Goal: Information Seeking & Learning: Learn about a topic

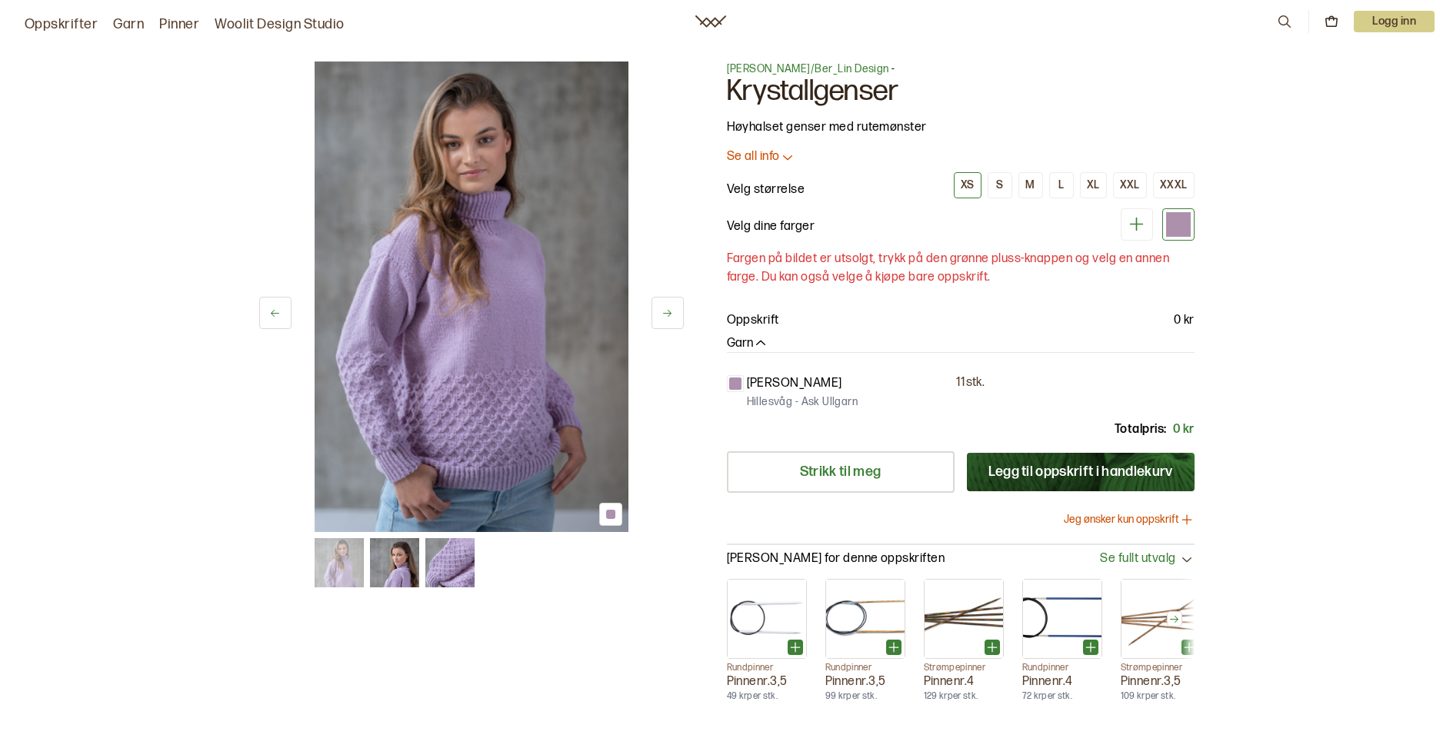
click at [82, 24] on link "Oppskrifter" at bounding box center [61, 25] width 73 height 22
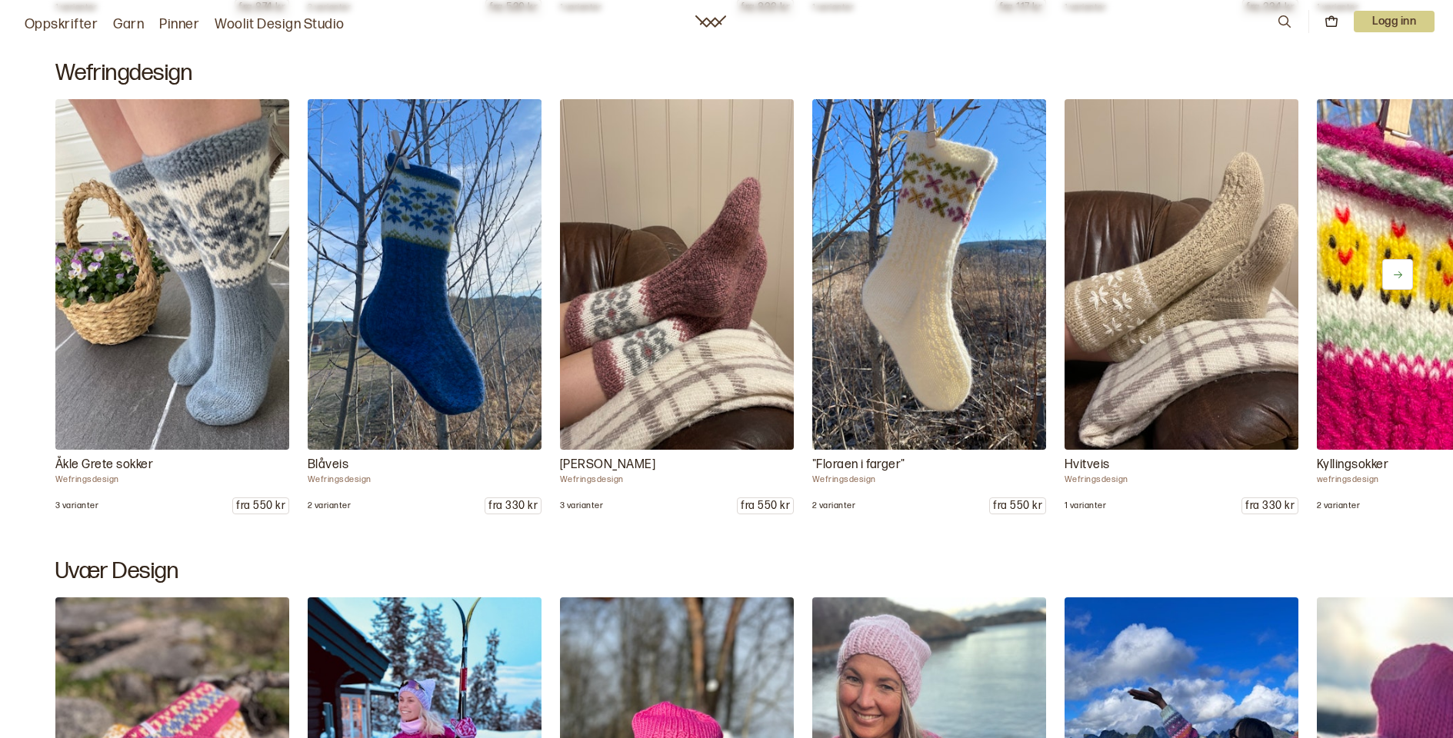
scroll to position [1714, 0]
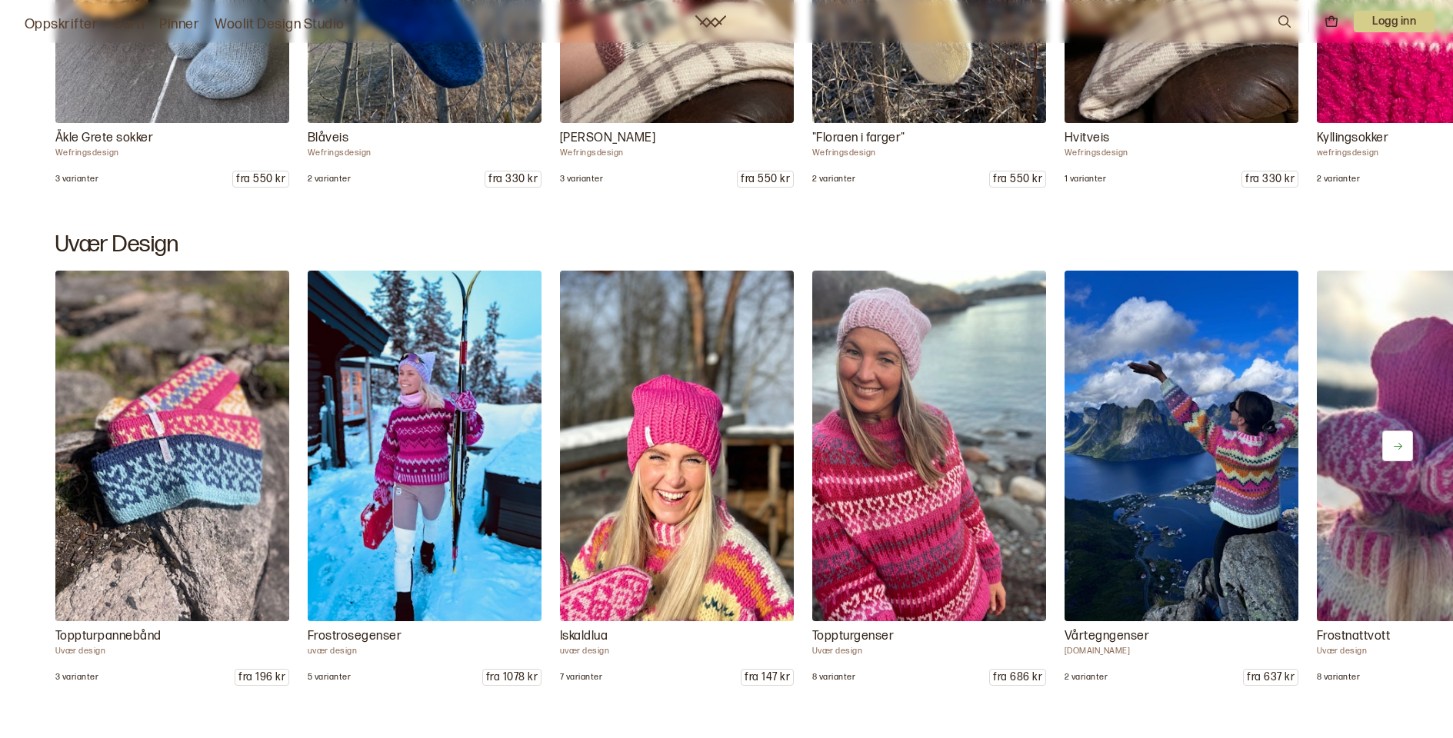
click at [1399, 449] on icon at bounding box center [1398, 446] width 8 height 7
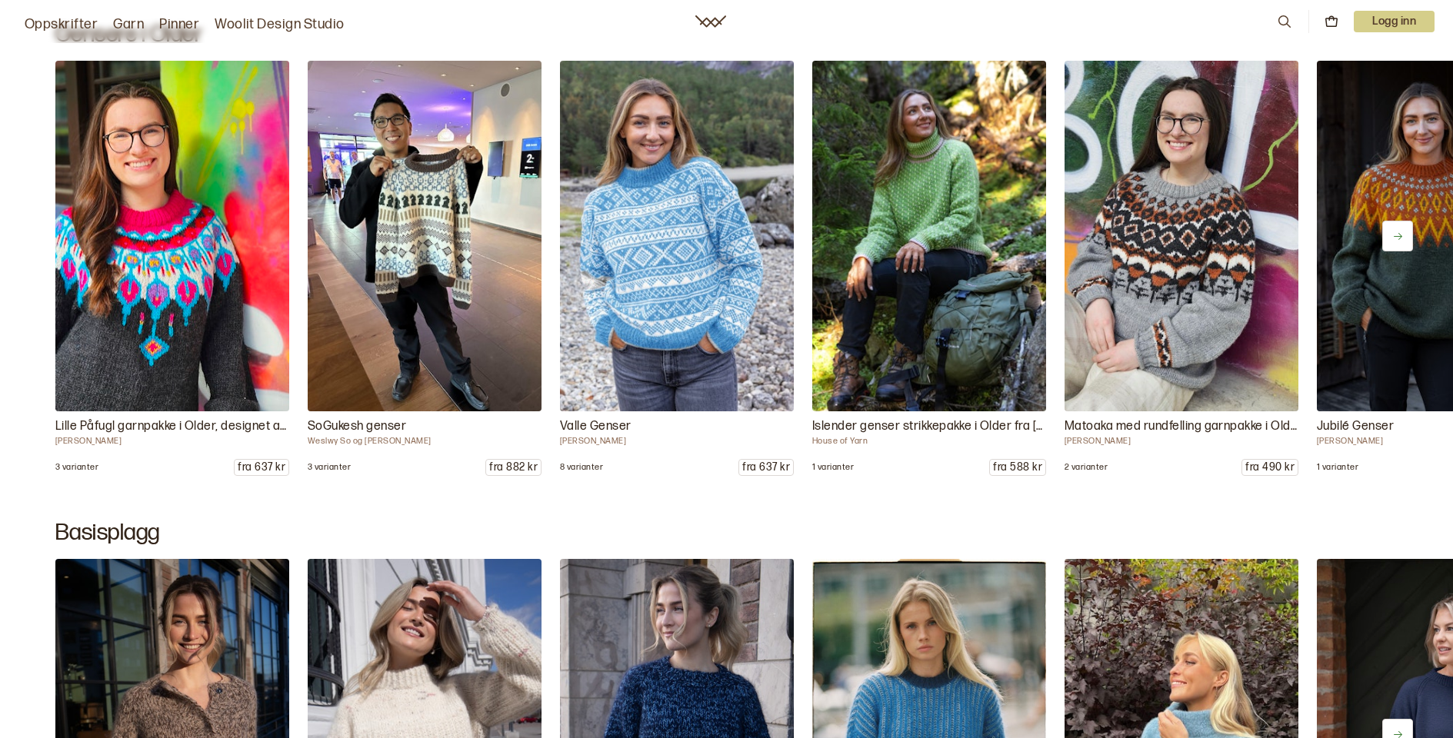
scroll to position [7006, 0]
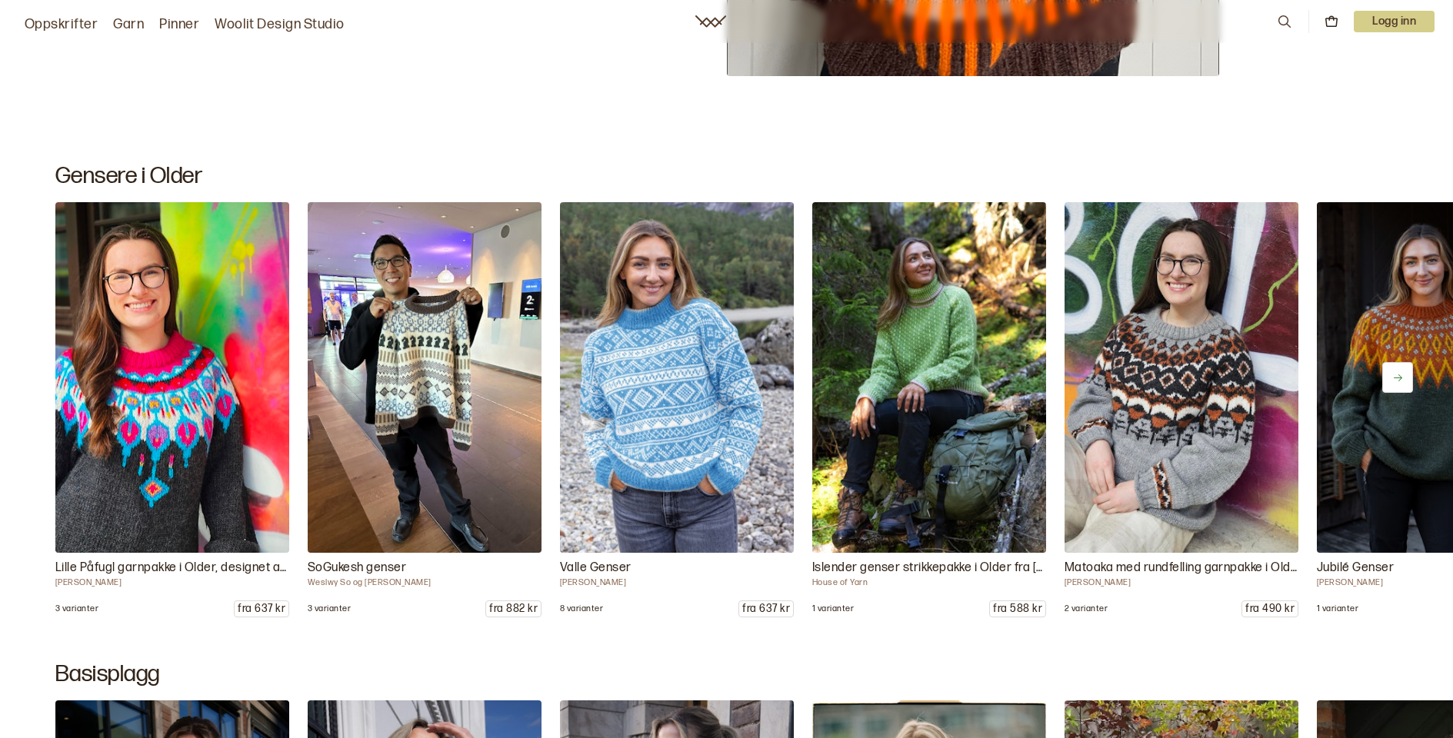
click at [1398, 380] on icon at bounding box center [1398, 378] width 12 height 12
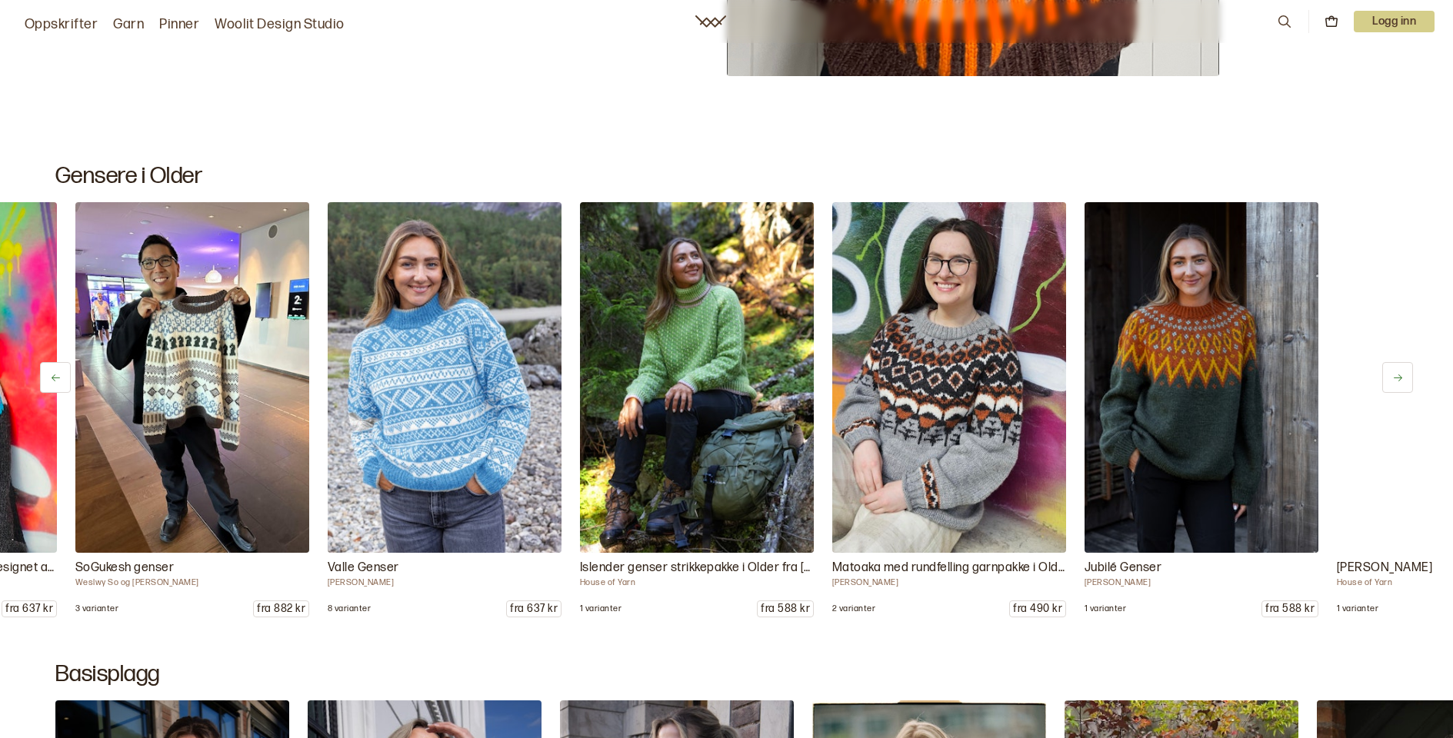
scroll to position [0, 234]
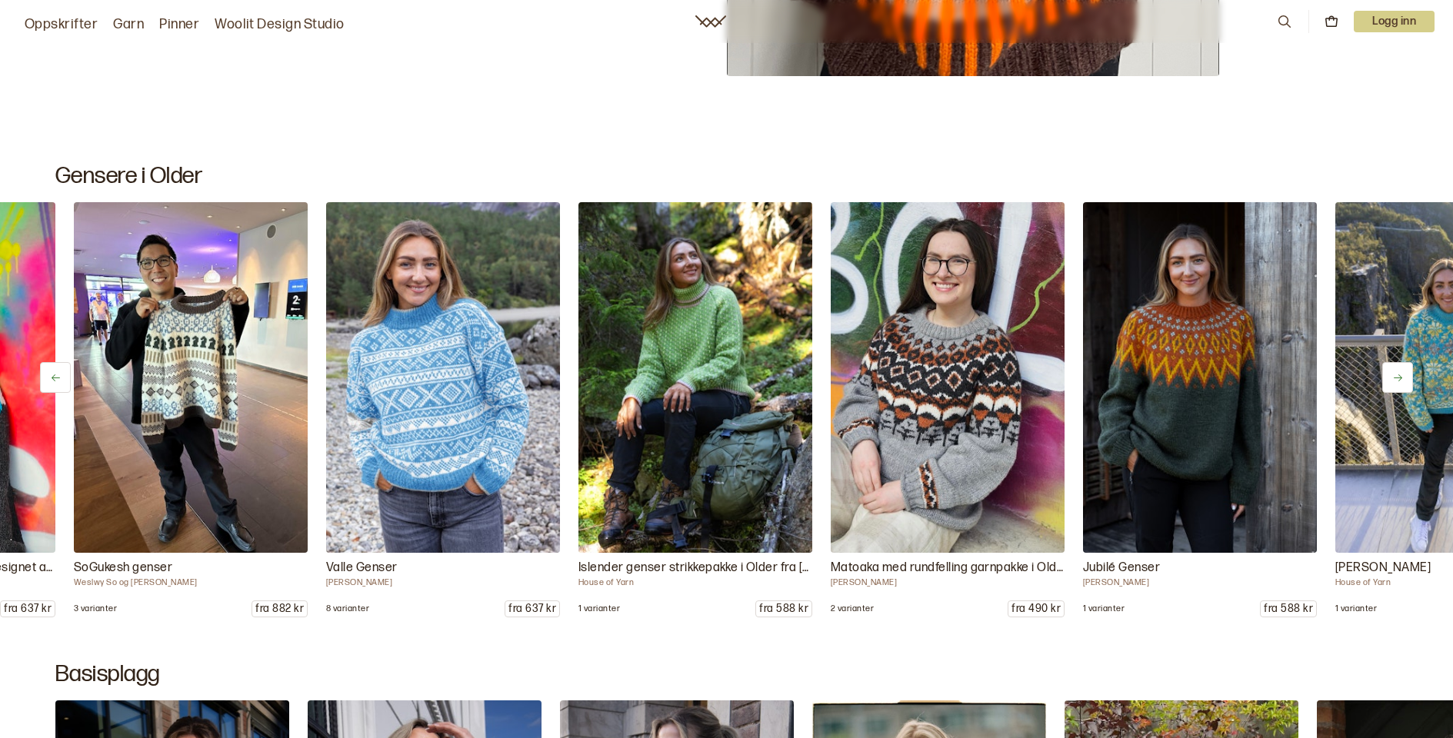
click at [1396, 379] on icon at bounding box center [1398, 378] width 12 height 12
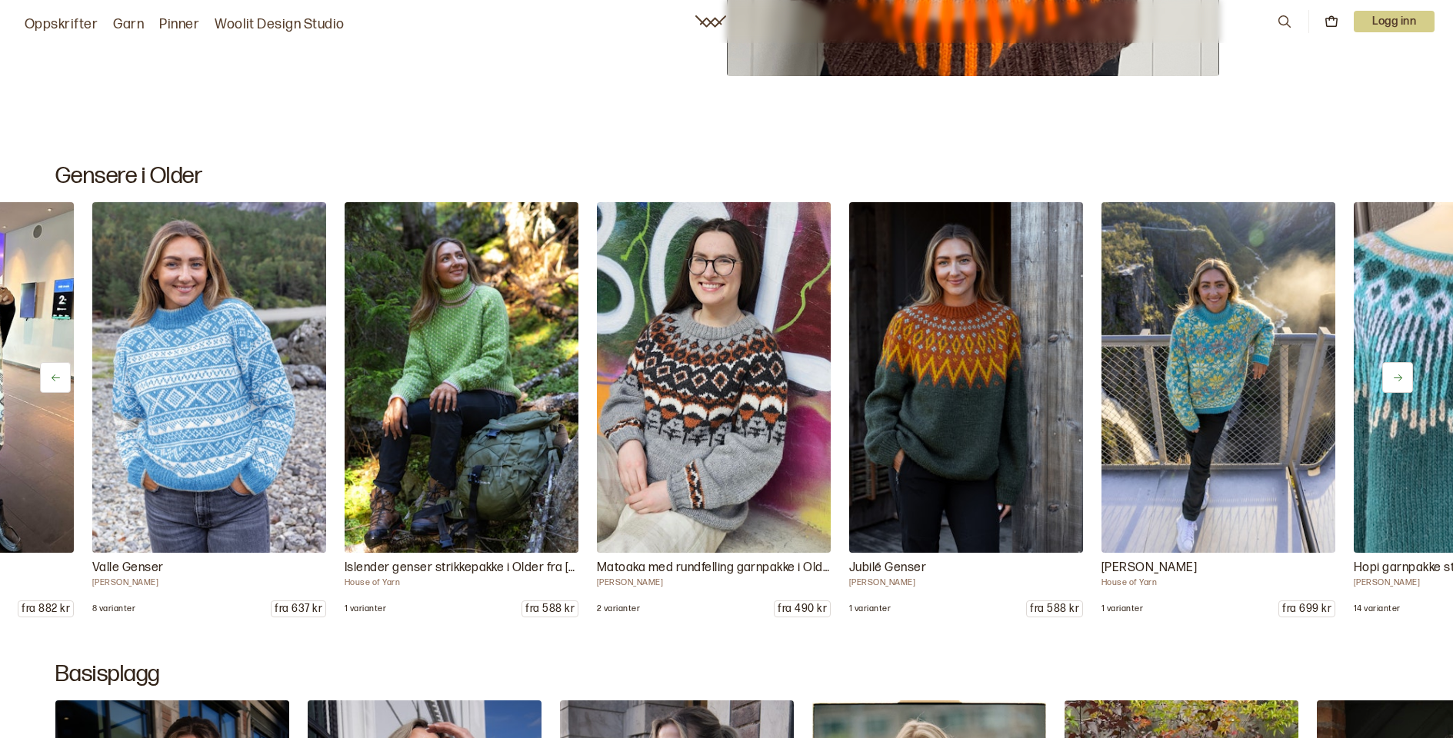
click at [1396, 379] on icon at bounding box center [1398, 378] width 12 height 12
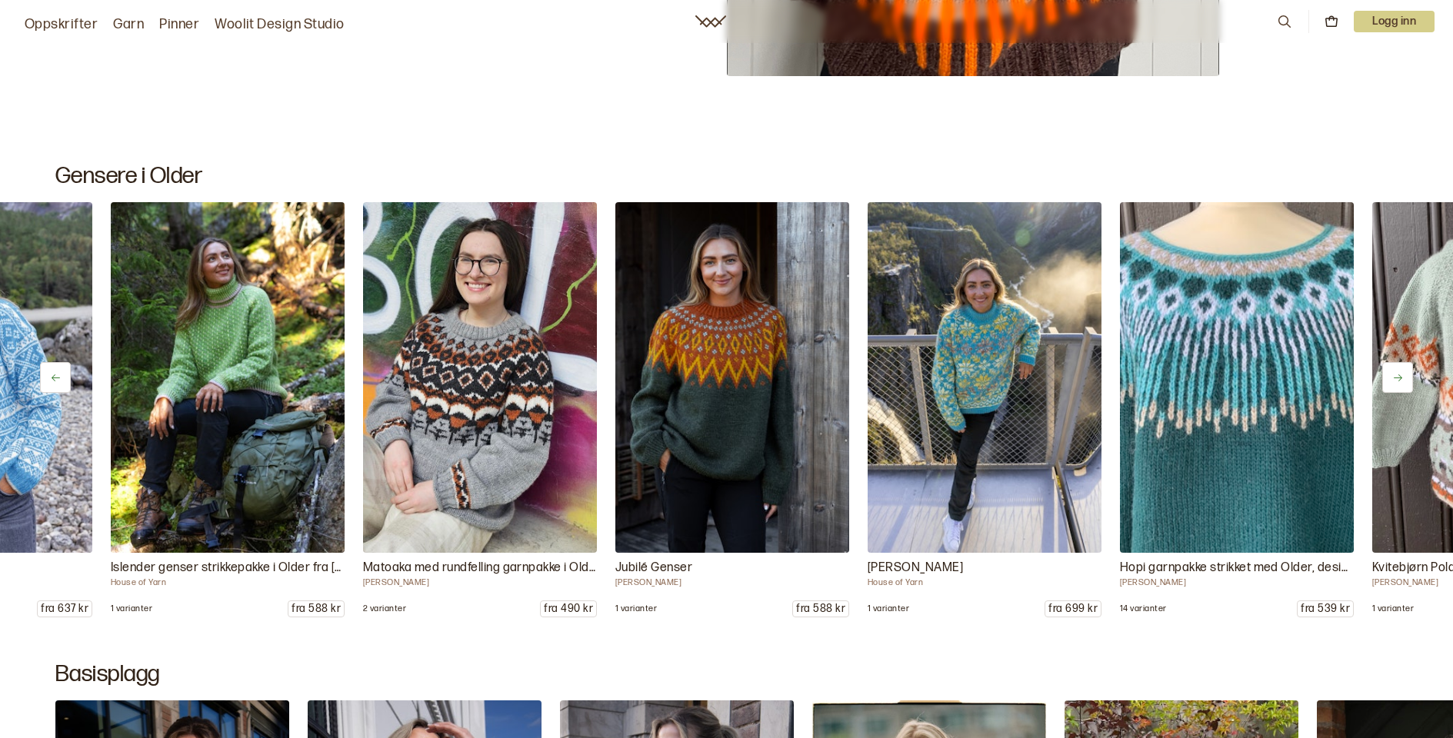
click at [1396, 379] on icon at bounding box center [1398, 378] width 12 height 12
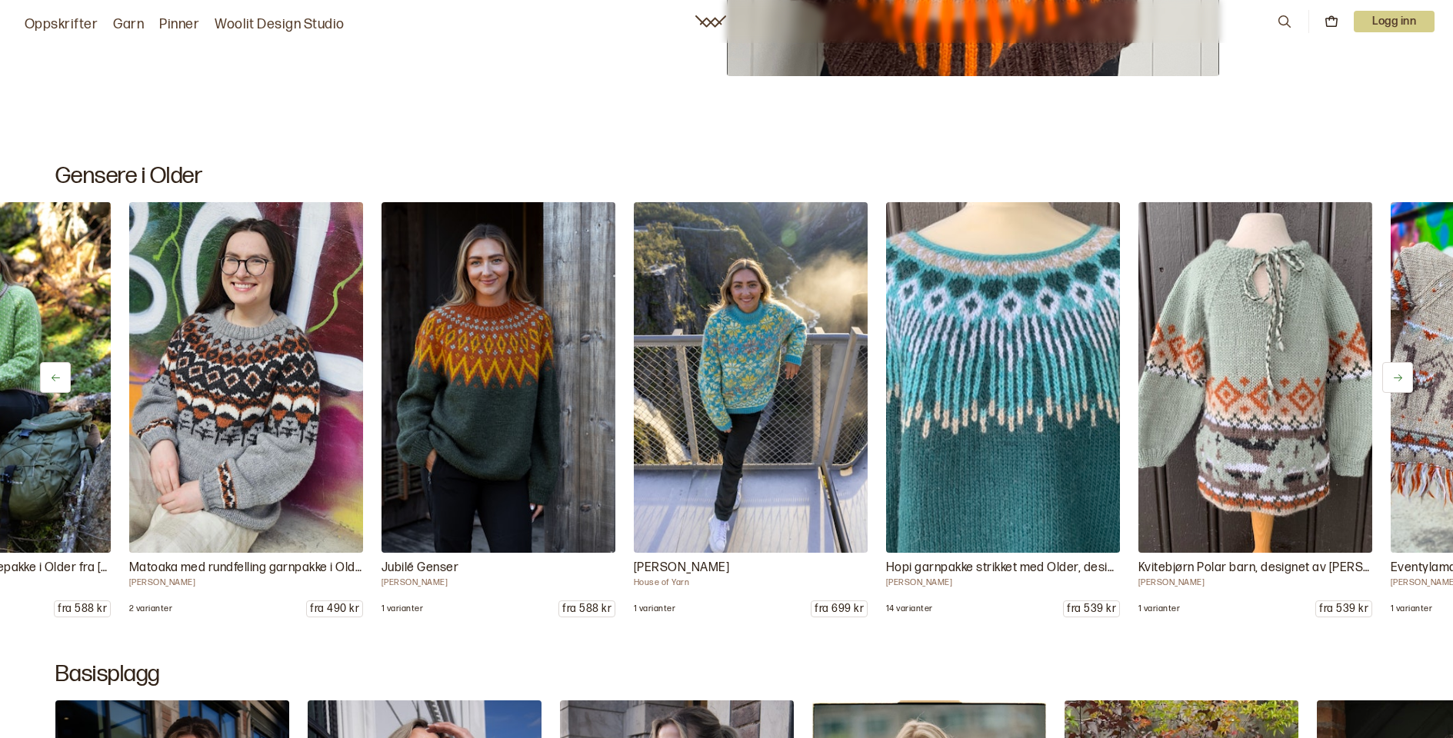
click at [1396, 379] on icon at bounding box center [1398, 378] width 12 height 12
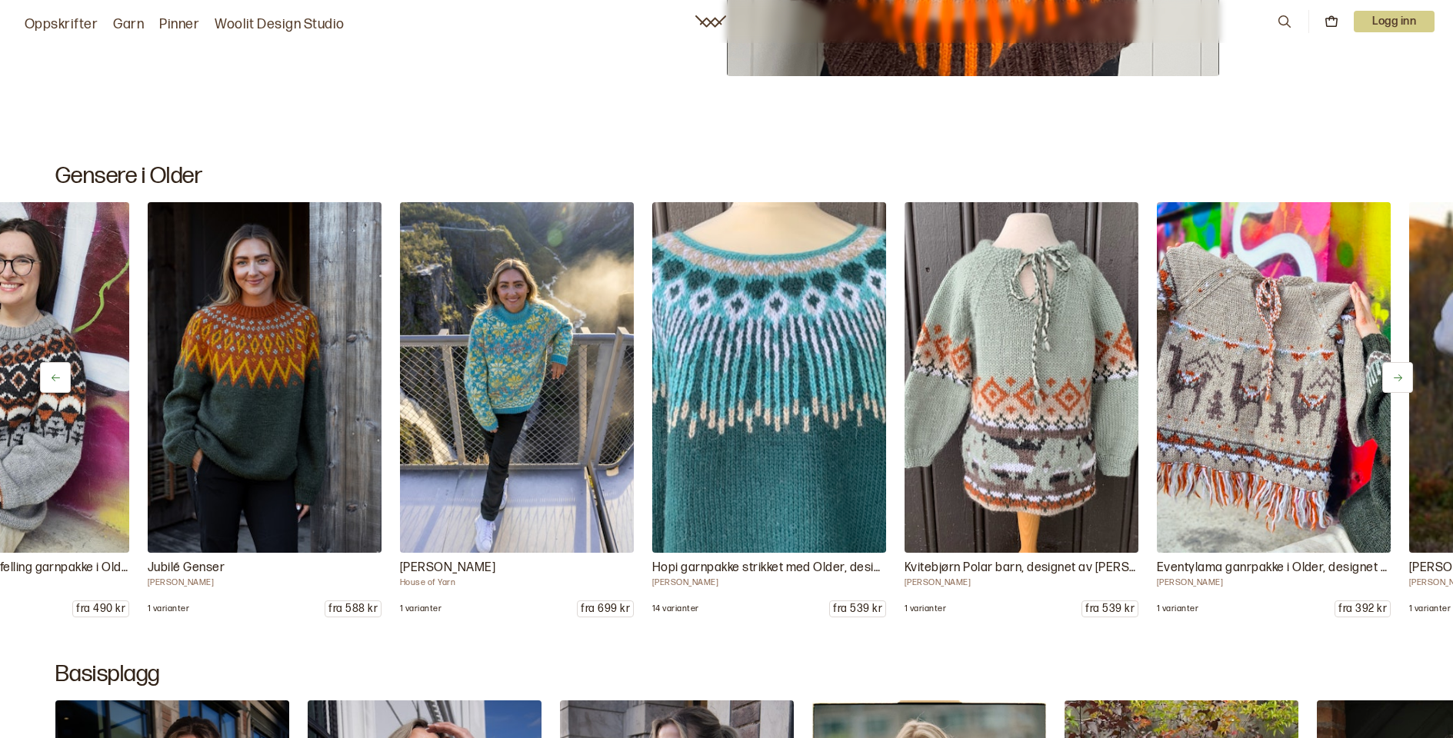
click at [1396, 379] on icon at bounding box center [1398, 378] width 12 height 12
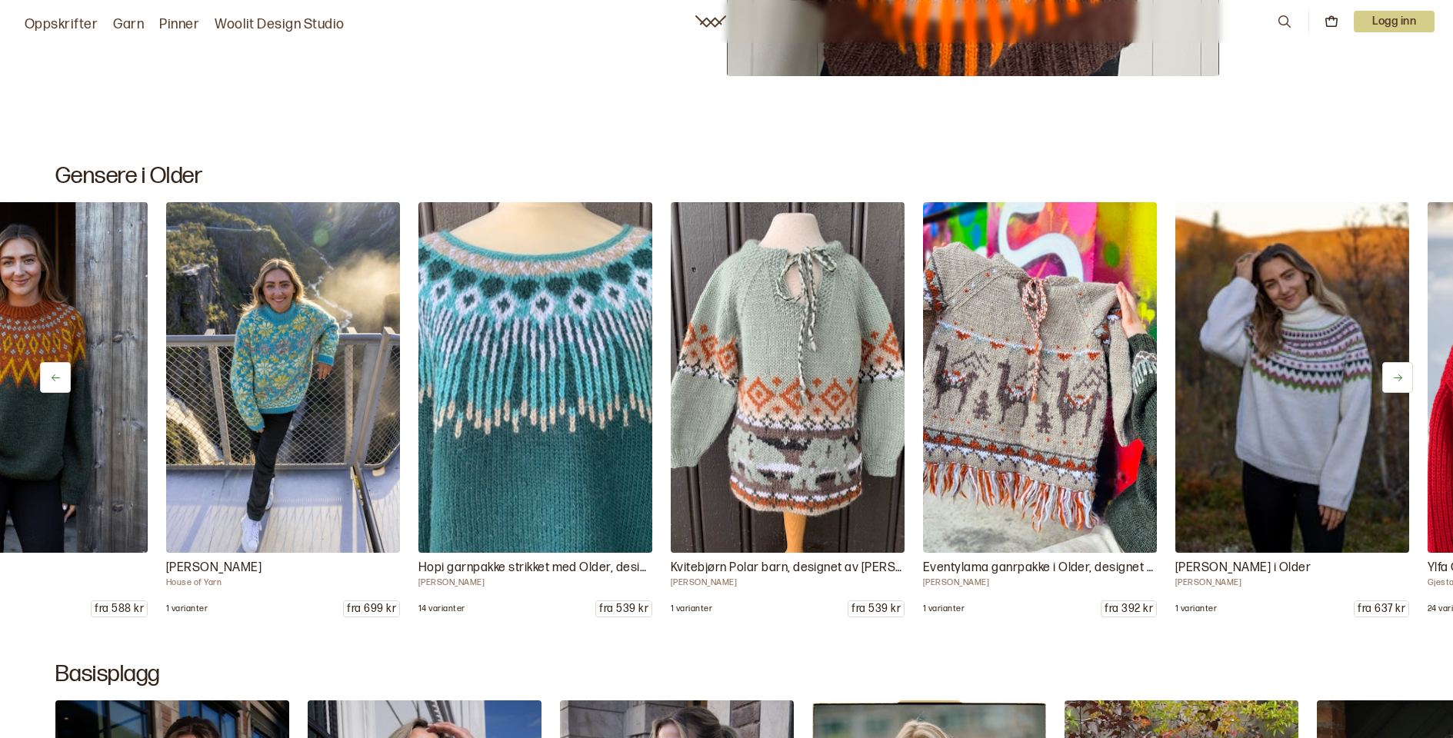
click at [1396, 379] on icon at bounding box center [1398, 378] width 12 height 12
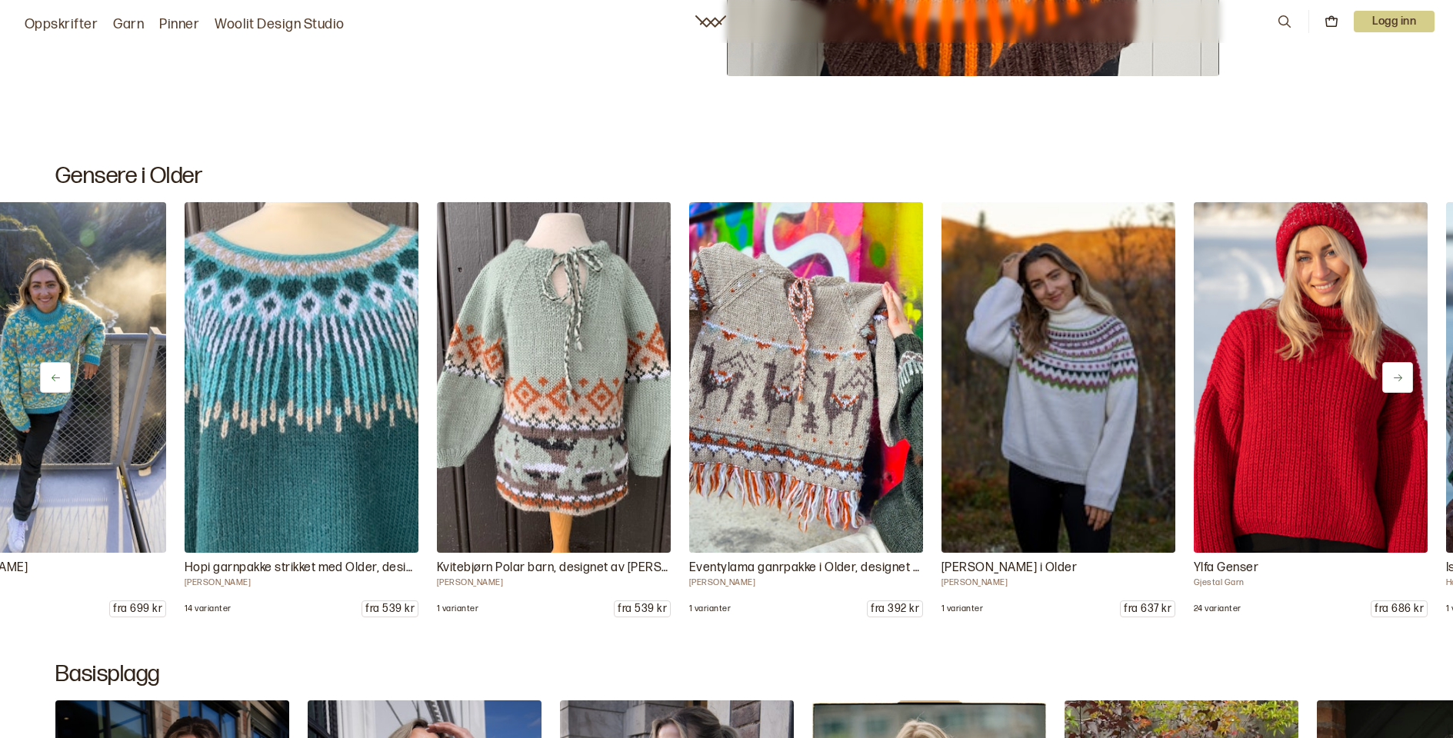
click at [1396, 379] on icon at bounding box center [1398, 378] width 12 height 12
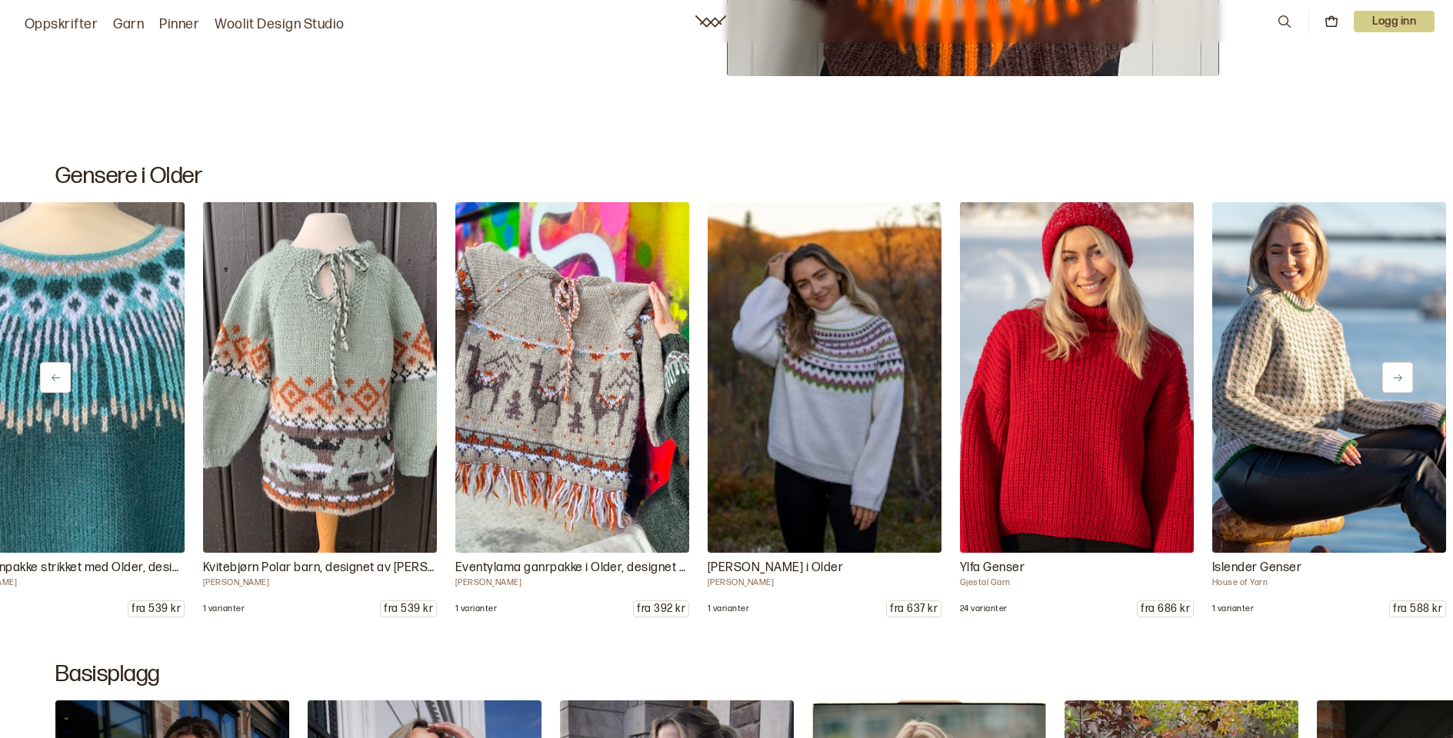
click at [1396, 379] on icon at bounding box center [1398, 378] width 12 height 12
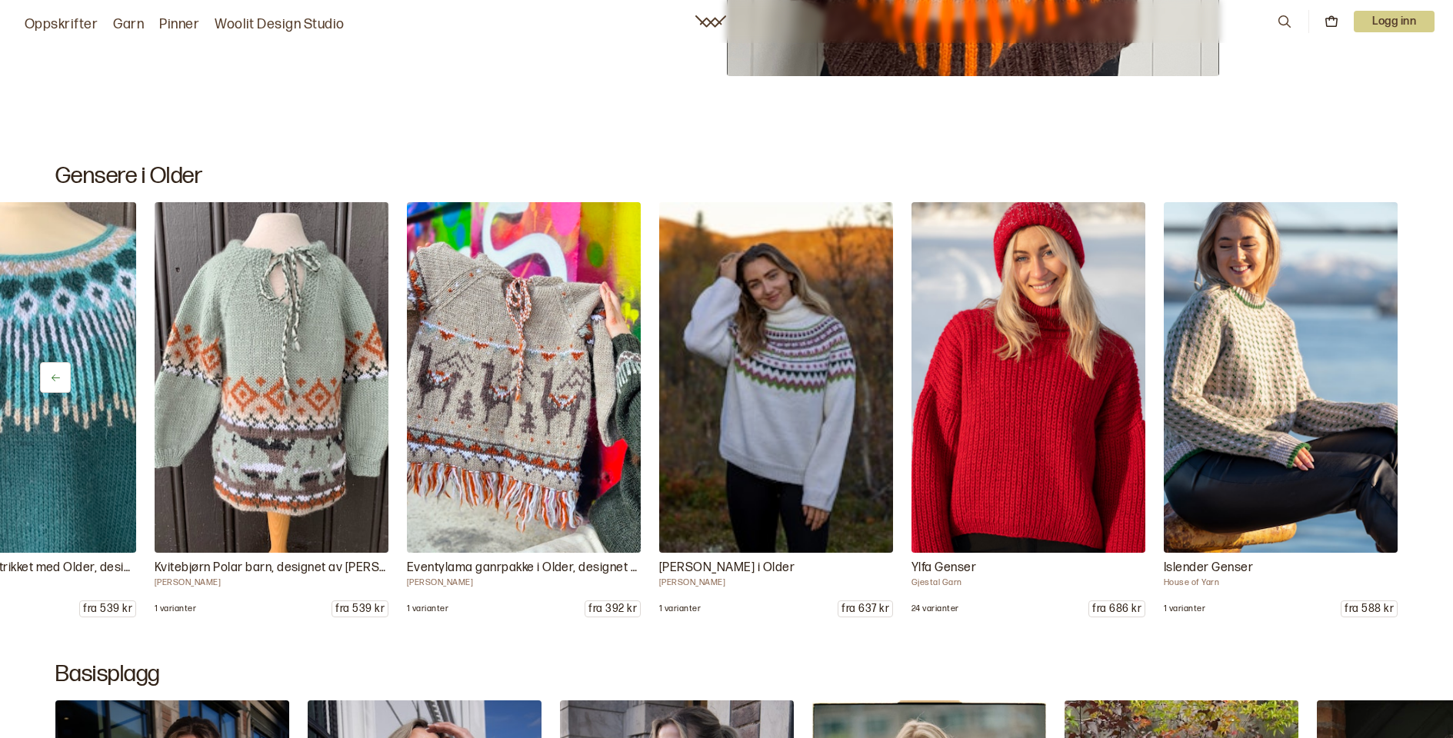
scroll to position [7482, 0]
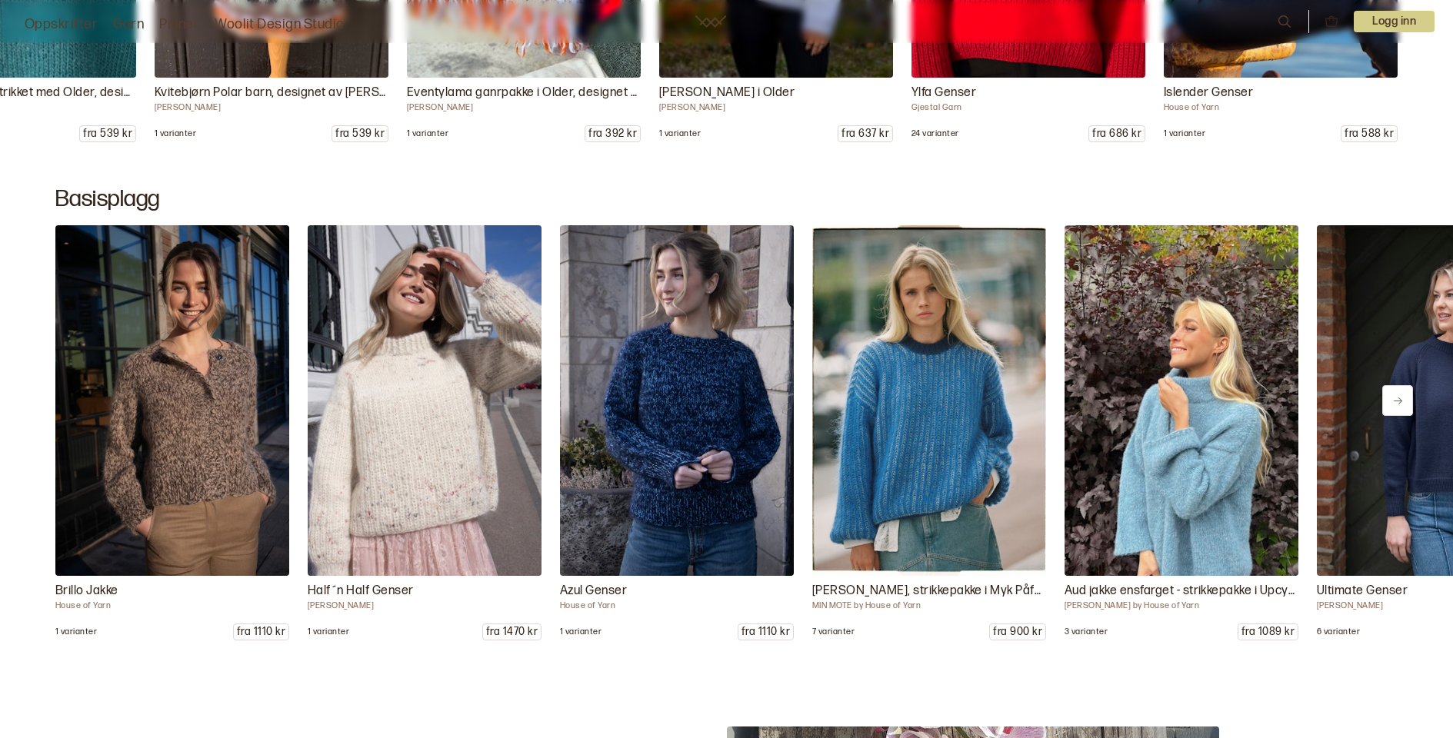
click at [1402, 396] on icon at bounding box center [1398, 401] width 12 height 12
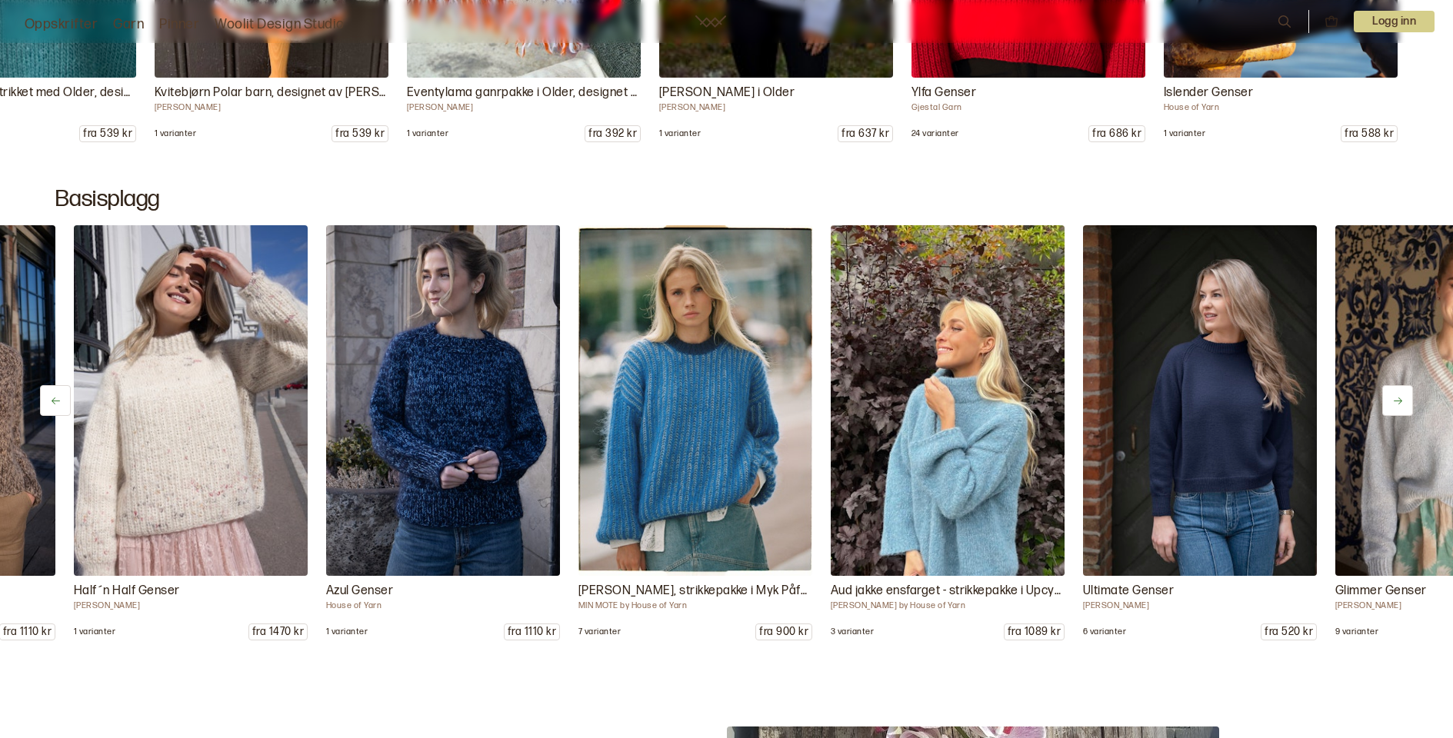
click at [1398, 399] on icon at bounding box center [1398, 401] width 12 height 12
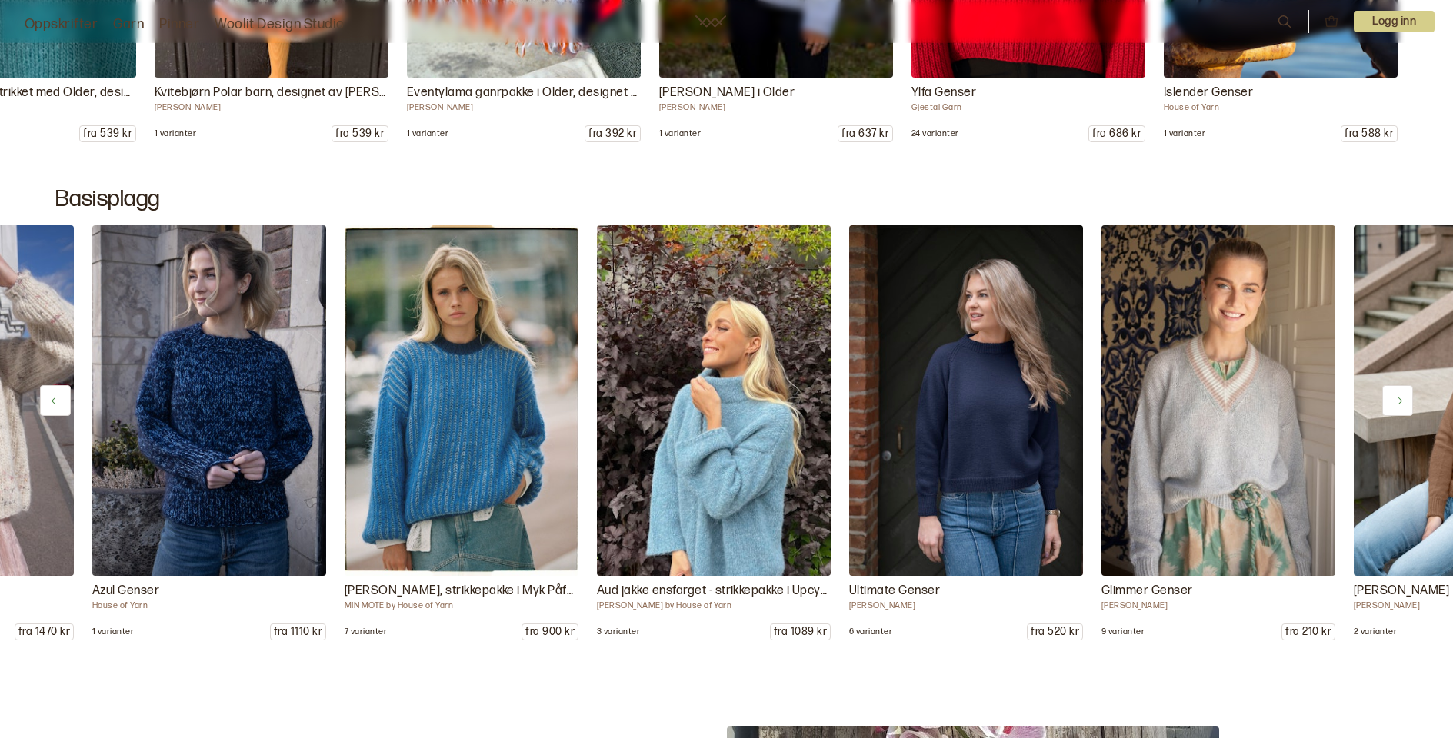
click at [1398, 399] on icon at bounding box center [1398, 401] width 12 height 12
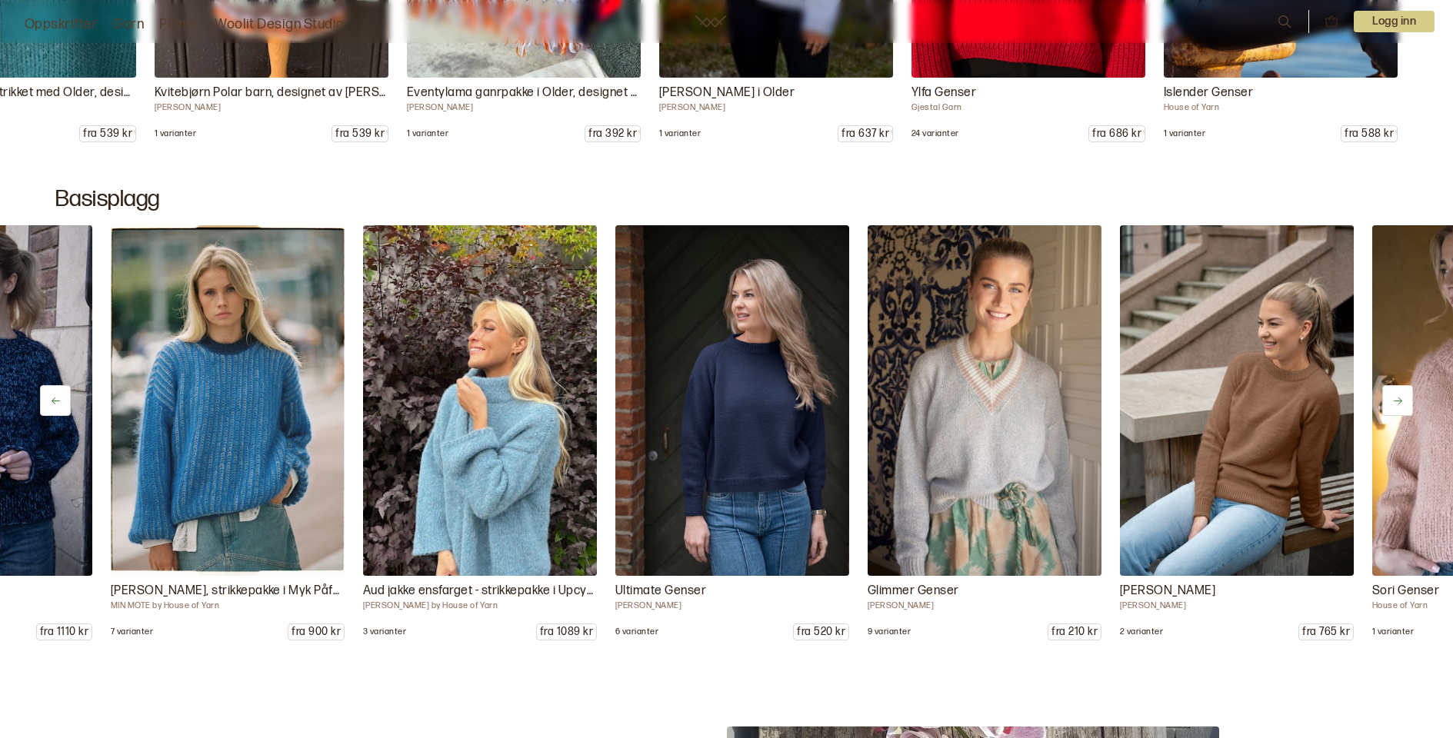
click at [1398, 399] on icon at bounding box center [1398, 401] width 12 height 12
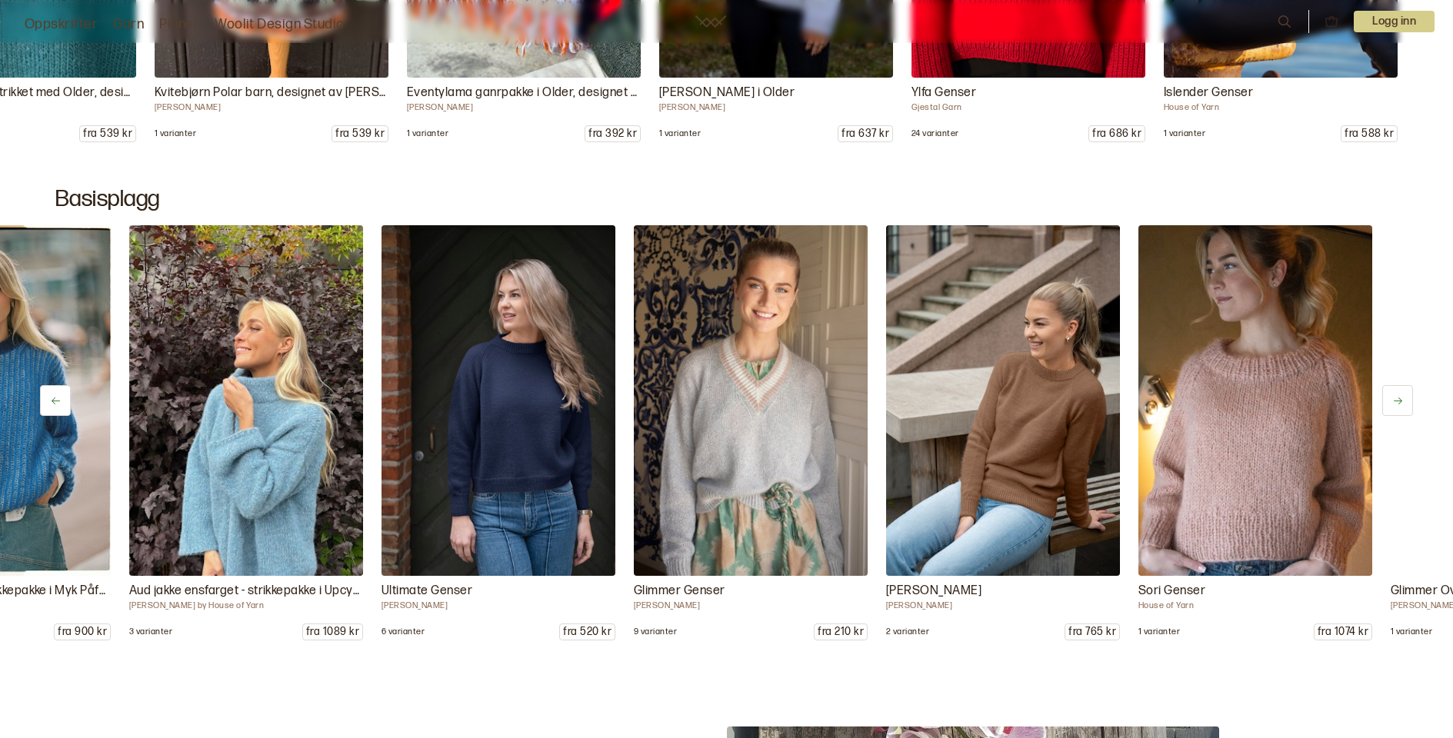
click at [1398, 399] on icon at bounding box center [1398, 401] width 12 height 12
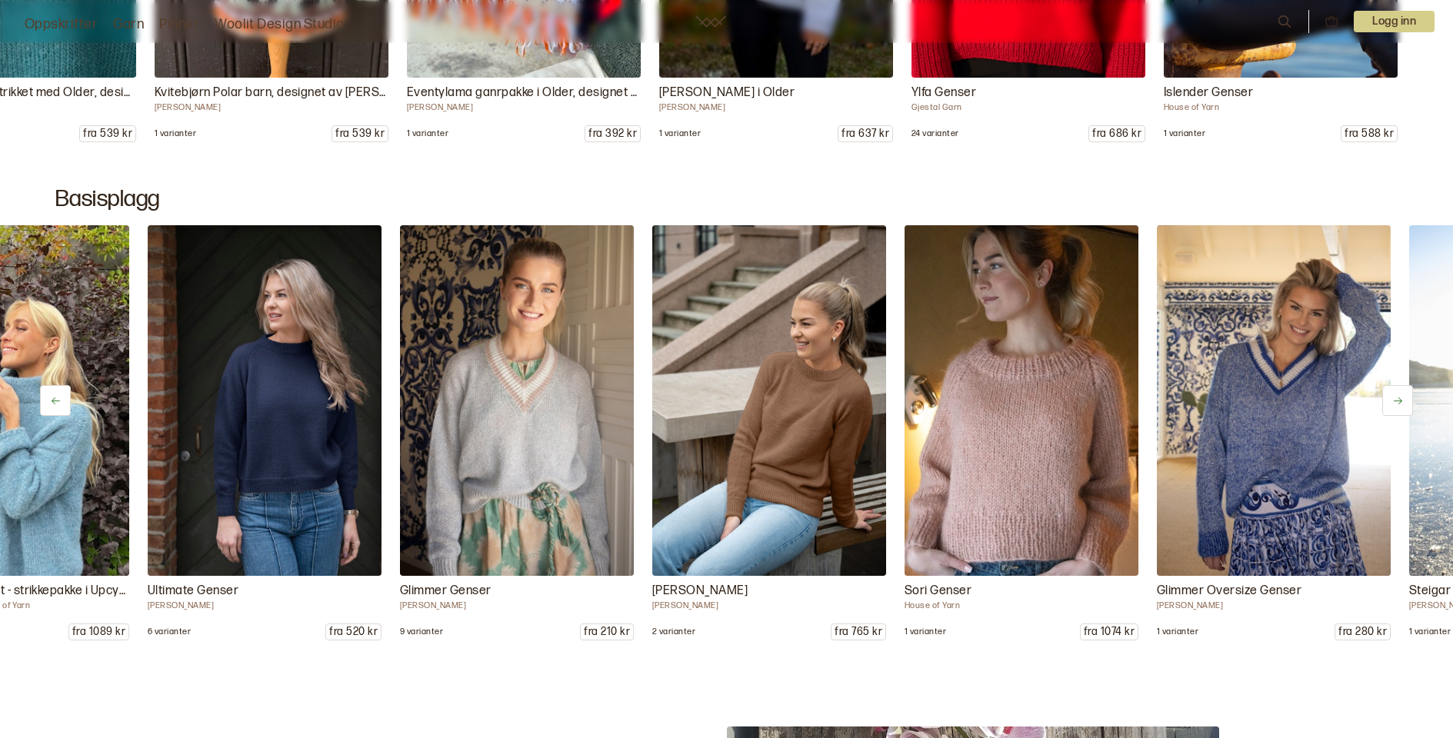
click at [1398, 399] on icon at bounding box center [1398, 401] width 12 height 12
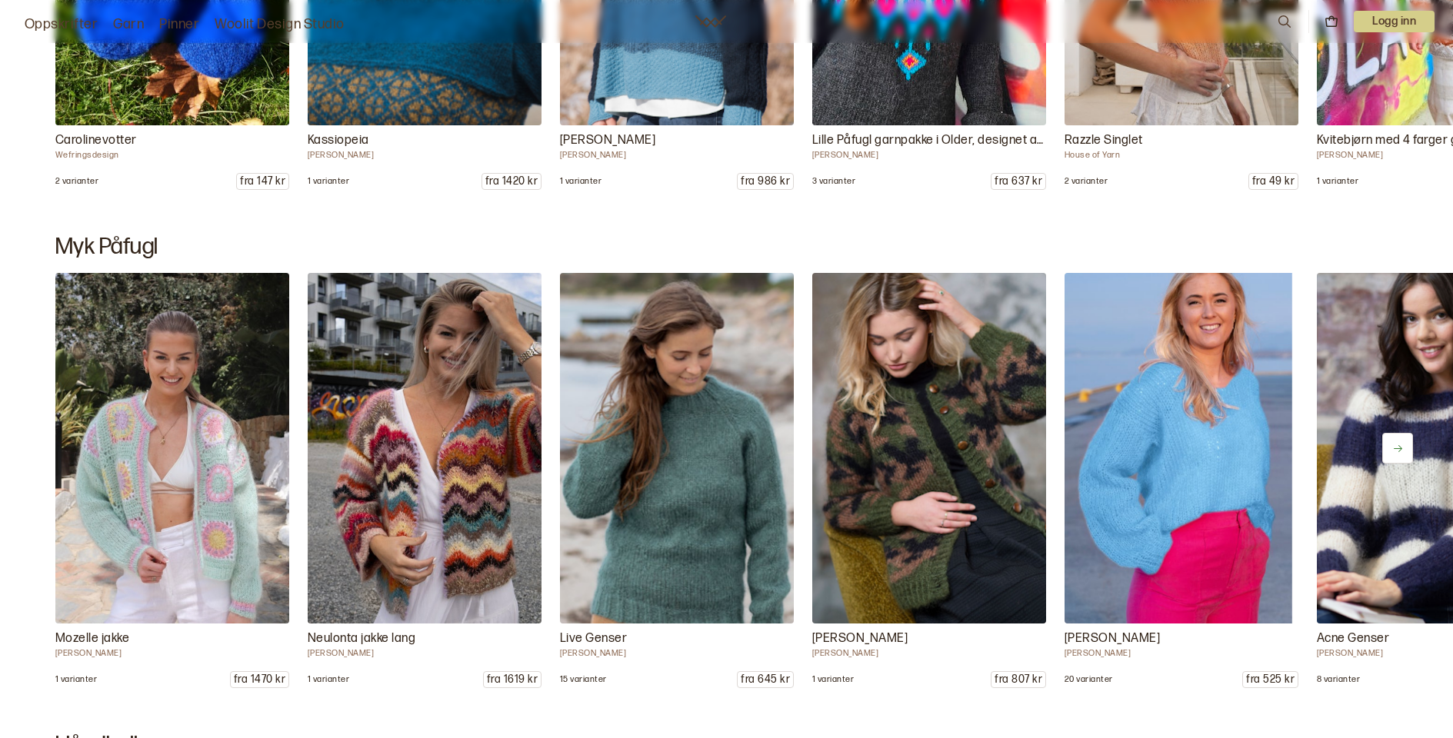
scroll to position [11694, 0]
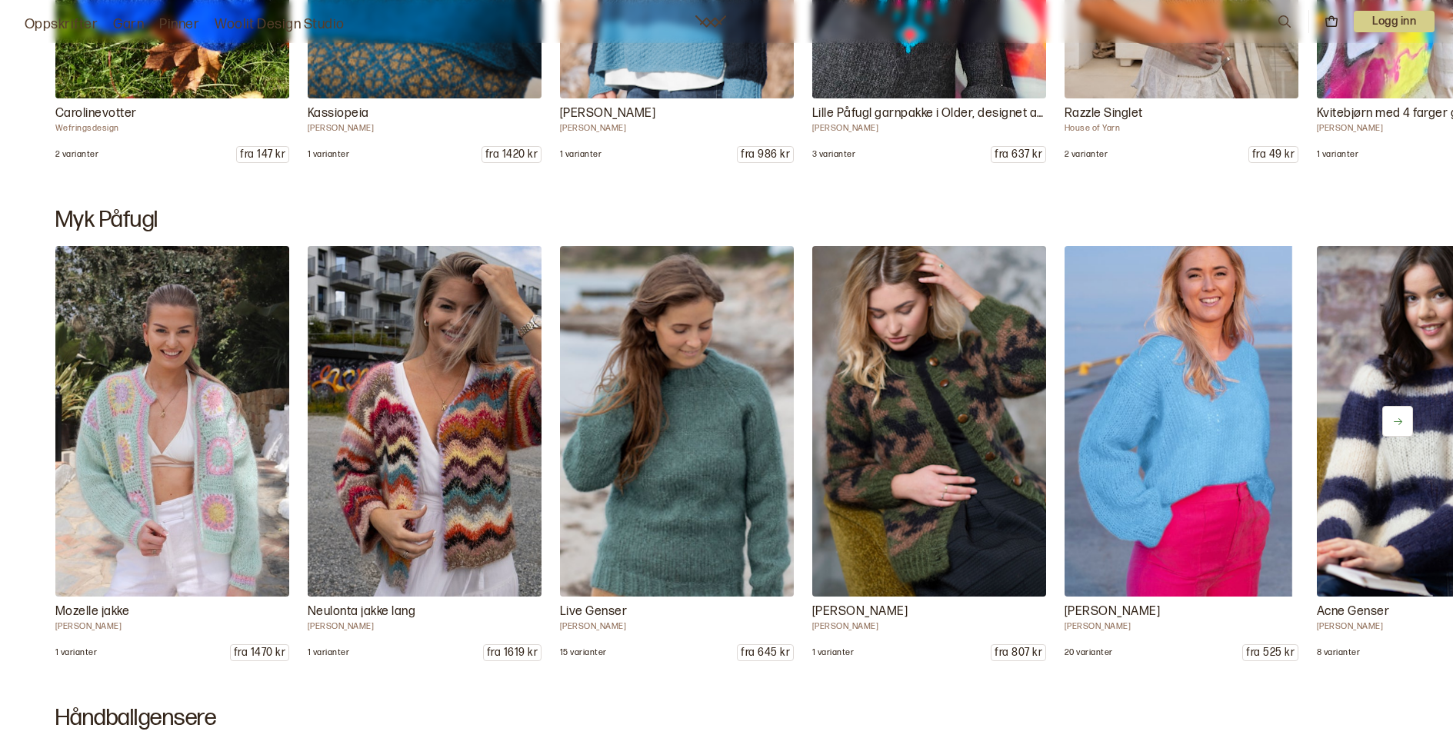
click at [1396, 424] on icon at bounding box center [1398, 422] width 12 height 12
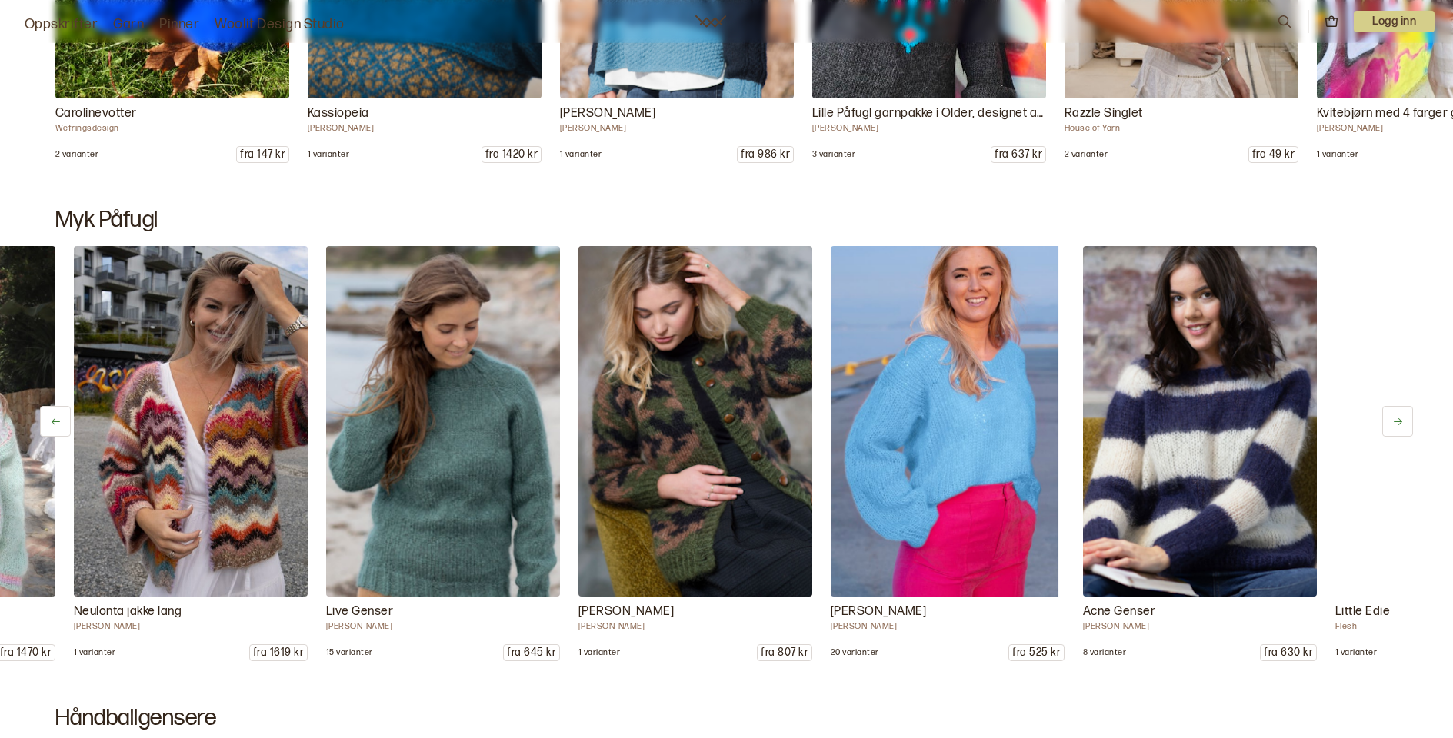
click at [1396, 424] on icon at bounding box center [1398, 422] width 12 height 12
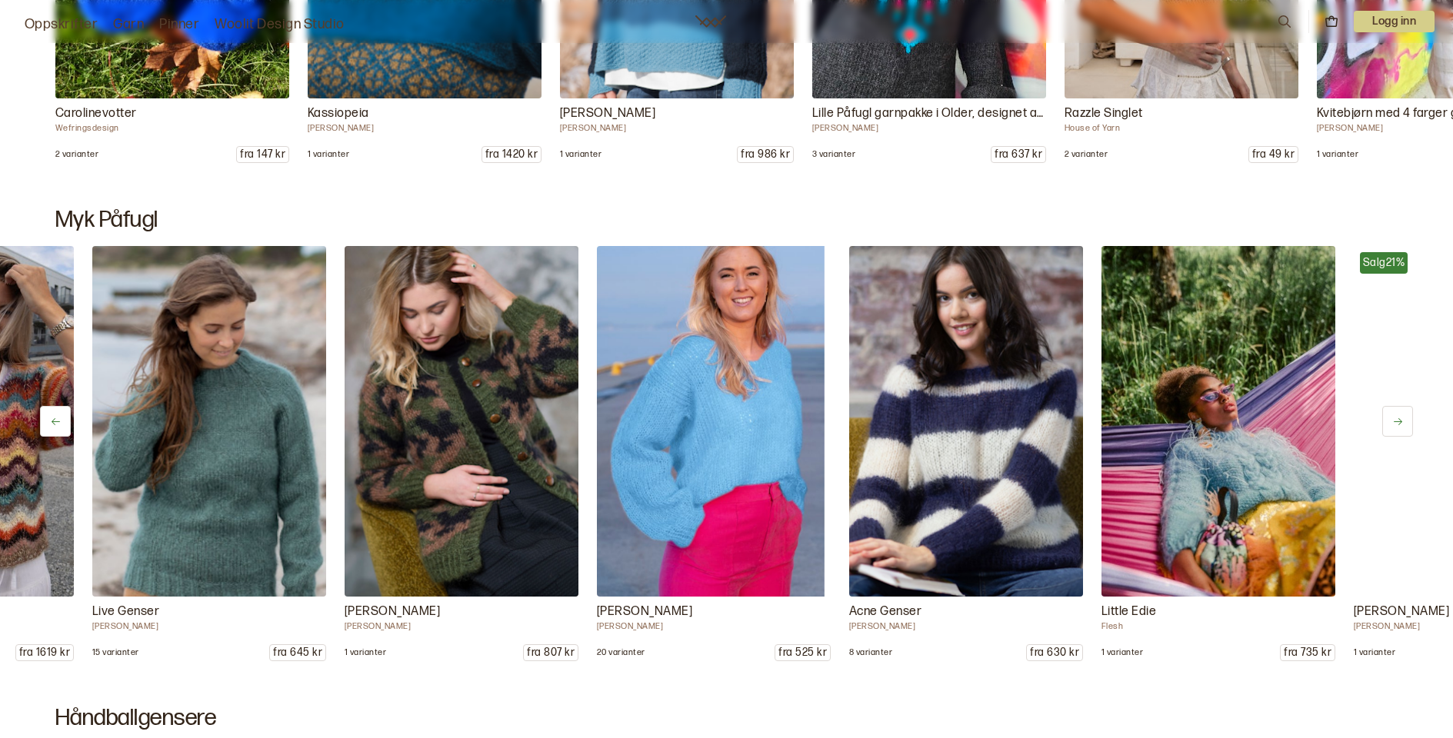
click at [1396, 424] on icon at bounding box center [1398, 422] width 12 height 12
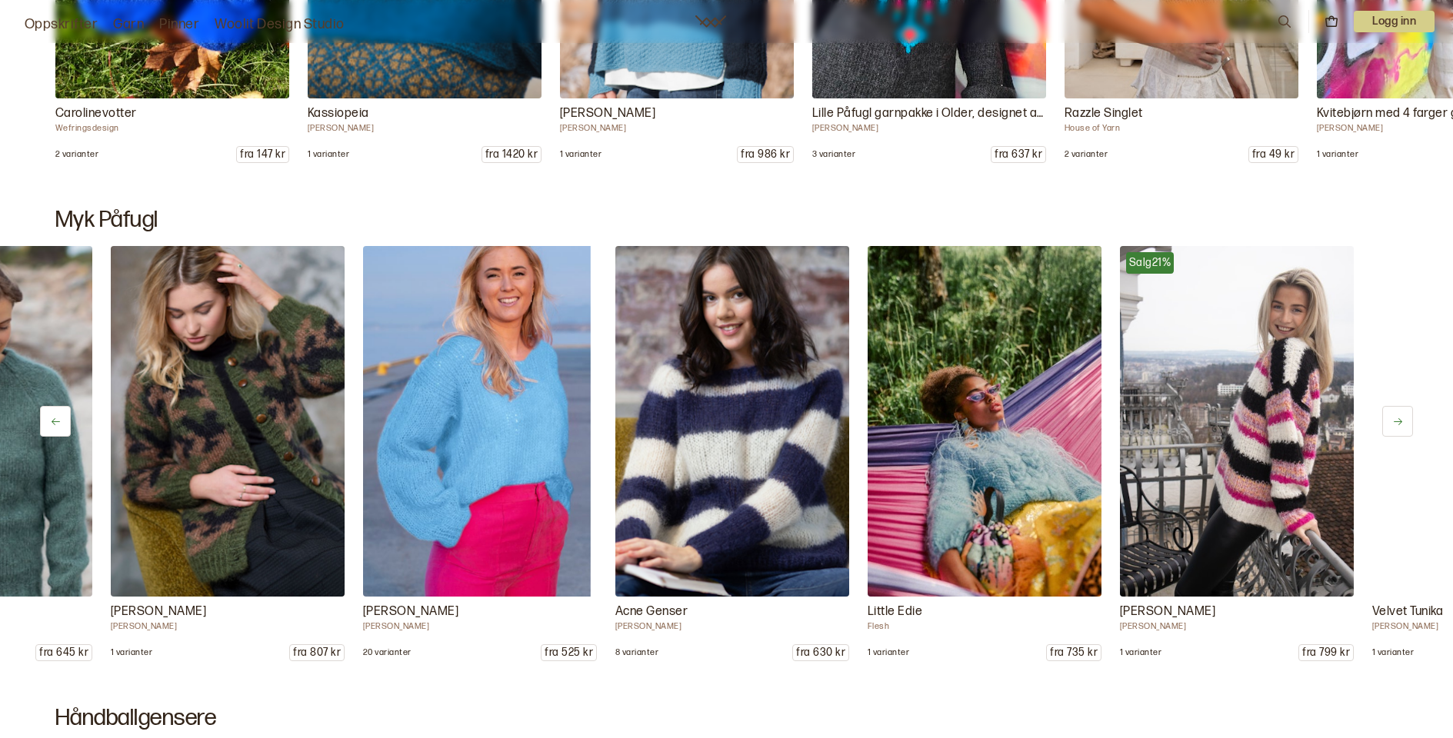
click at [1396, 424] on icon at bounding box center [1398, 422] width 12 height 12
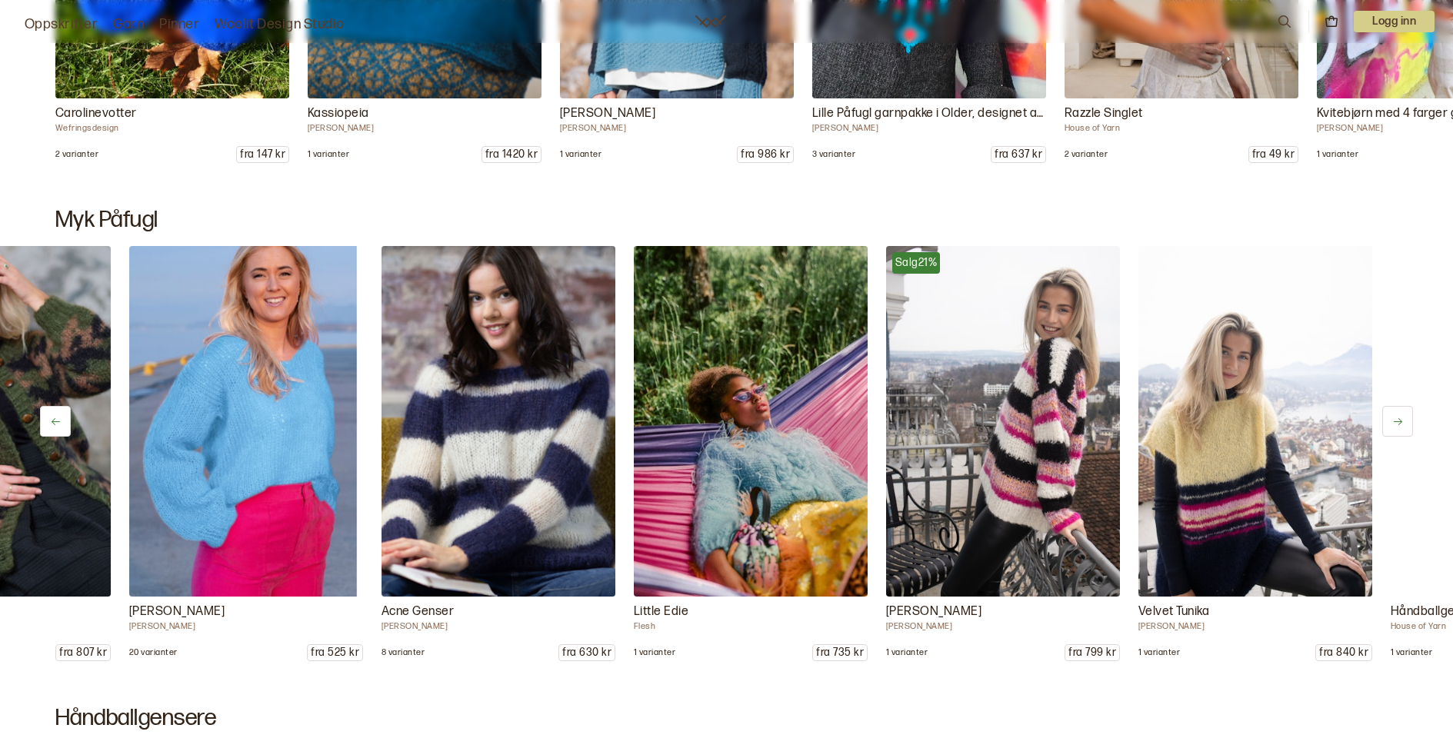
click at [1396, 424] on icon at bounding box center [1398, 422] width 12 height 12
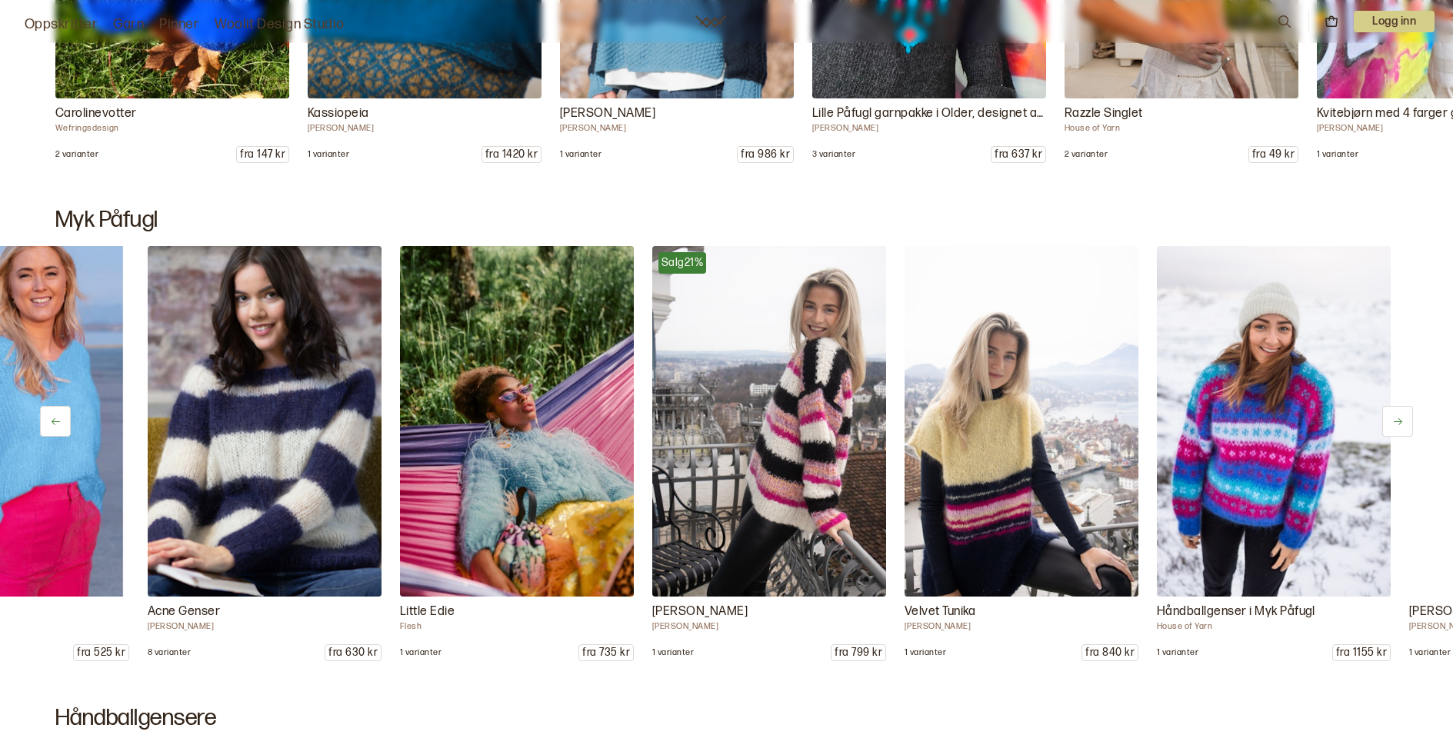
click at [1396, 424] on icon at bounding box center [1398, 422] width 12 height 12
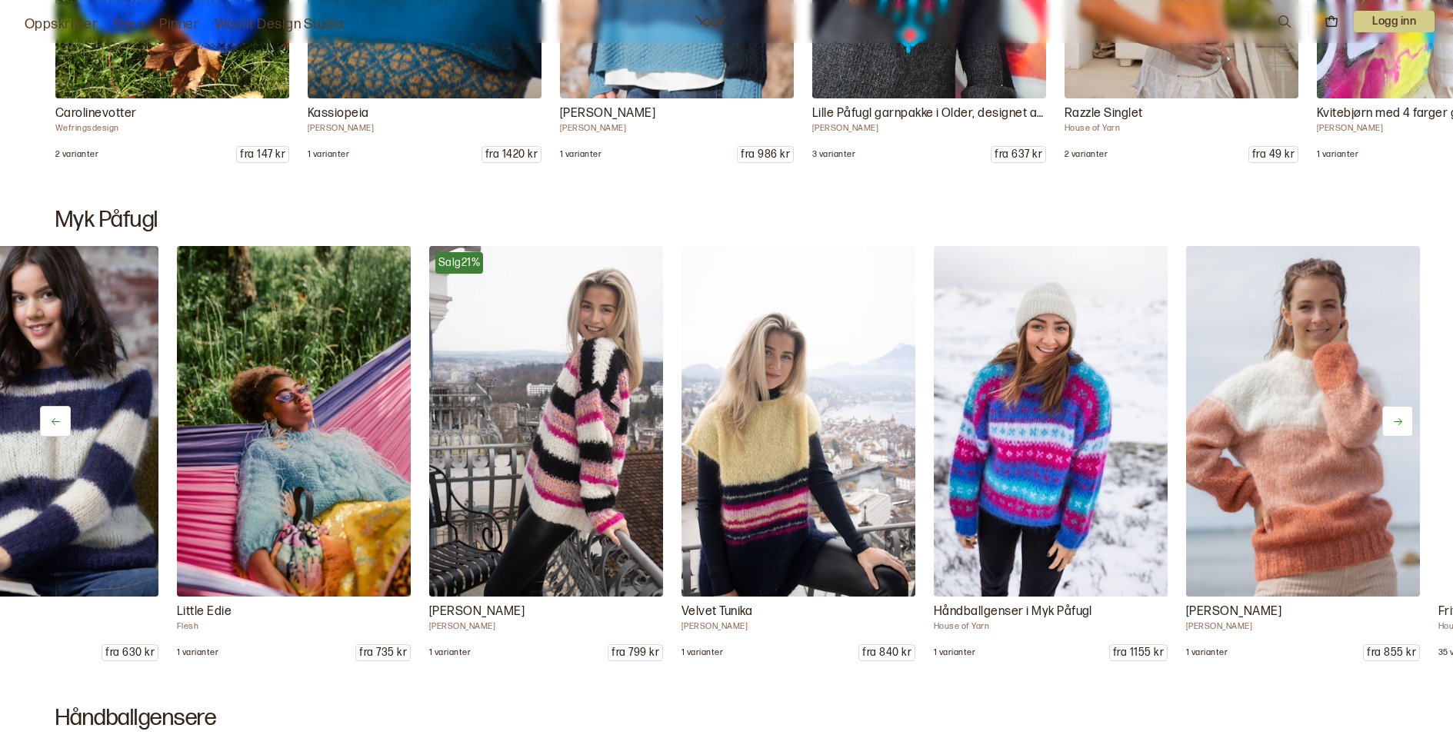
scroll to position [0, 1403]
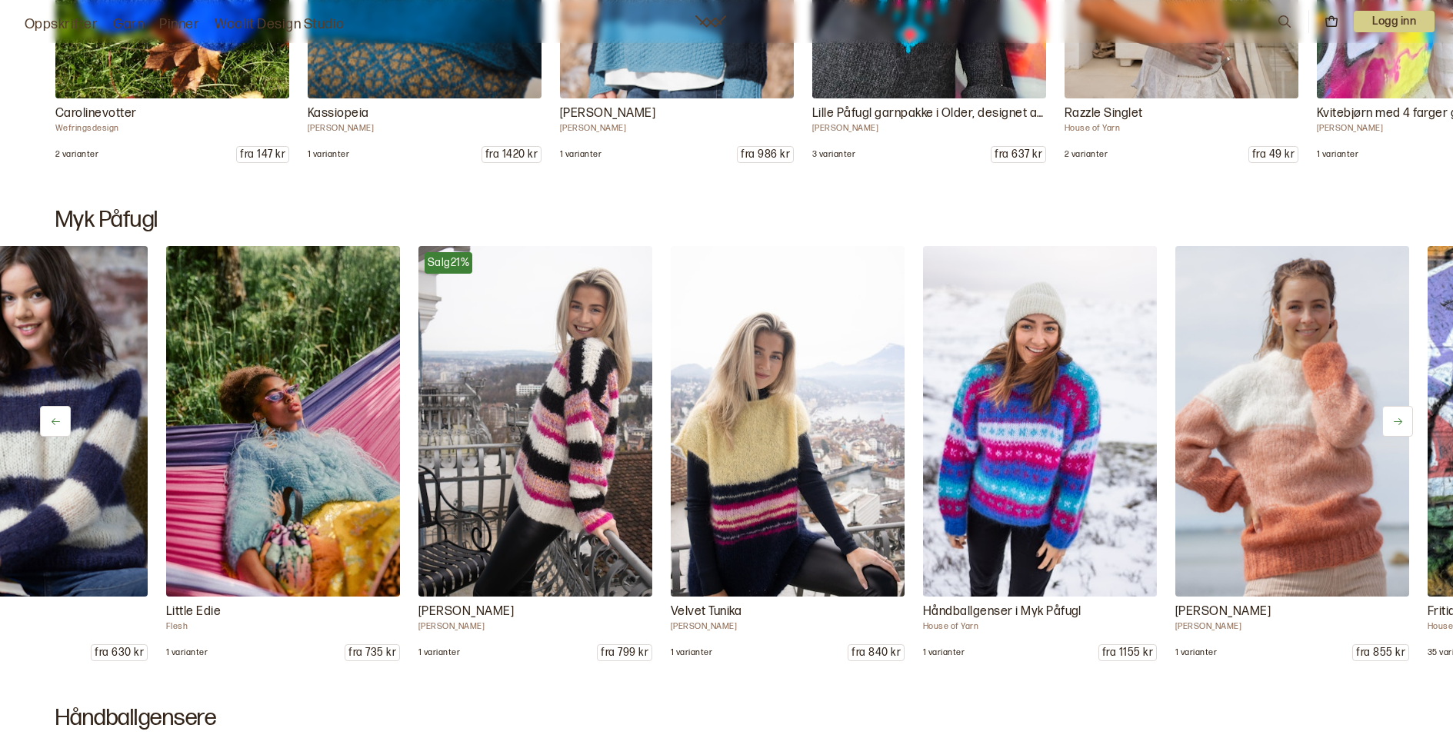
click at [1396, 424] on icon at bounding box center [1398, 422] width 12 height 12
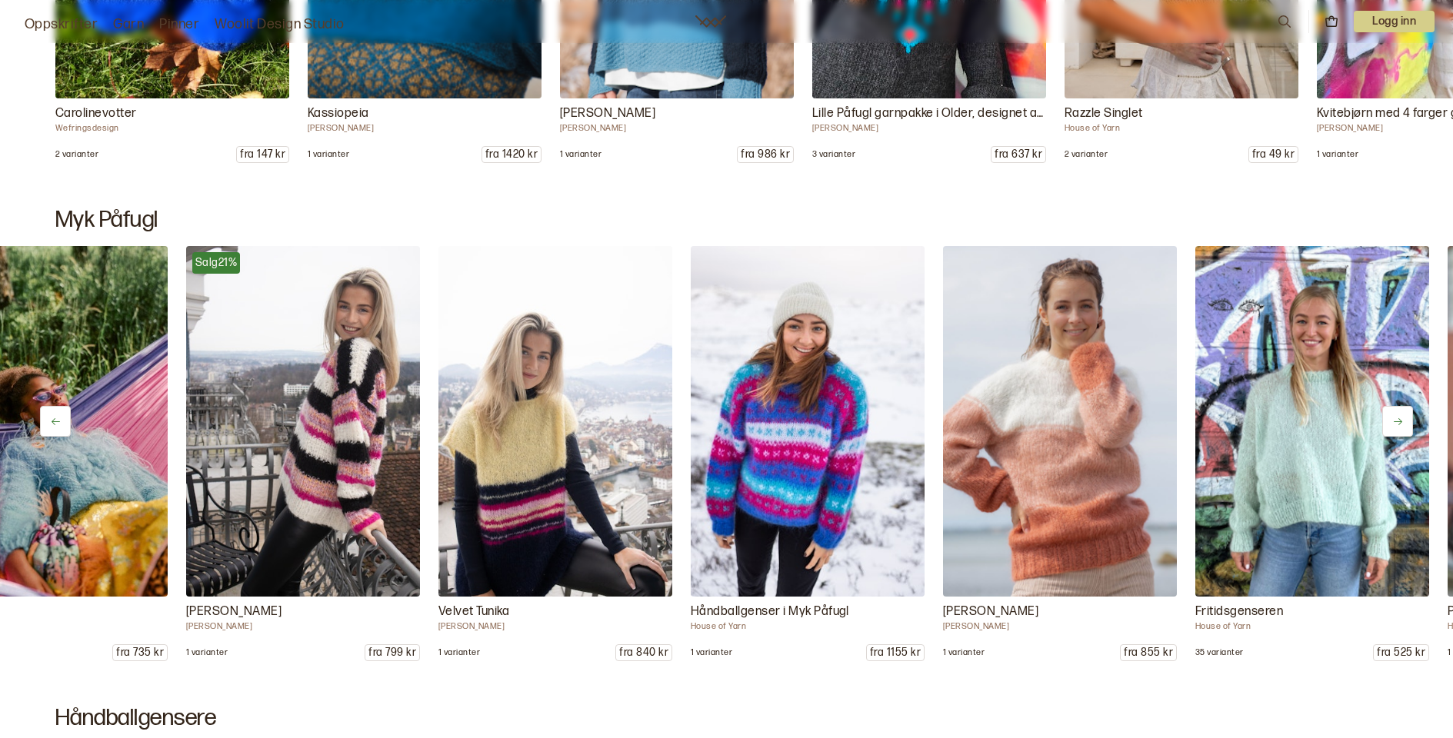
scroll to position [0, 1637]
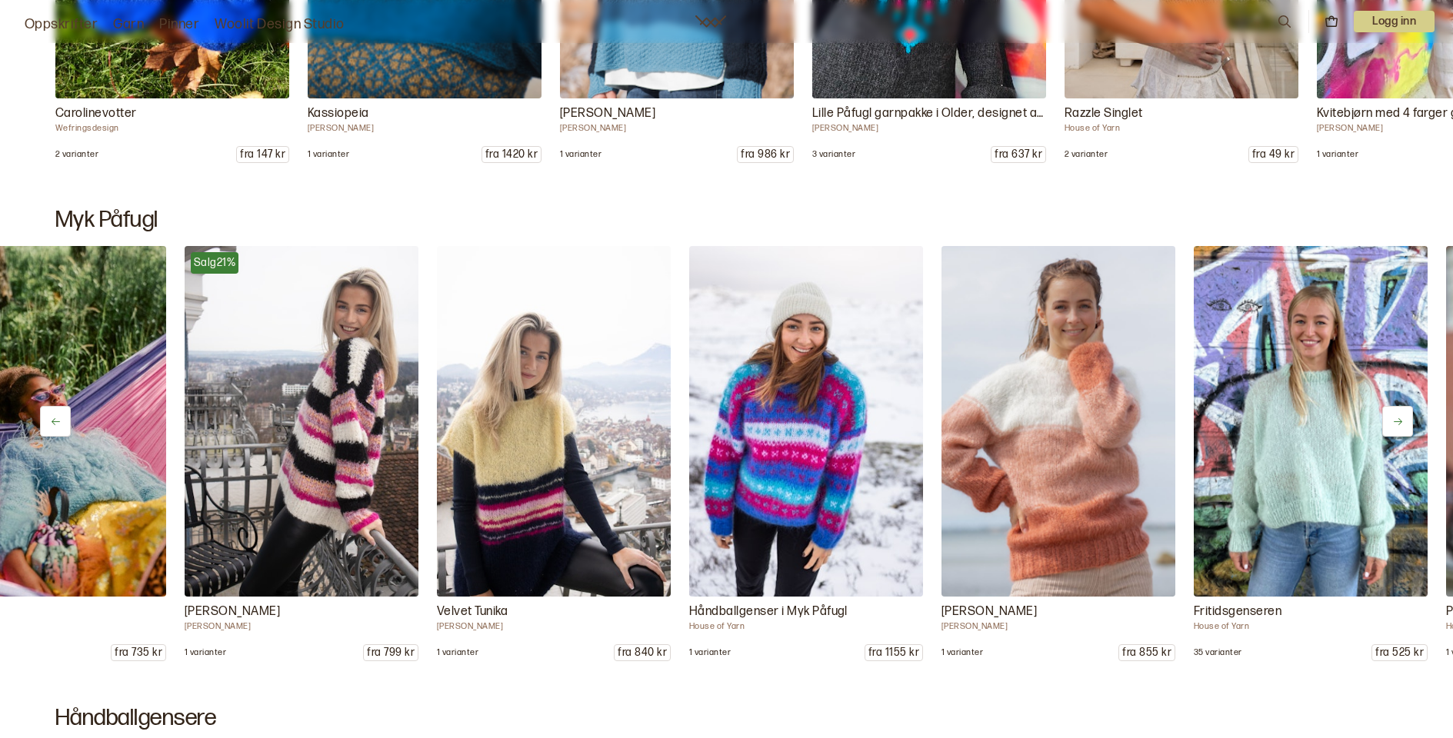
click at [1396, 424] on icon at bounding box center [1398, 422] width 12 height 12
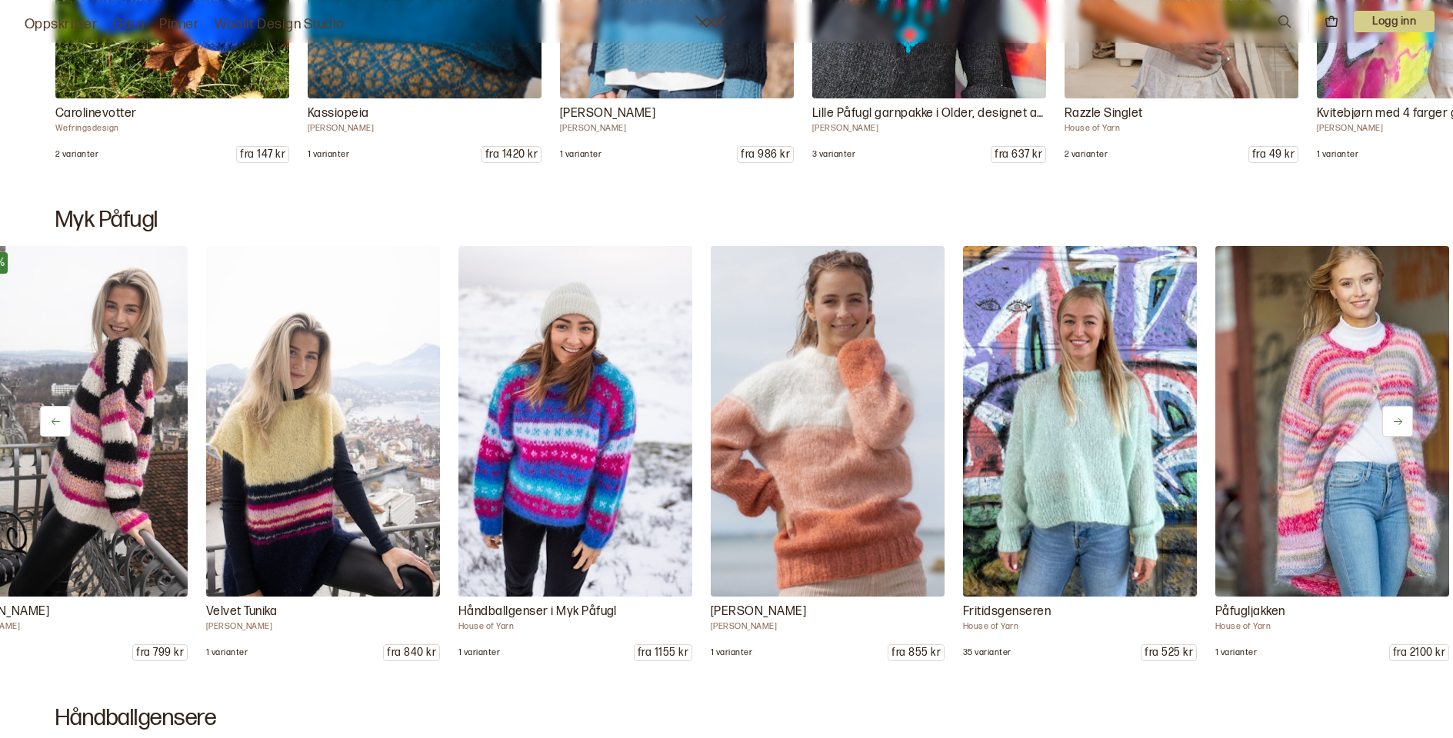
scroll to position [0, 1766]
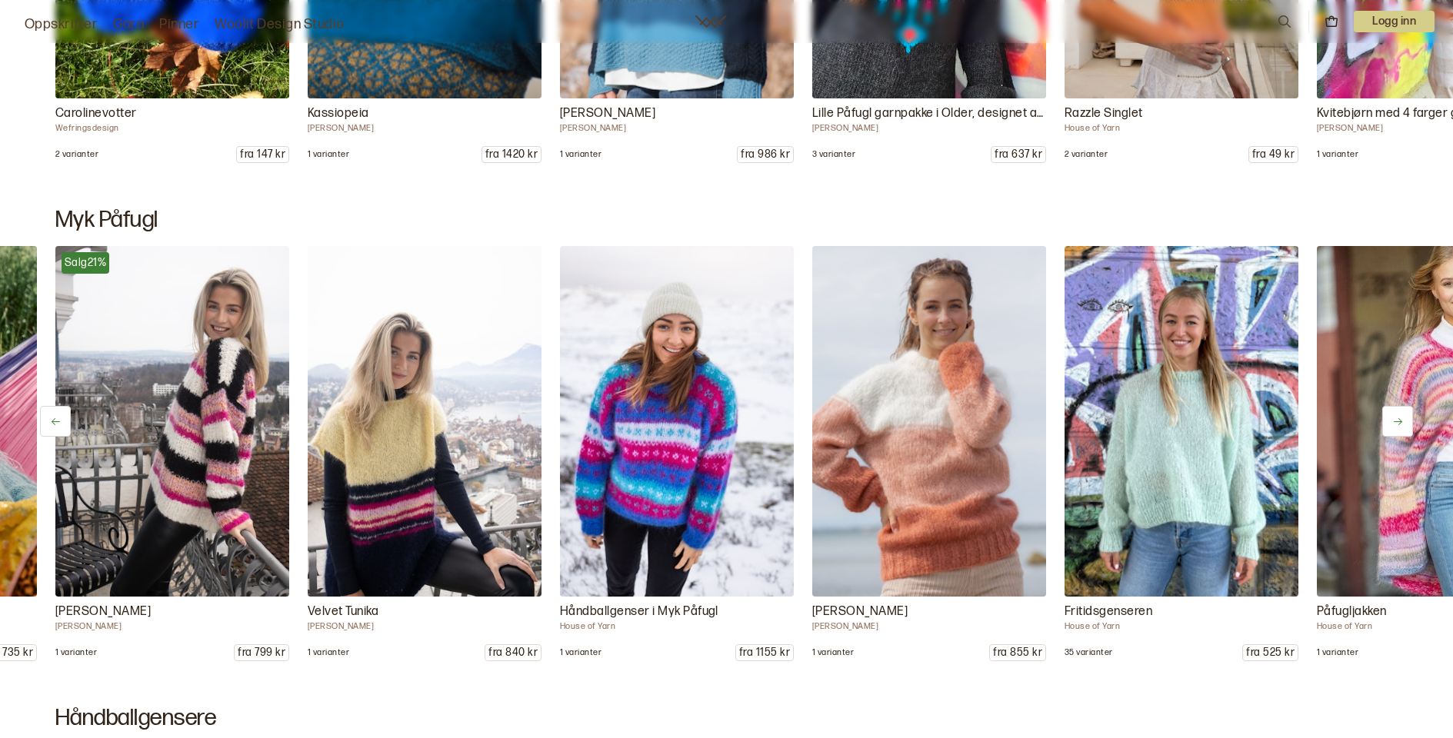
click at [1398, 420] on icon at bounding box center [1398, 422] width 12 height 12
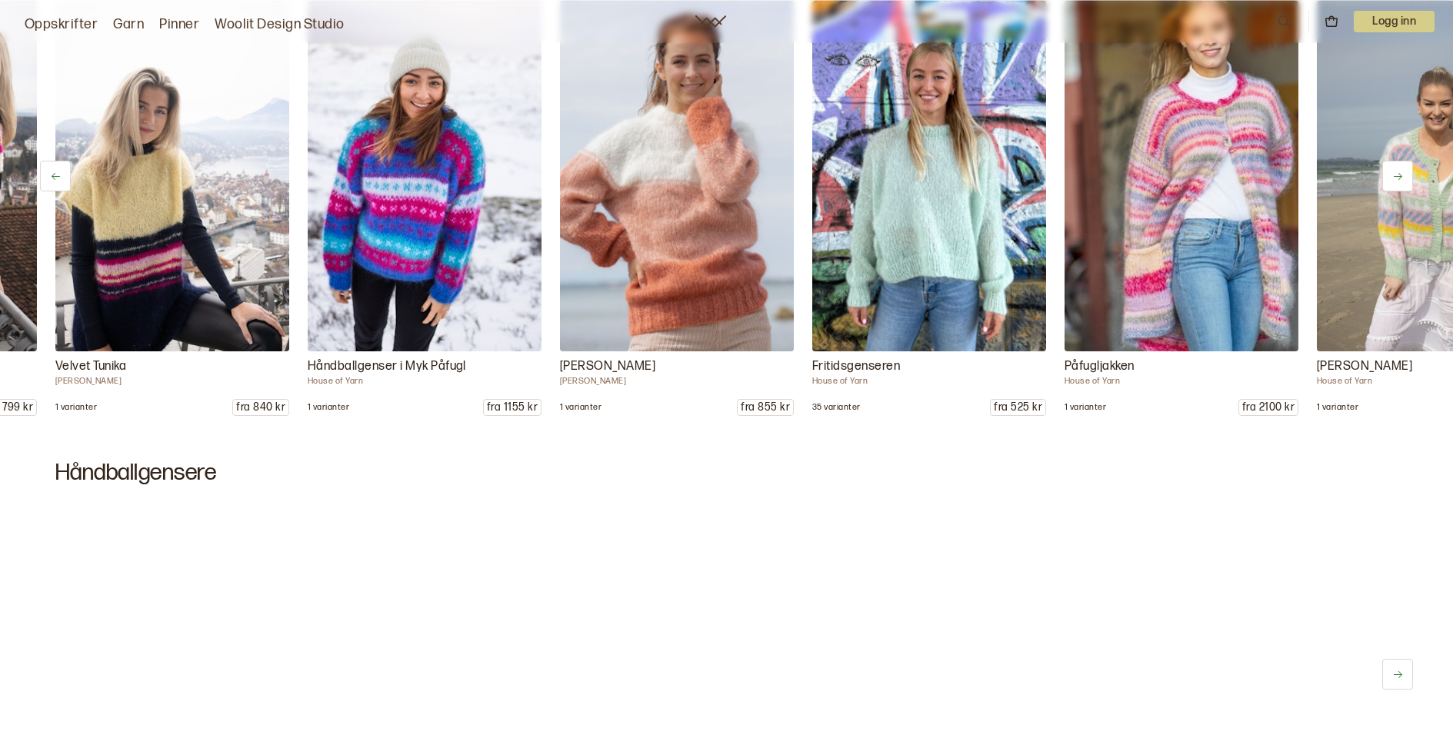
scroll to position [12105, 0]
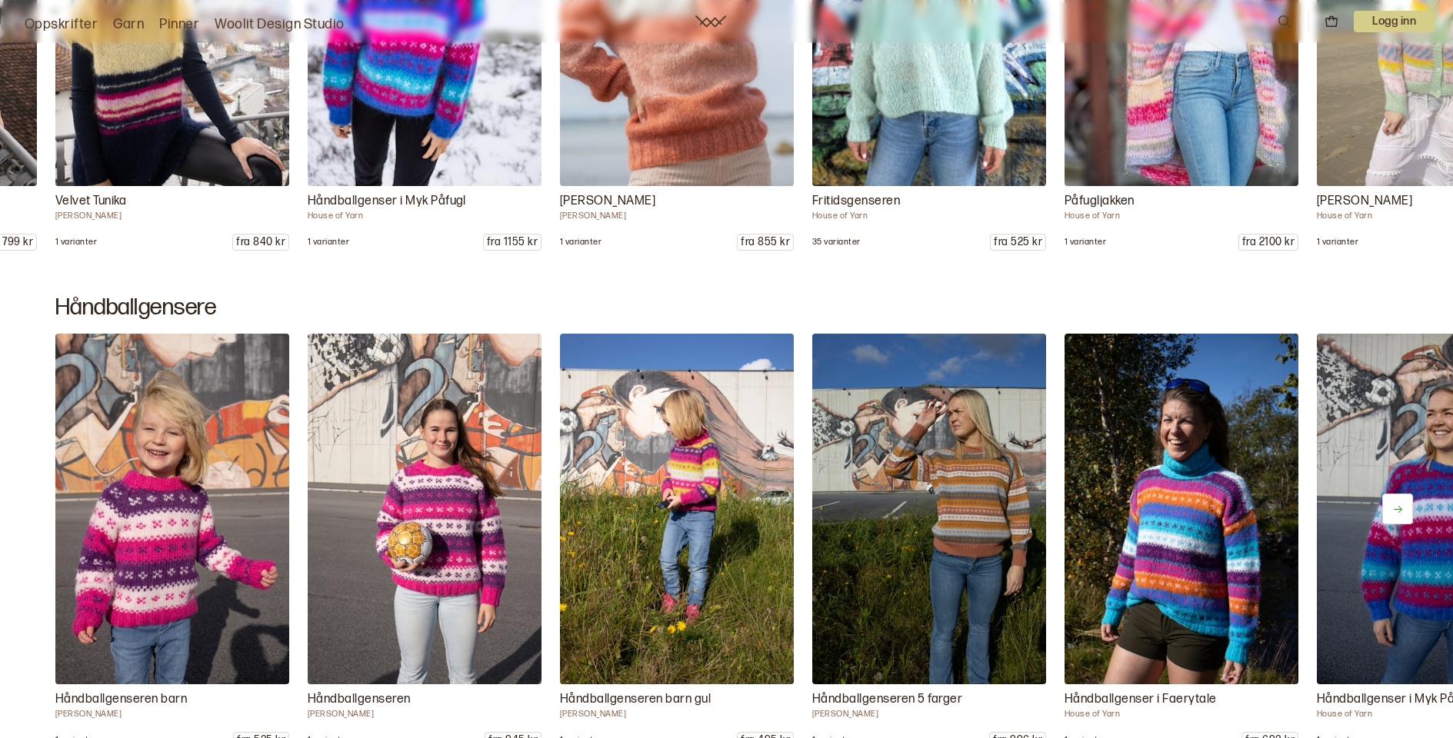
click at [1395, 517] on button at bounding box center [1397, 509] width 31 height 31
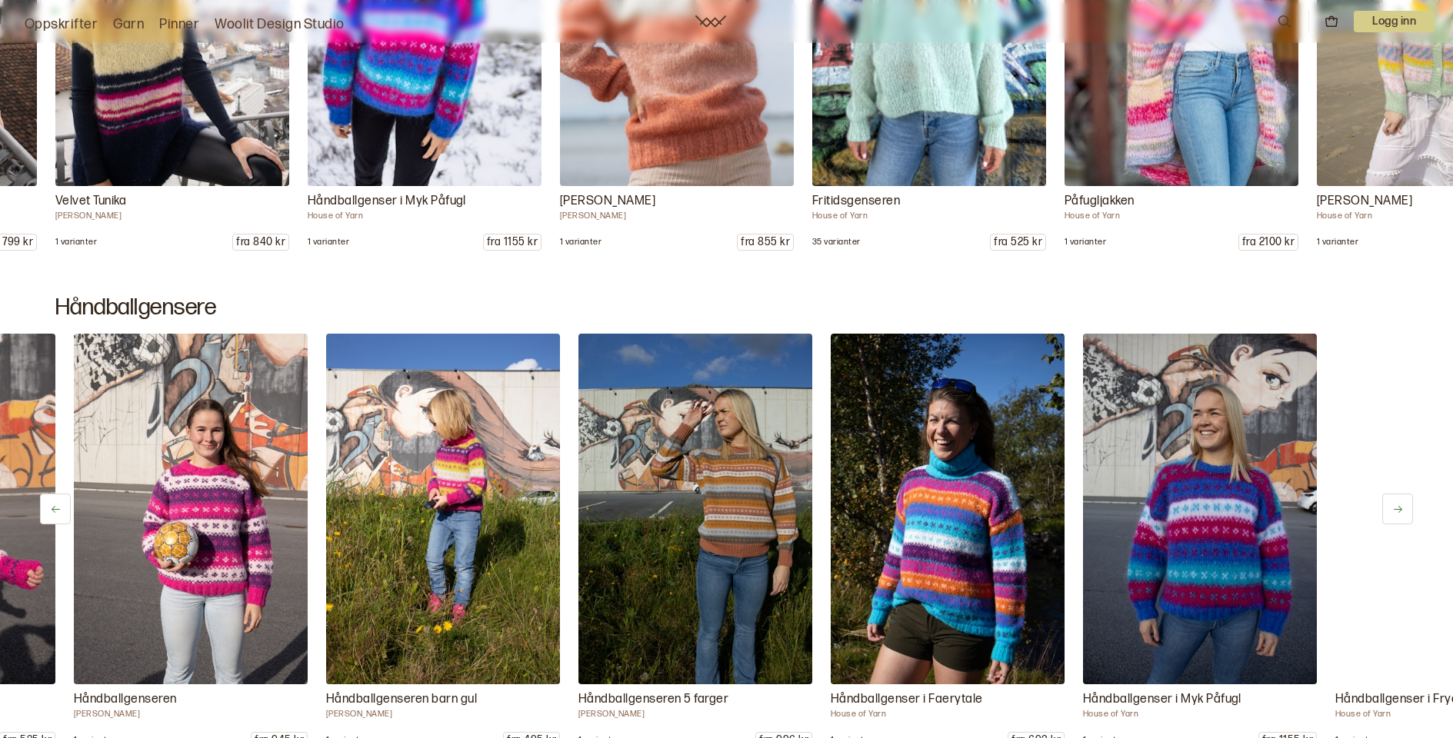
click at [1395, 517] on button at bounding box center [1397, 509] width 31 height 31
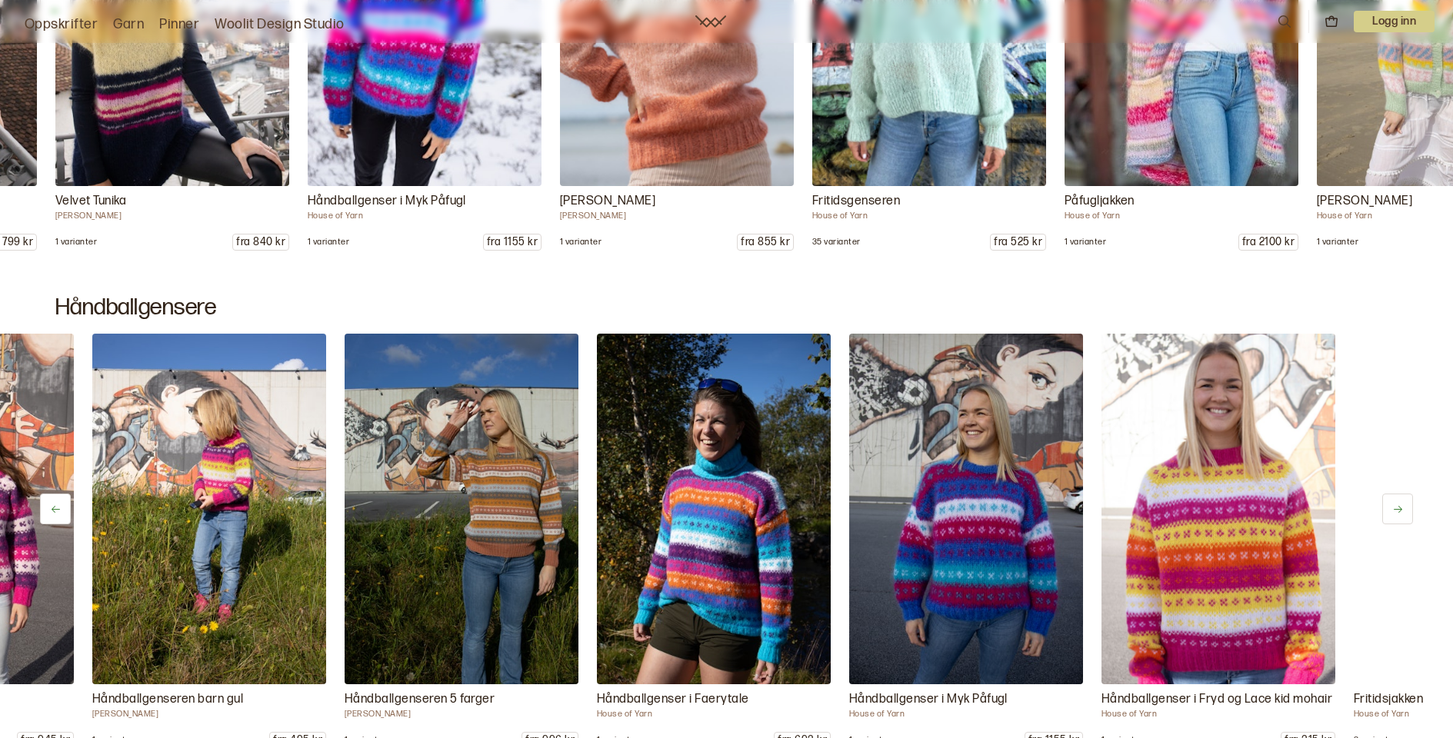
click at [1395, 517] on button at bounding box center [1397, 509] width 31 height 31
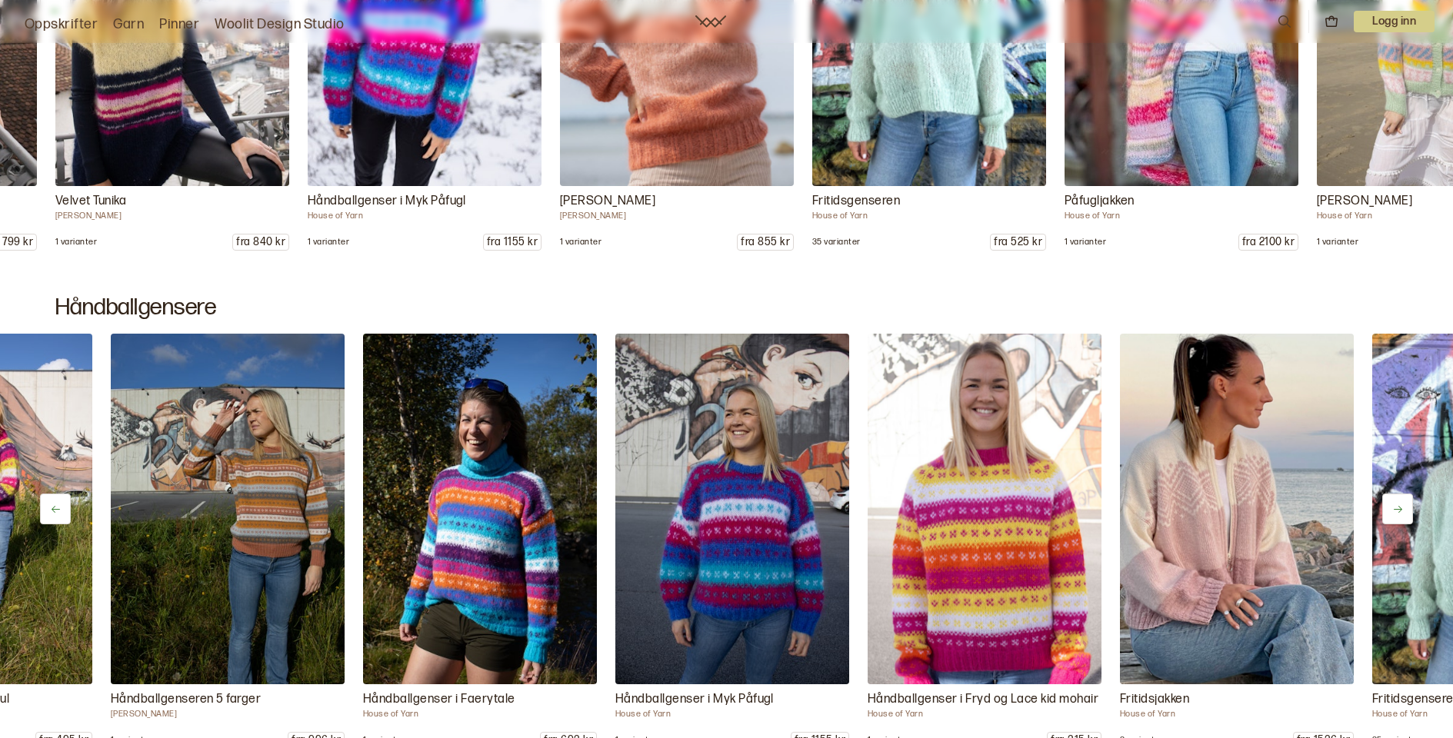
click at [1395, 517] on button at bounding box center [1397, 509] width 31 height 31
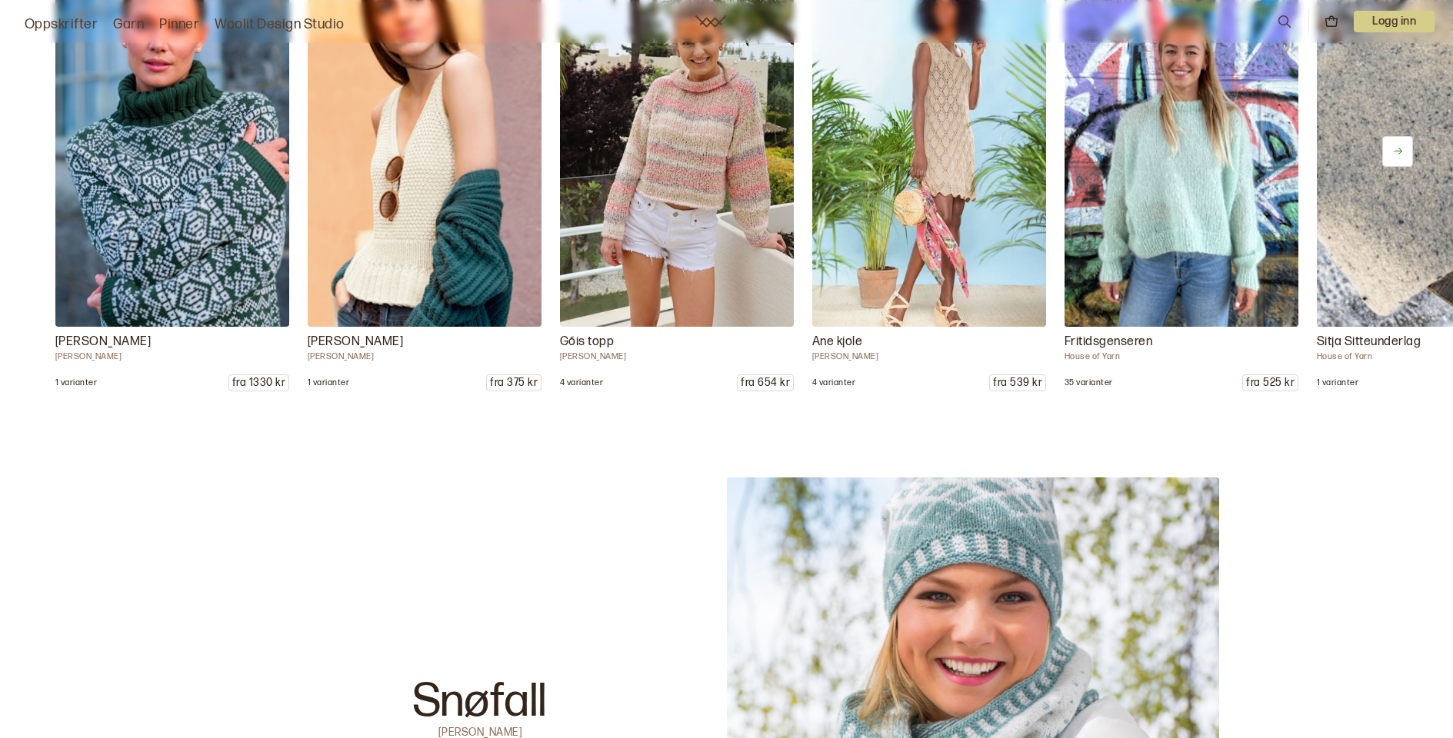
scroll to position [20725, 0]
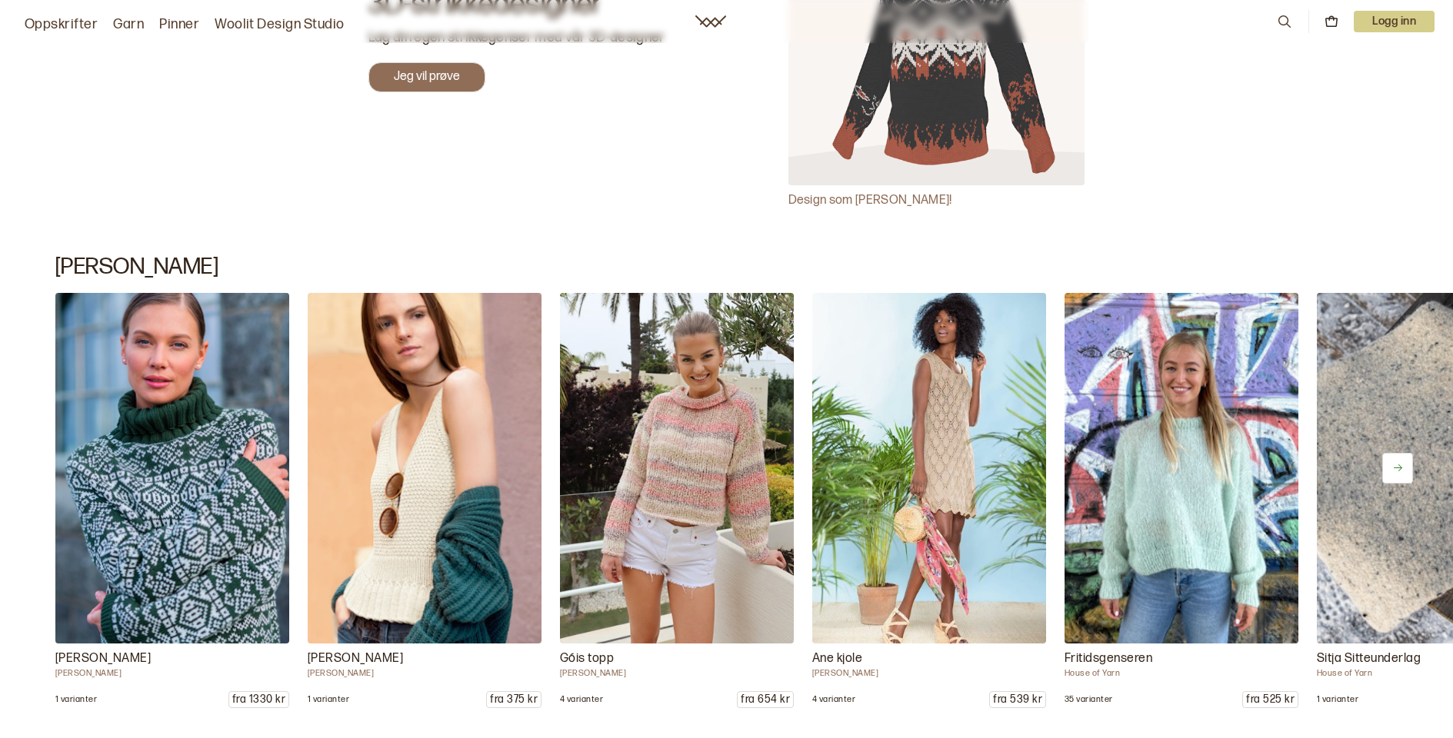
click at [1394, 462] on icon at bounding box center [1398, 468] width 12 height 12
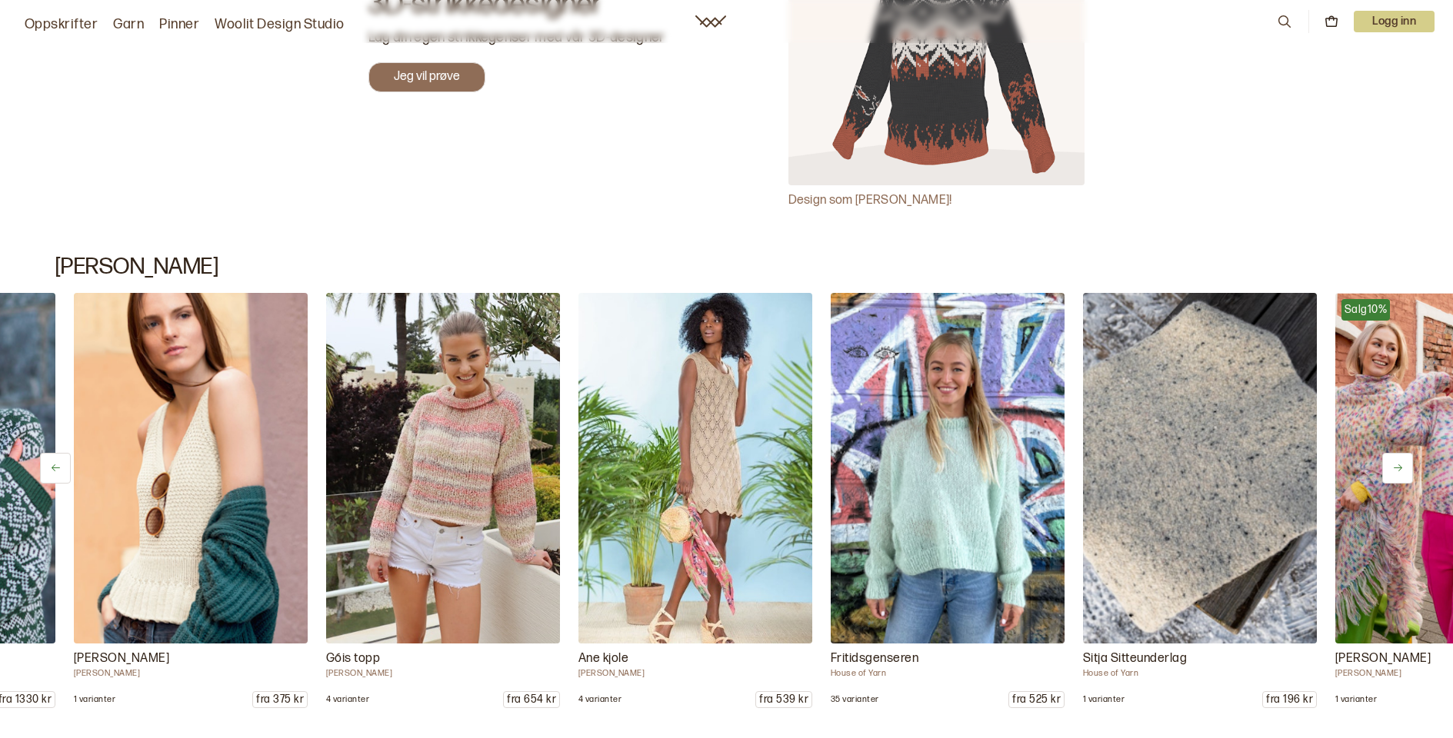
click at [1394, 462] on icon at bounding box center [1398, 468] width 12 height 12
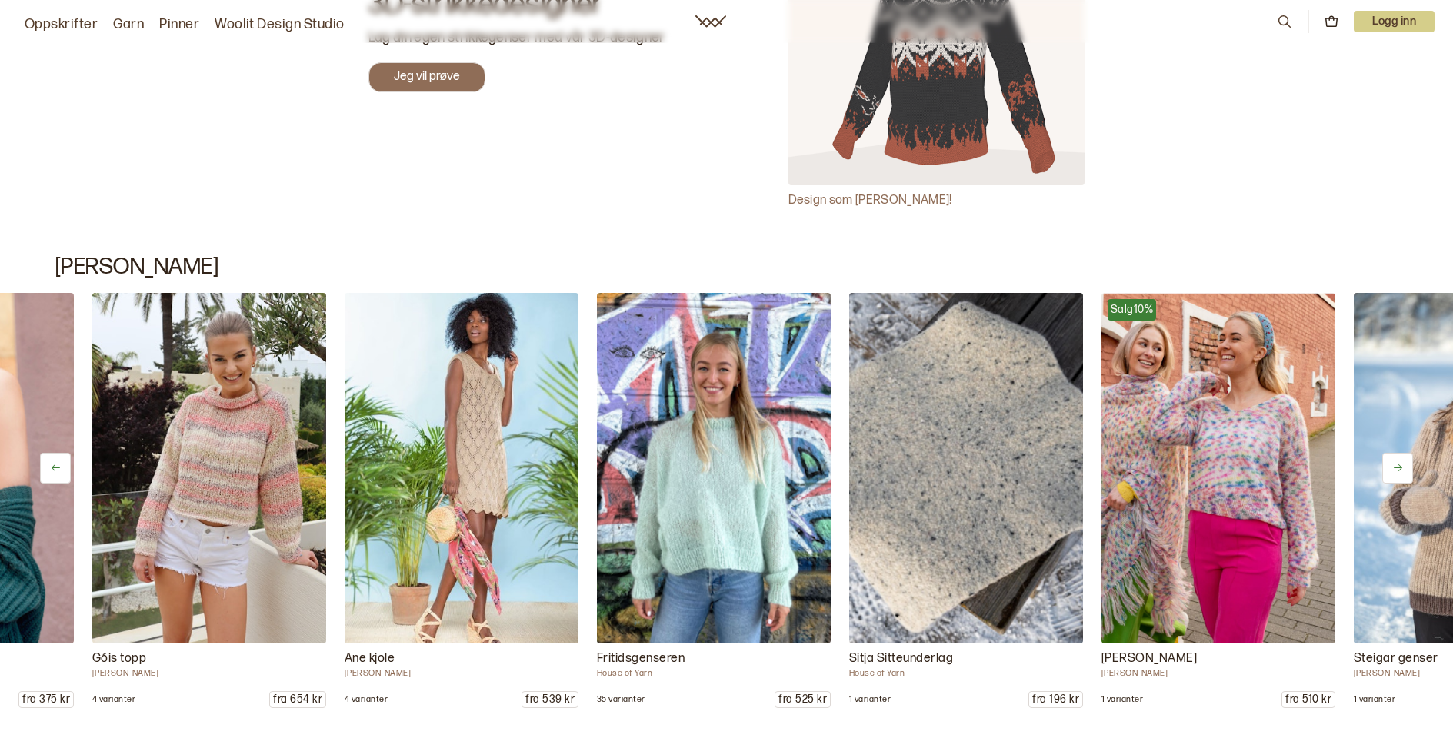
click at [1394, 462] on icon at bounding box center [1398, 468] width 12 height 12
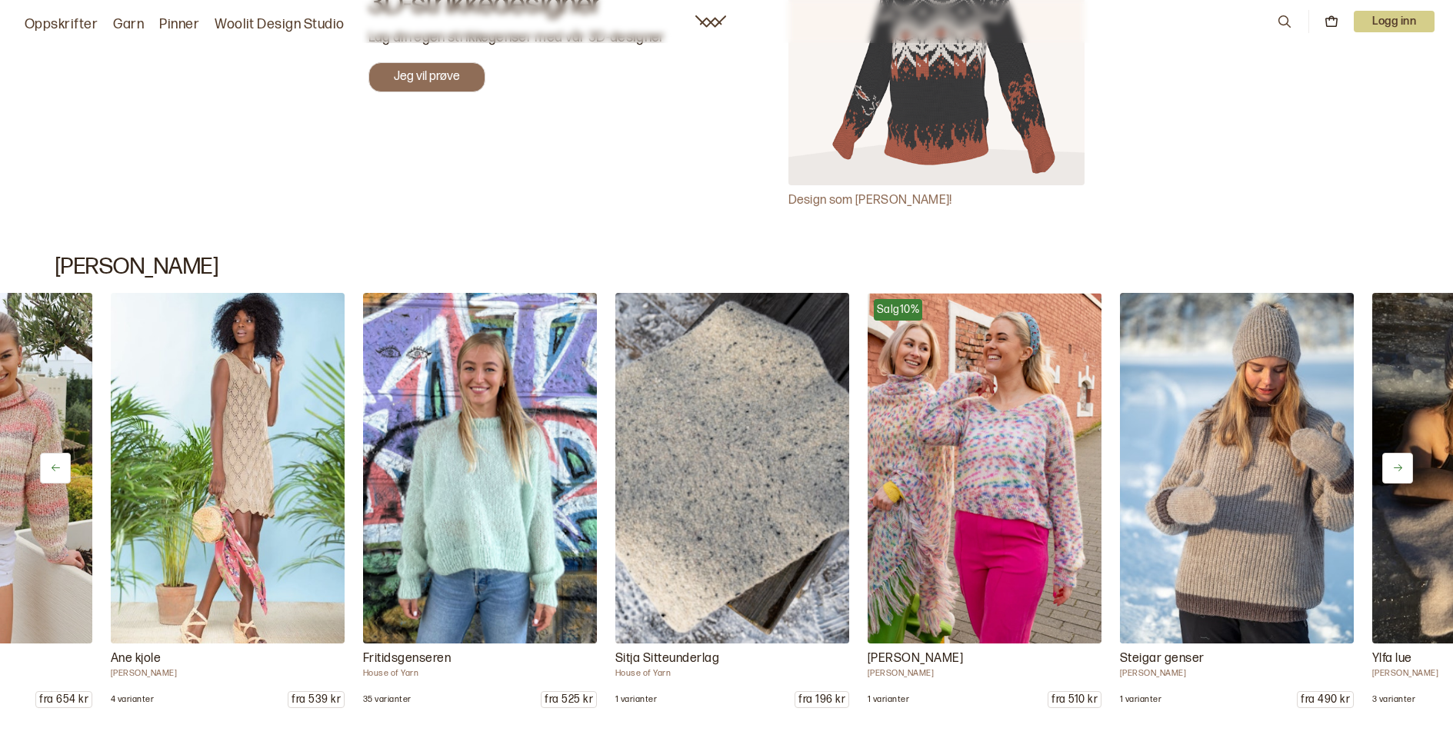
click at [1394, 462] on icon at bounding box center [1398, 468] width 12 height 12
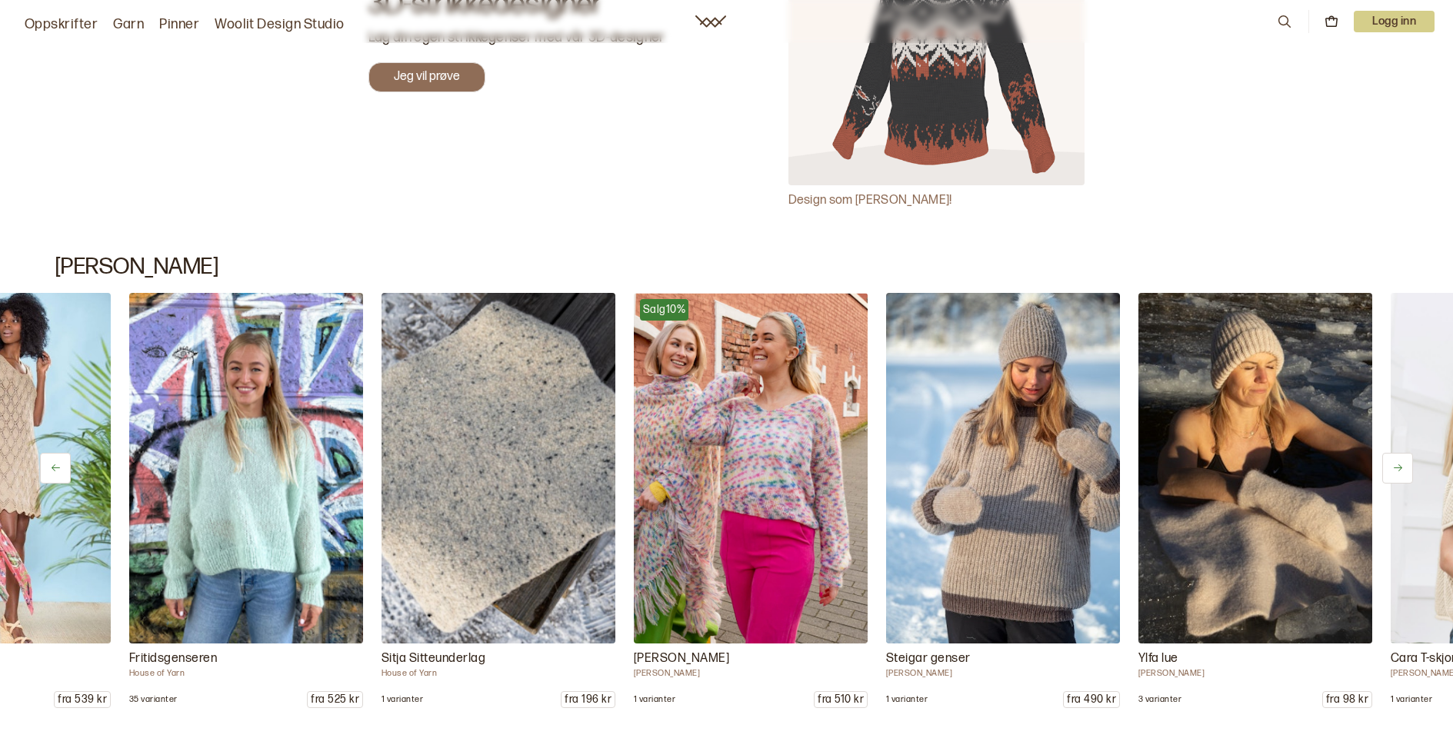
click at [1394, 462] on icon at bounding box center [1398, 468] width 12 height 12
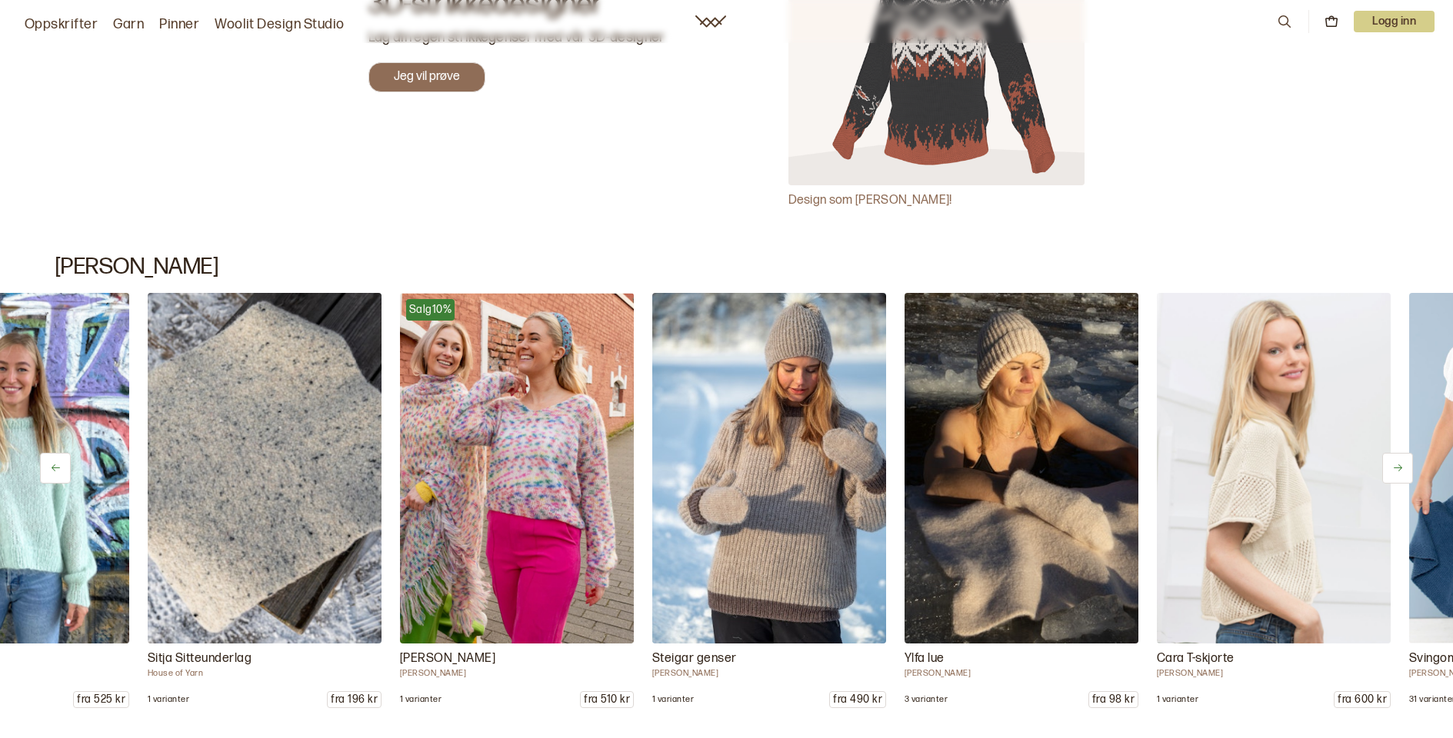
click at [1394, 462] on icon at bounding box center [1398, 468] width 12 height 12
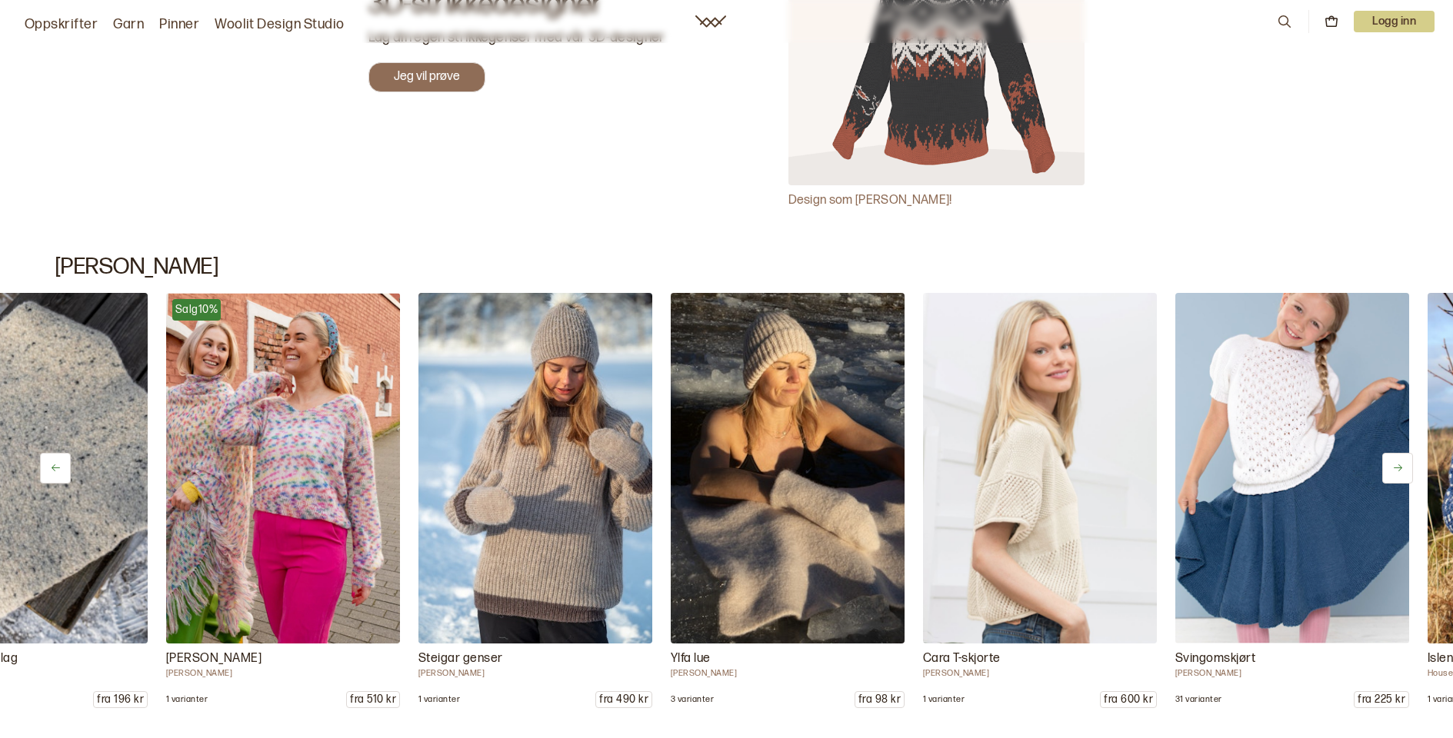
click at [1394, 462] on icon at bounding box center [1398, 468] width 12 height 12
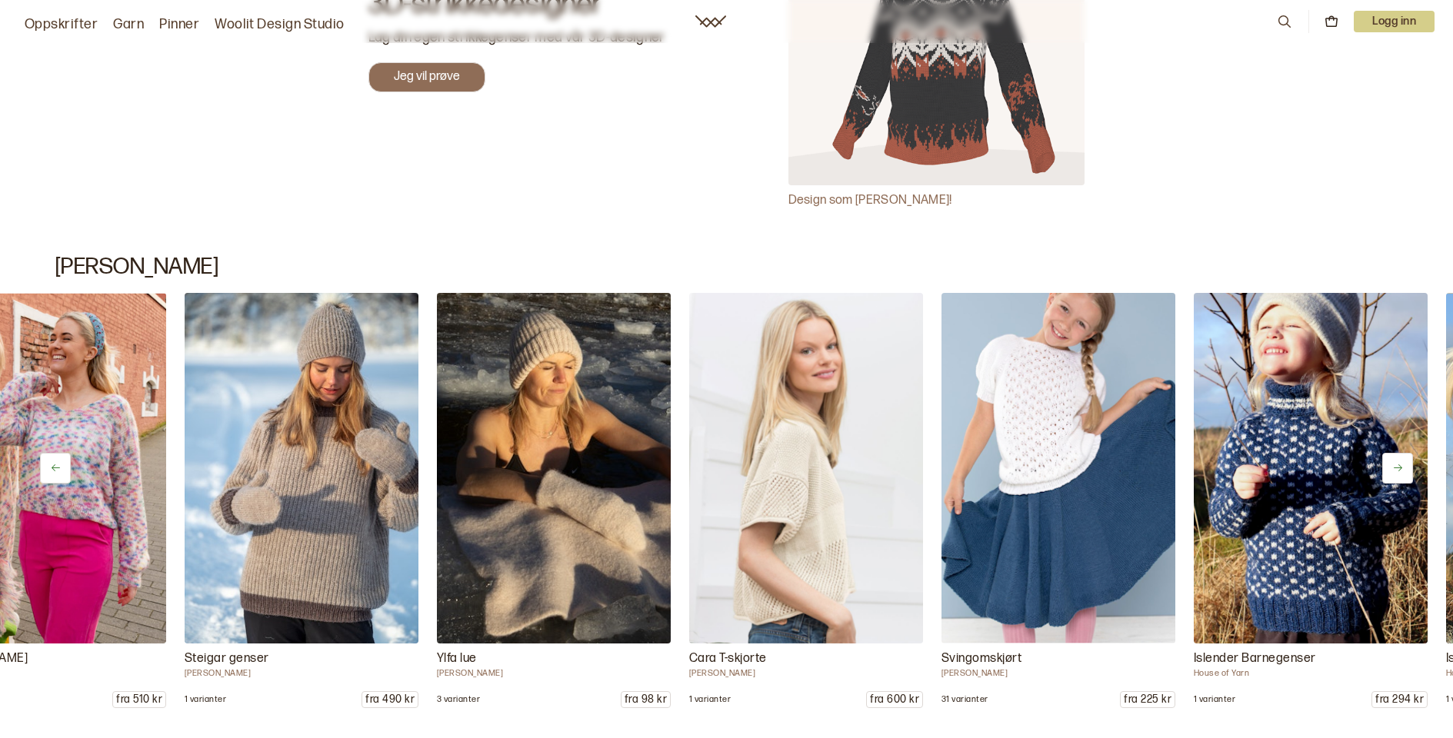
click at [1394, 462] on icon at bounding box center [1398, 468] width 12 height 12
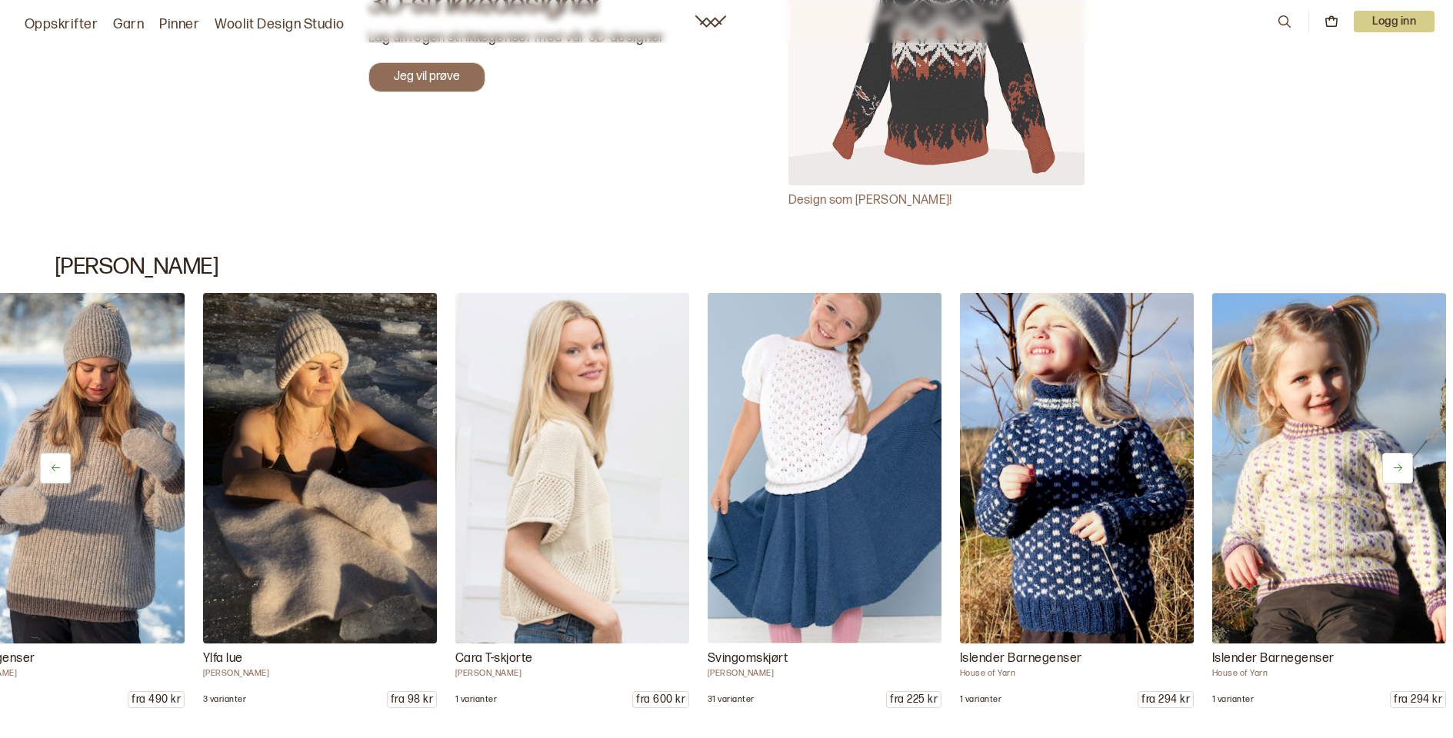
click at [1394, 462] on icon at bounding box center [1398, 468] width 12 height 12
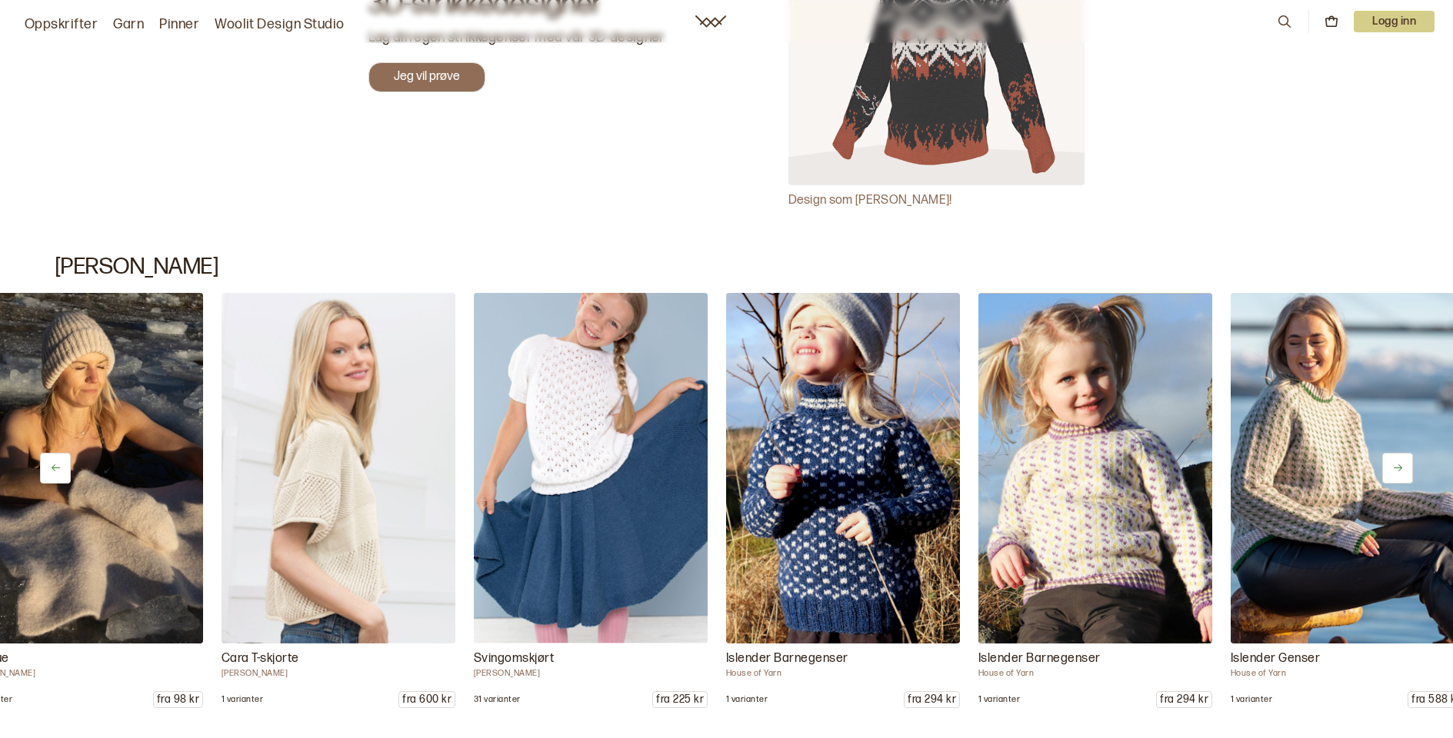
click at [1394, 462] on icon at bounding box center [1398, 468] width 12 height 12
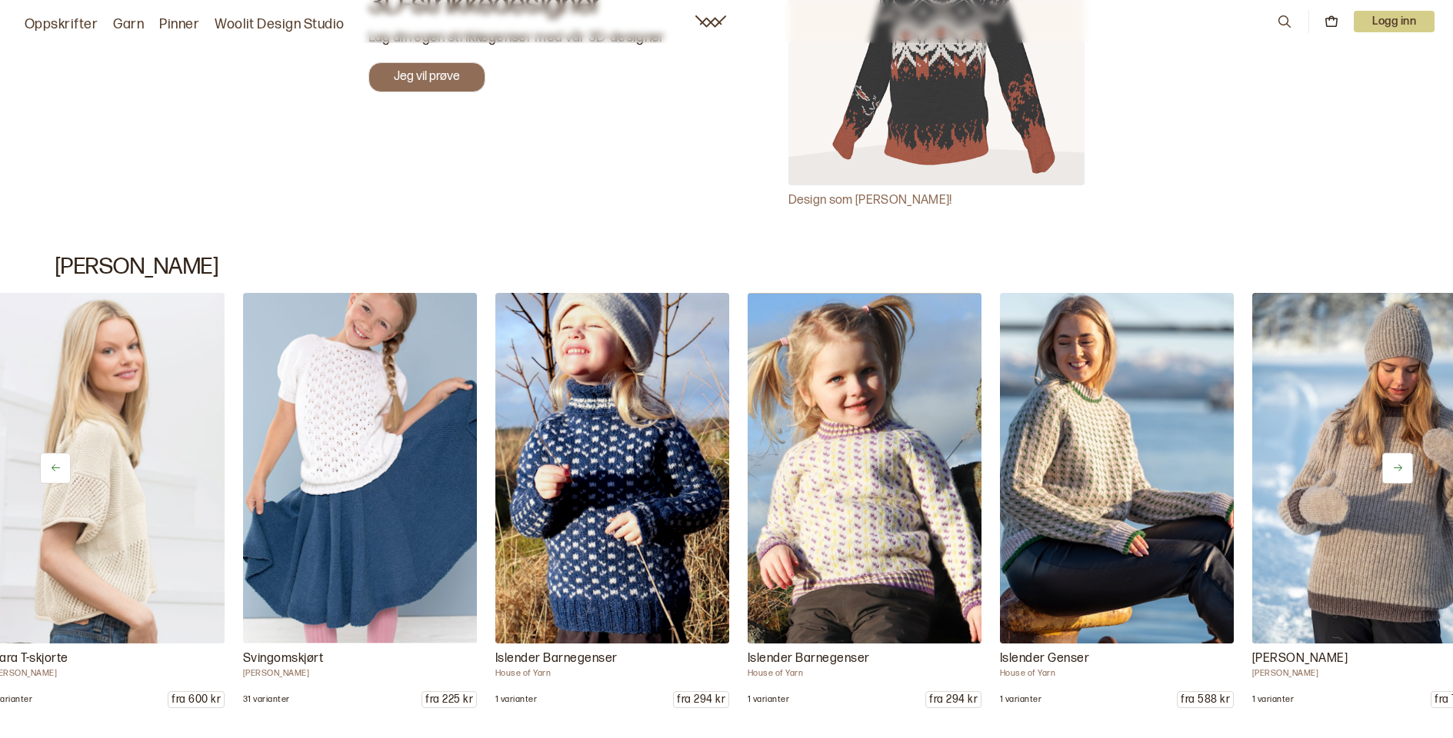
click at [1394, 462] on icon at bounding box center [1398, 468] width 12 height 12
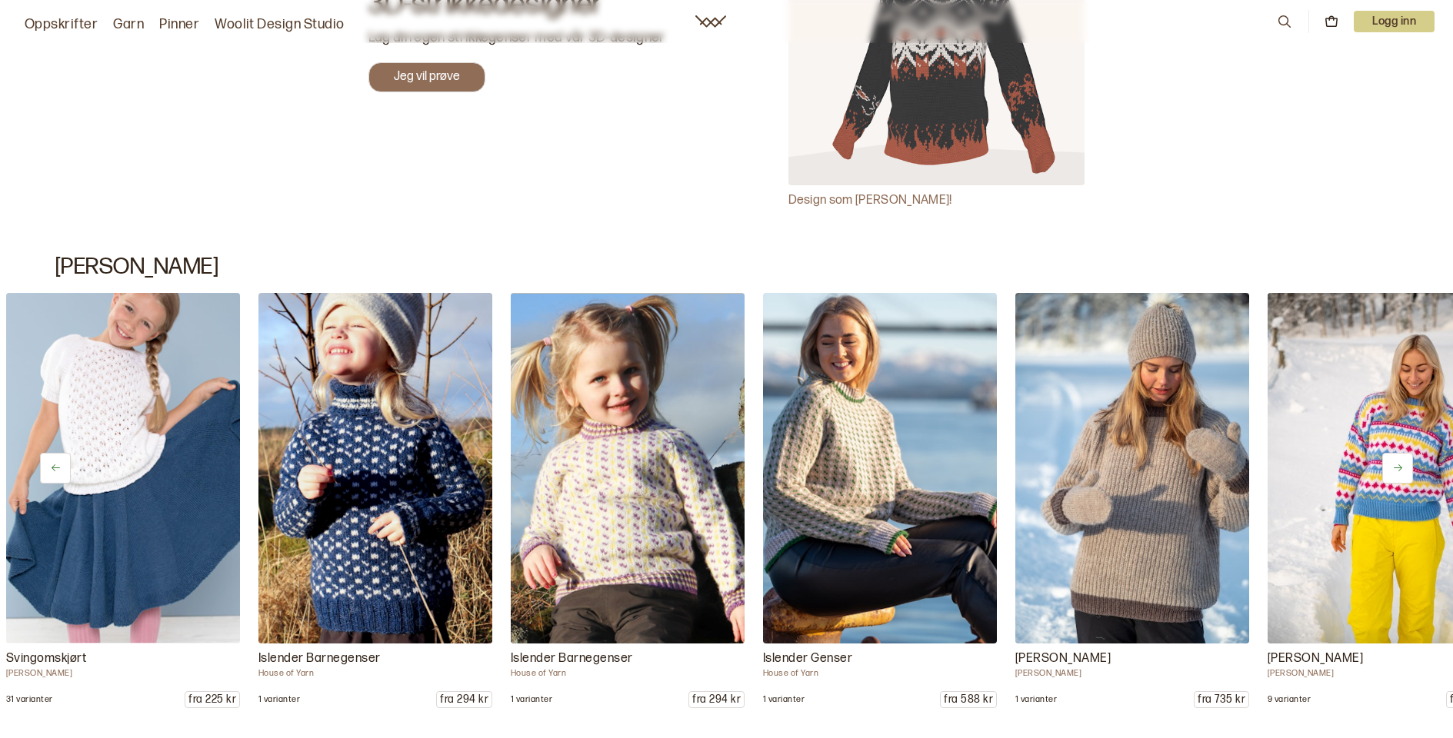
click at [1394, 462] on icon at bounding box center [1398, 468] width 12 height 12
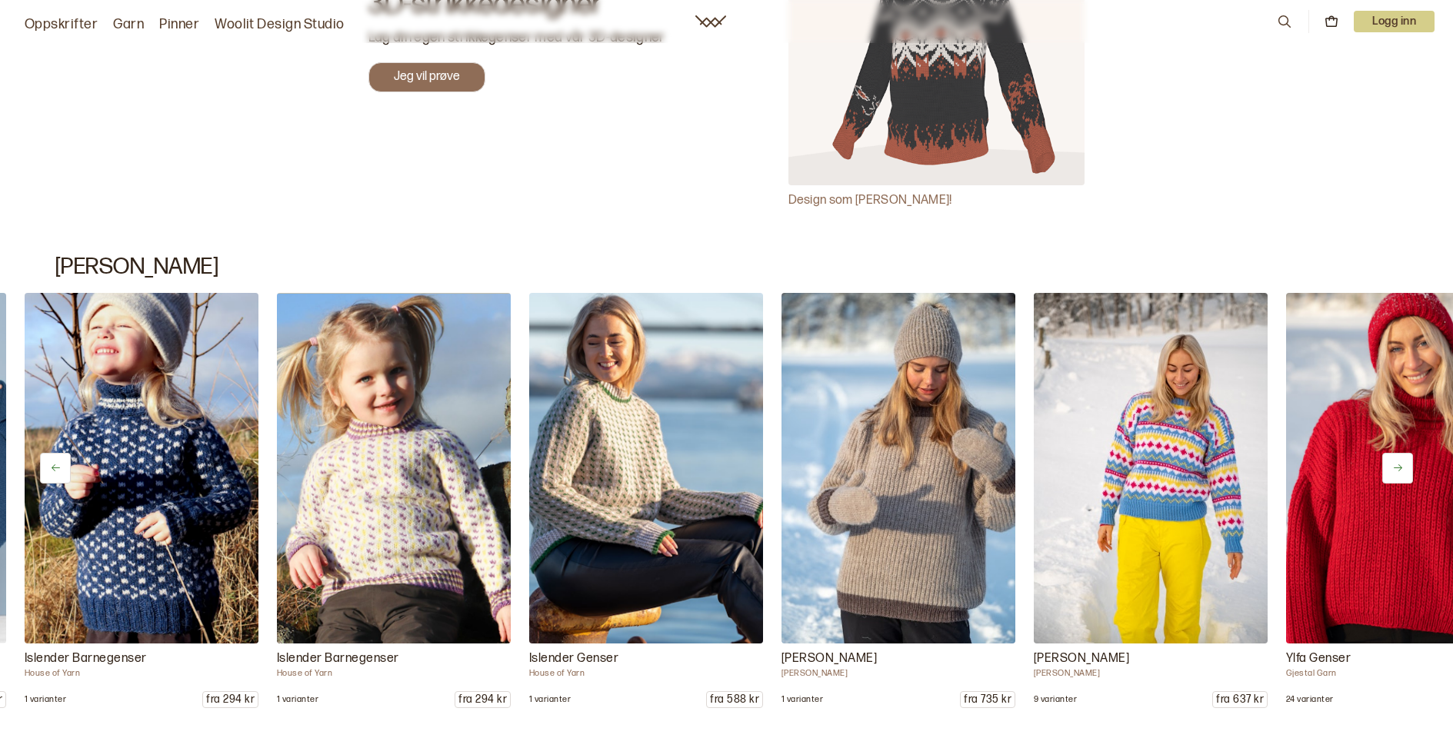
click at [1394, 462] on icon at bounding box center [1398, 468] width 12 height 12
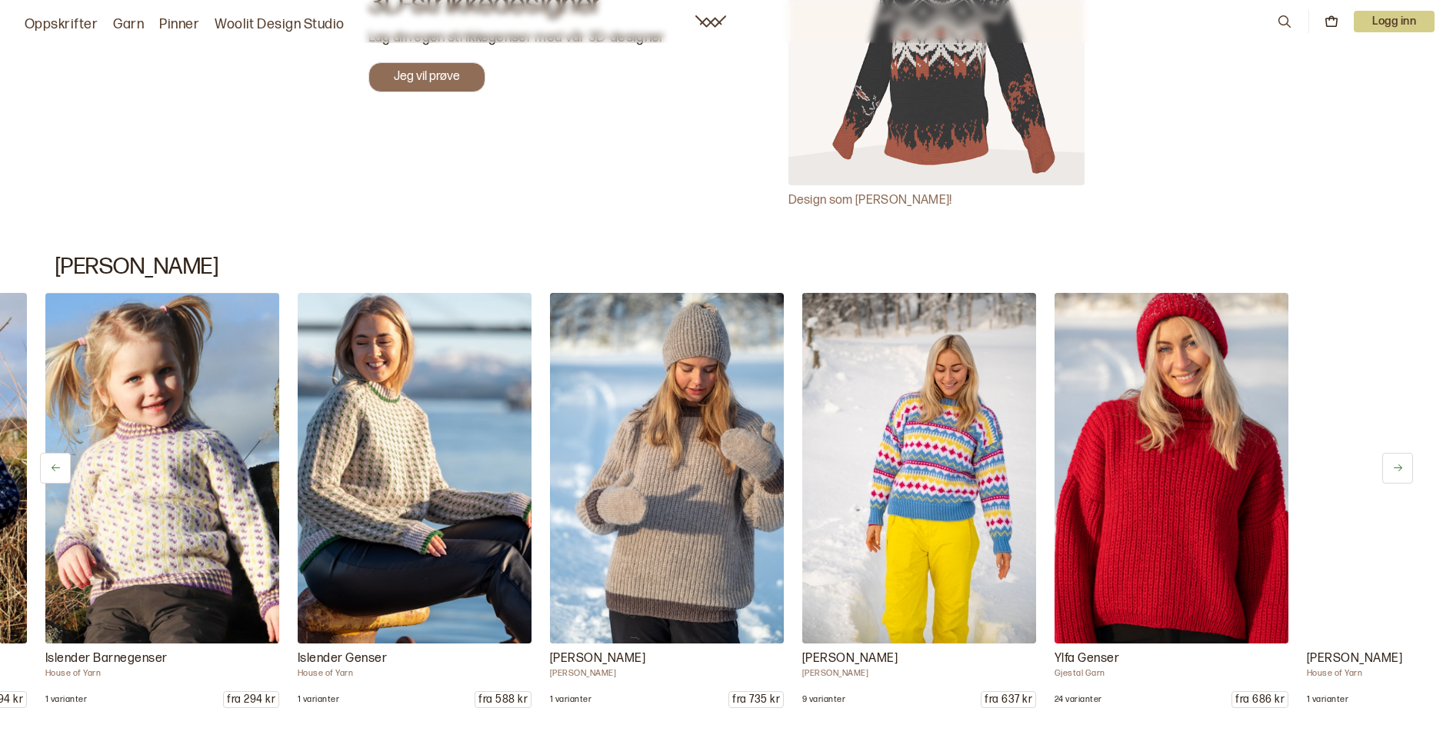
scroll to position [0, 3040]
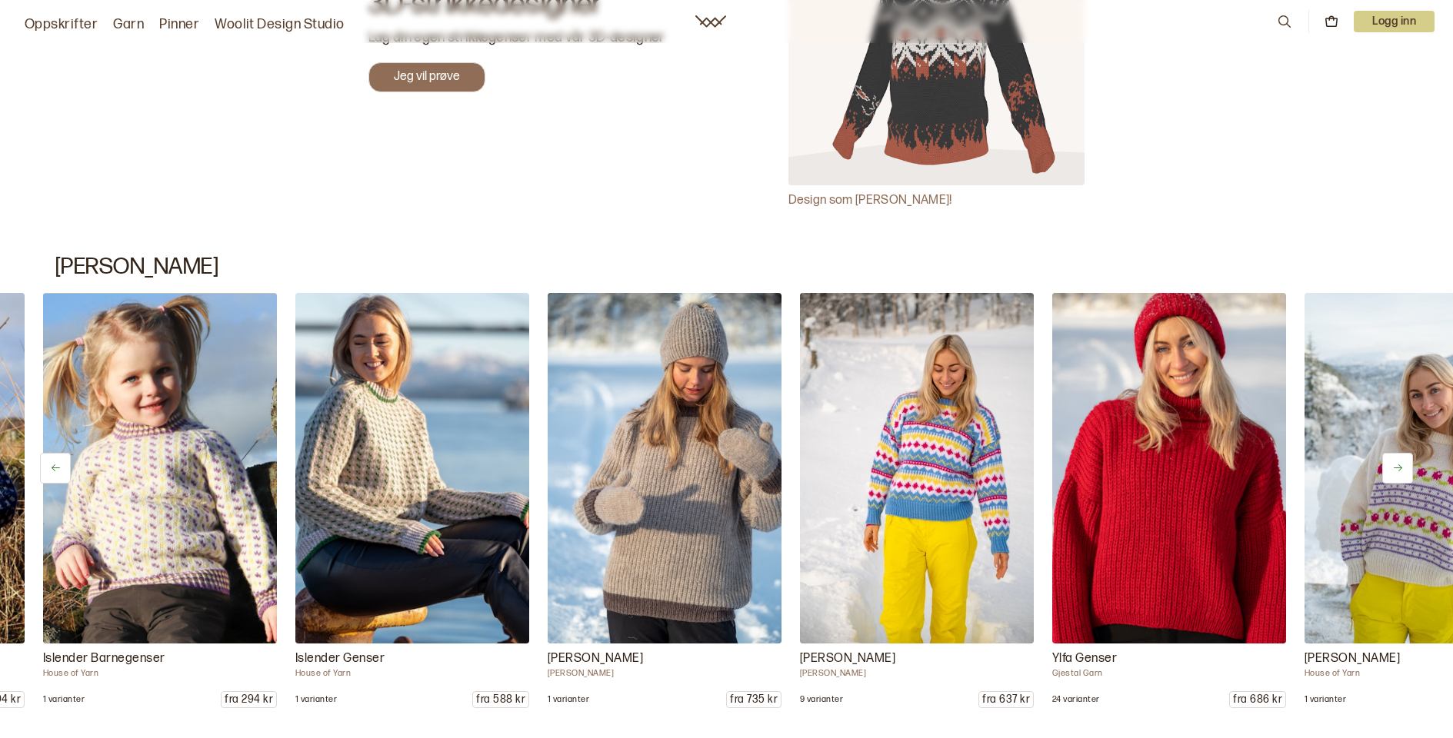
click at [1394, 462] on icon at bounding box center [1398, 468] width 12 height 12
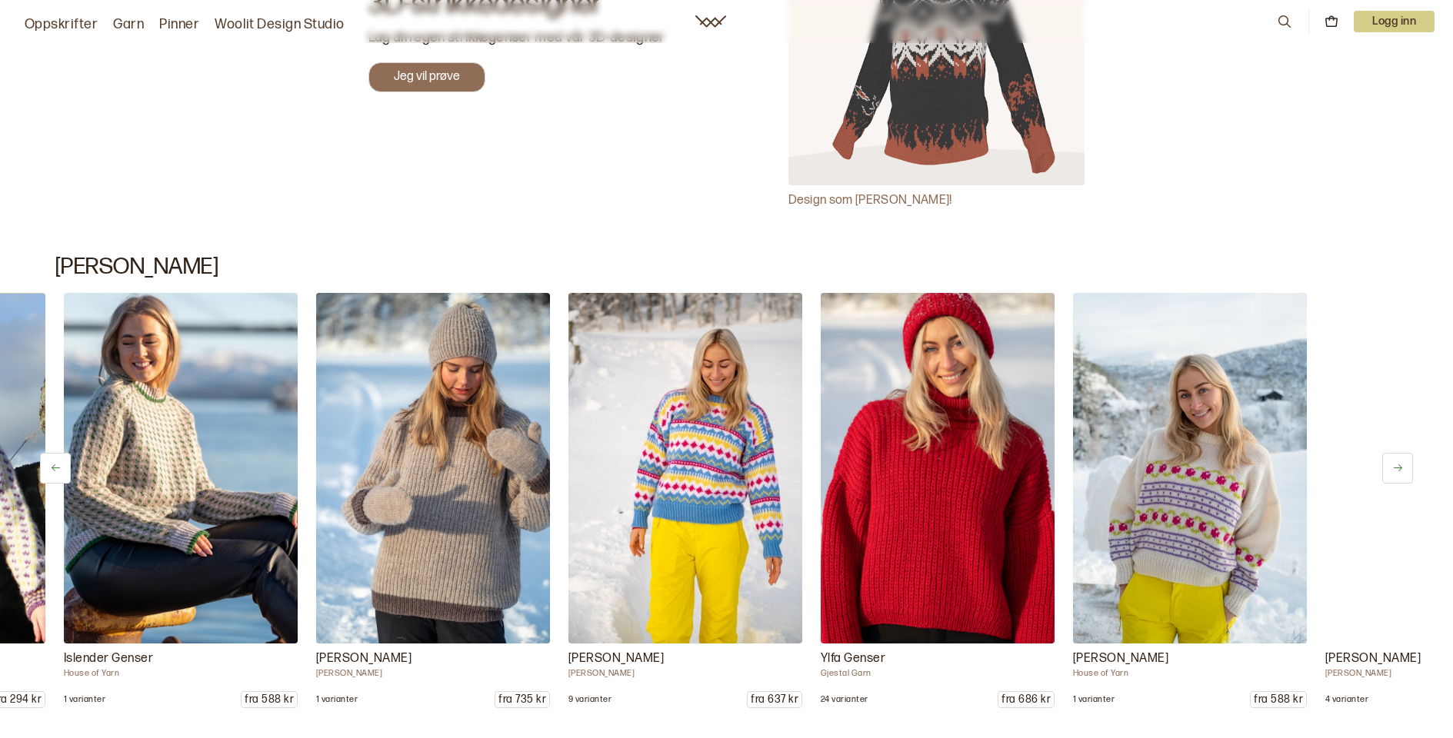
scroll to position [0, 3280]
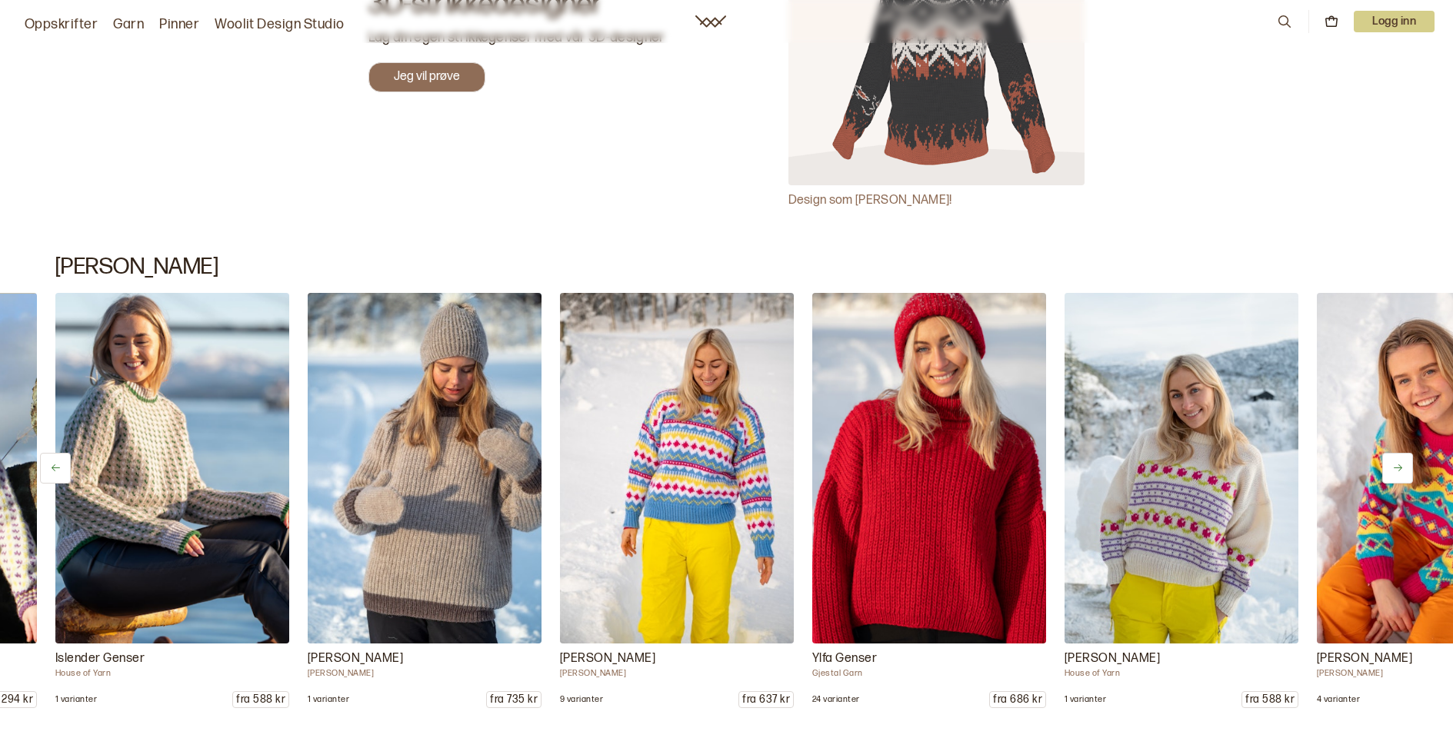
click at [645, 471] on img at bounding box center [676, 468] width 245 height 368
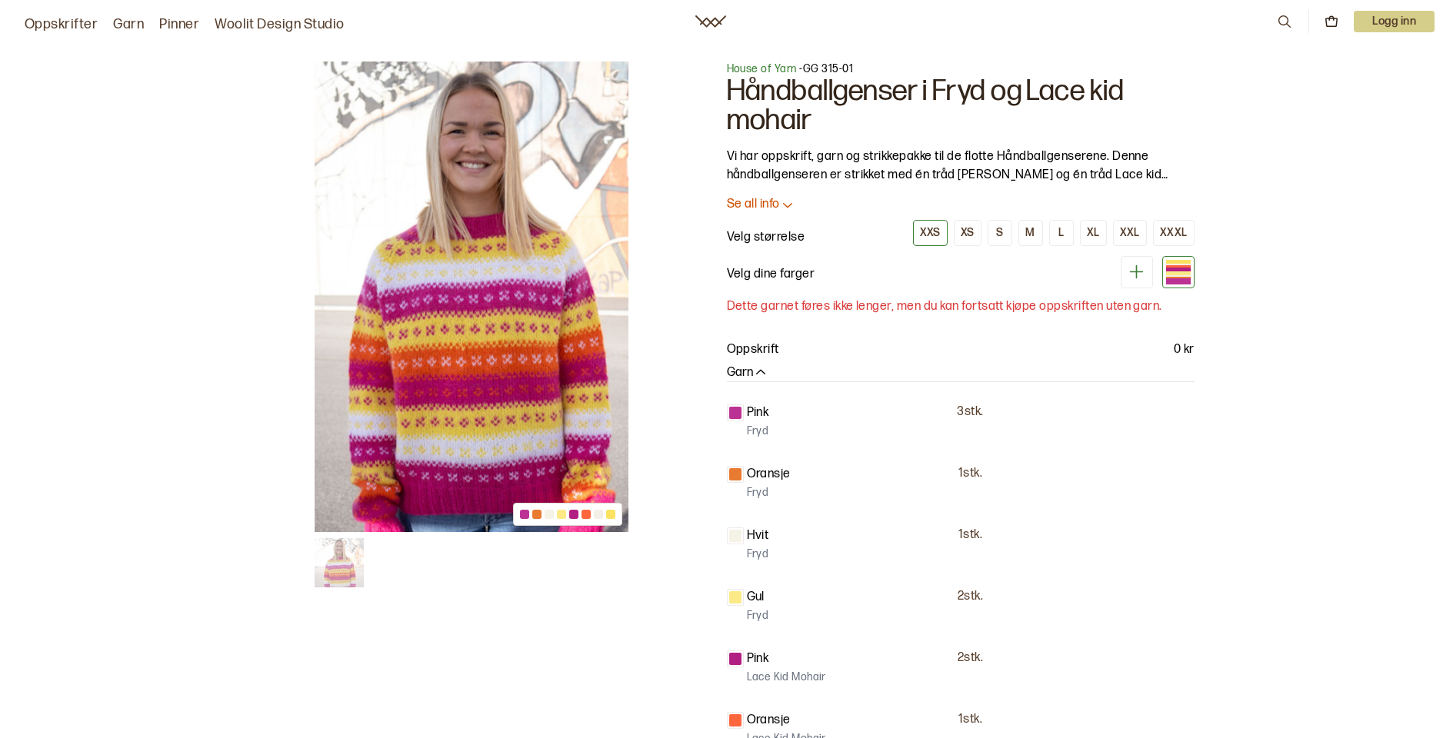
click at [542, 405] on img at bounding box center [472, 297] width 314 height 471
drag, startPoint x: 727, startPoint y: 87, endPoint x: 914, endPoint y: 88, distance: 186.9
click at [914, 88] on h1 "Håndballgenser i Fryd og Lace kid mohair" at bounding box center [961, 106] width 468 height 58
copy h1 "Håndballgenser"
click at [768, 205] on p "Se all info" at bounding box center [753, 205] width 53 height 16
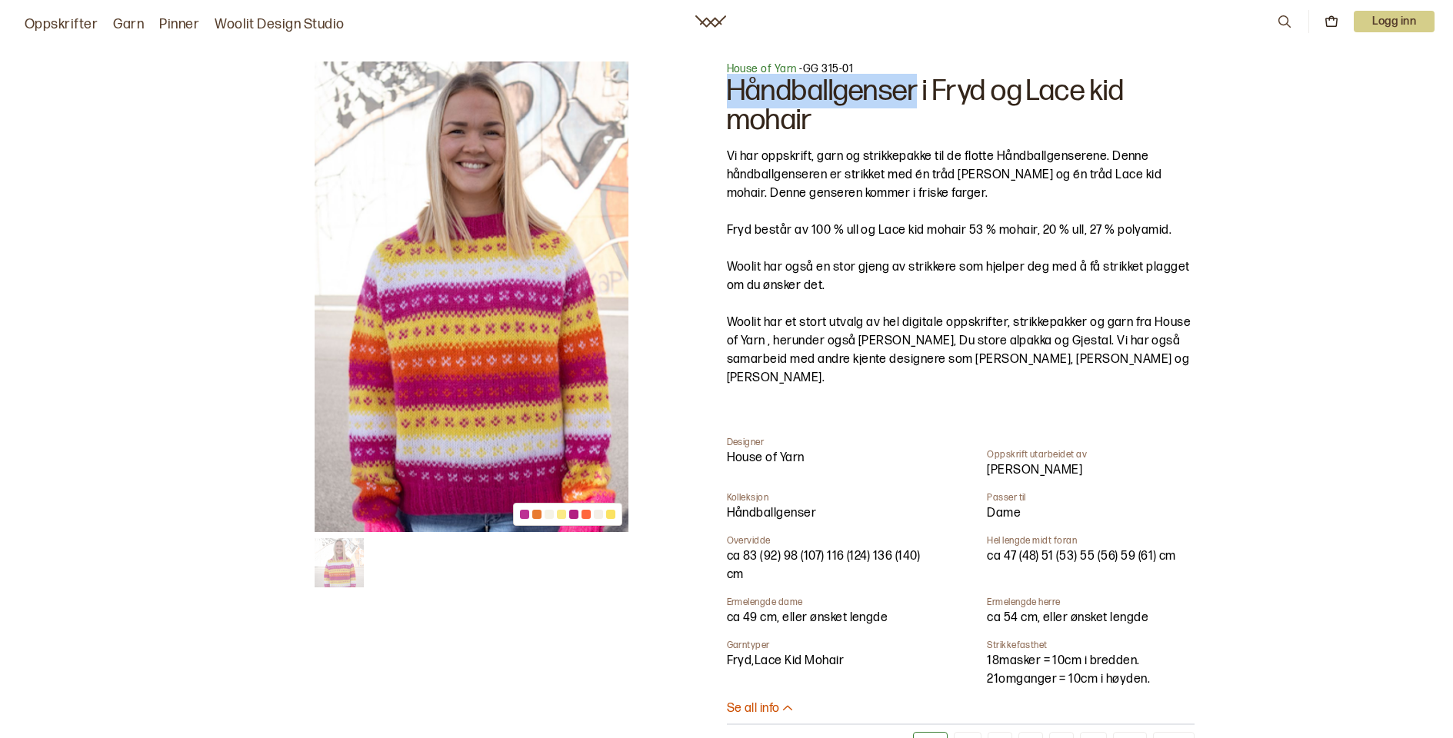
copy h1 "Håndballgenser"
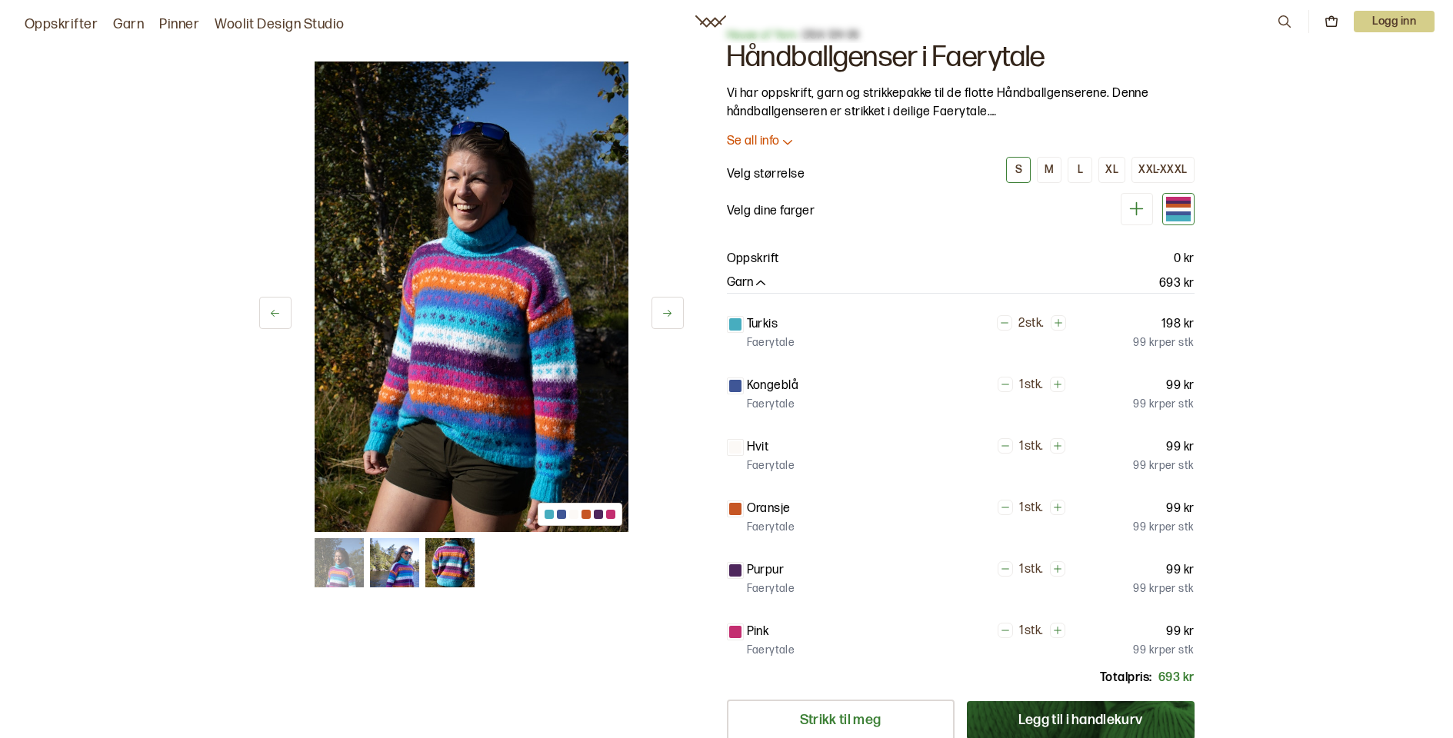
scroll to position [61, 0]
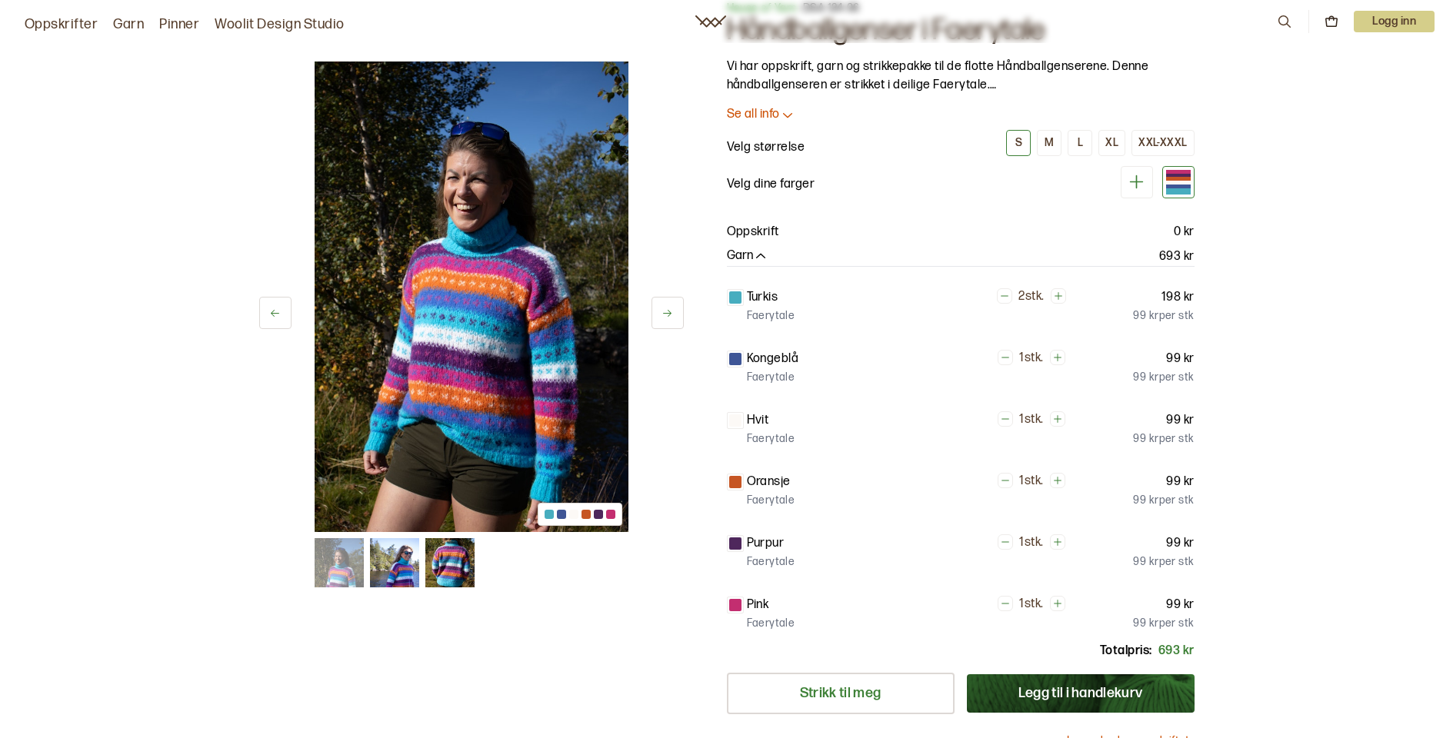
click at [408, 571] on img at bounding box center [394, 562] width 49 height 49
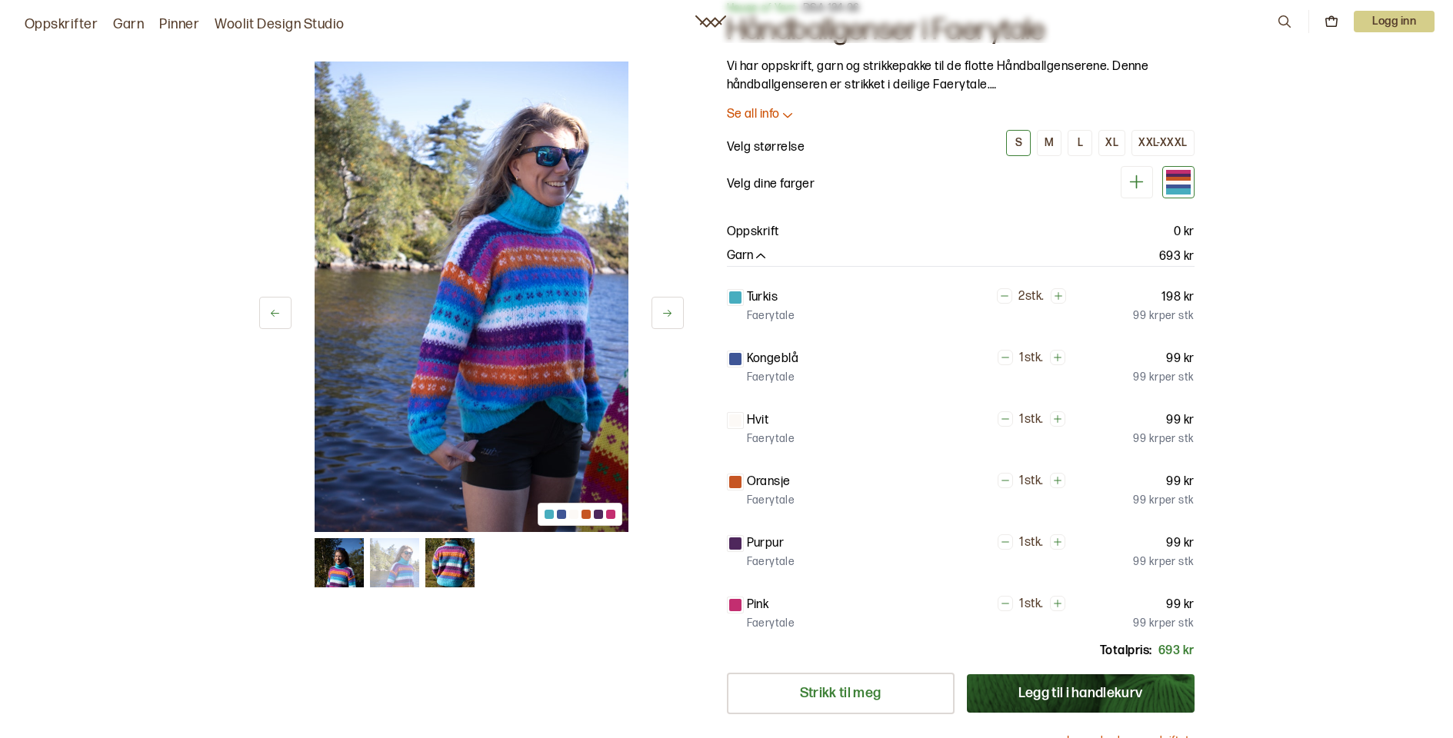
click at [452, 572] on img at bounding box center [449, 562] width 49 height 49
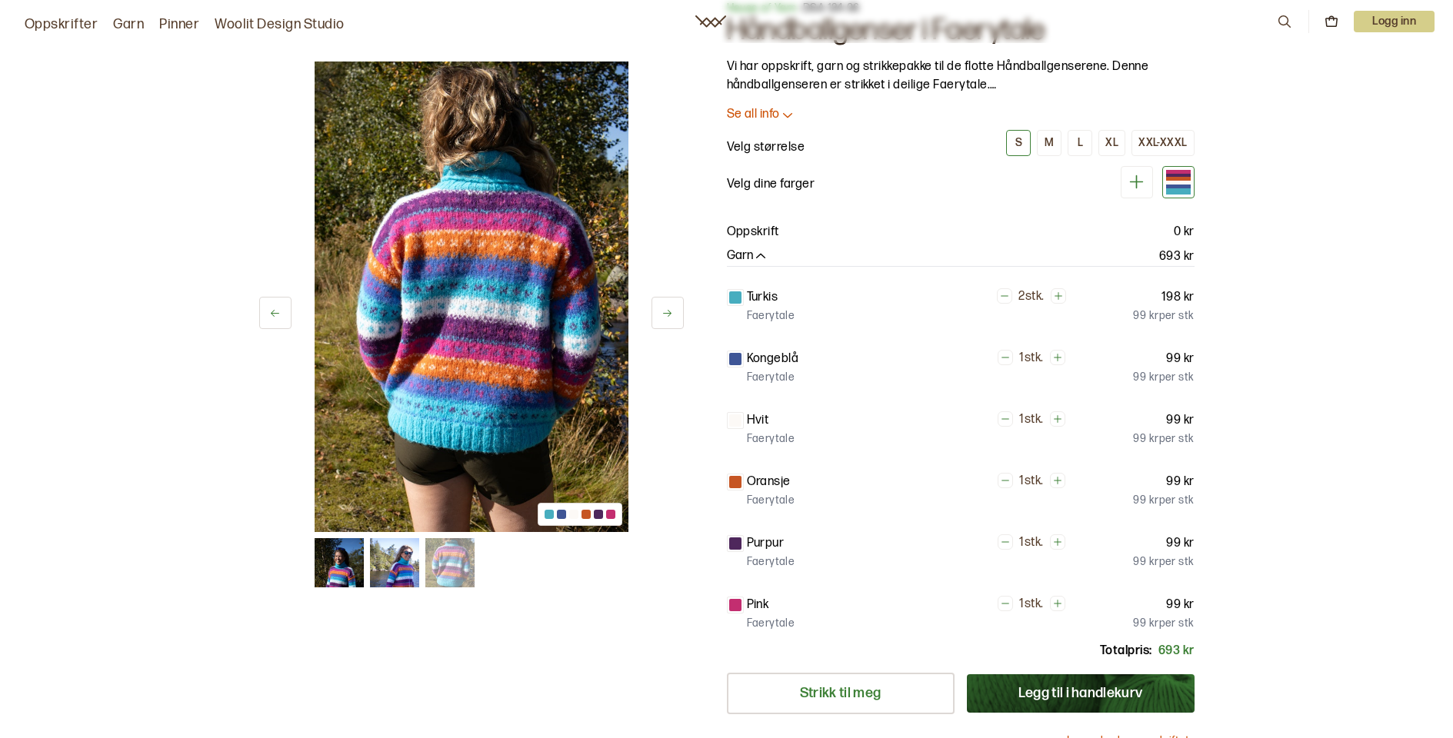
click at [401, 564] on img at bounding box center [394, 562] width 49 height 49
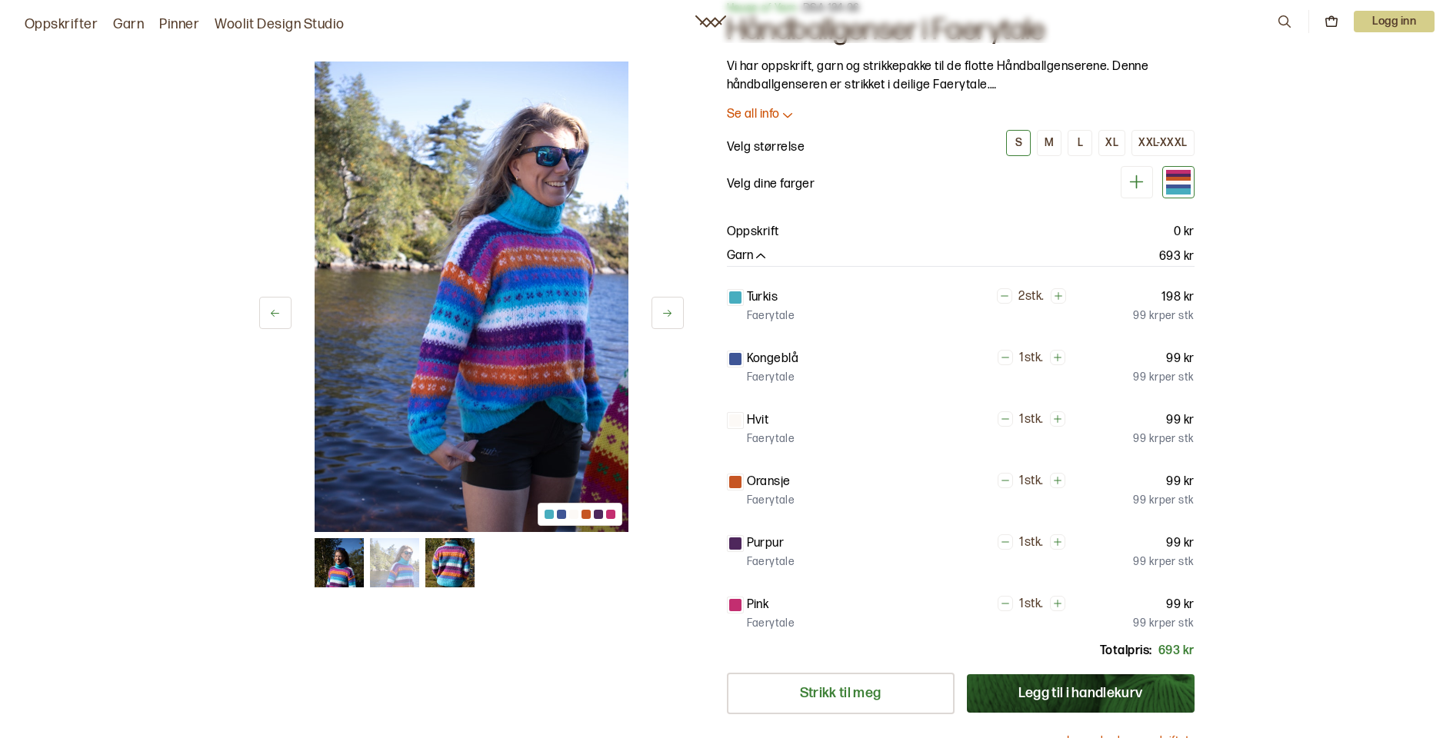
click at [309, 564] on div "2 av 3 2 av 3" at bounding box center [471, 325] width 425 height 526
click at [329, 561] on img at bounding box center [339, 562] width 49 height 49
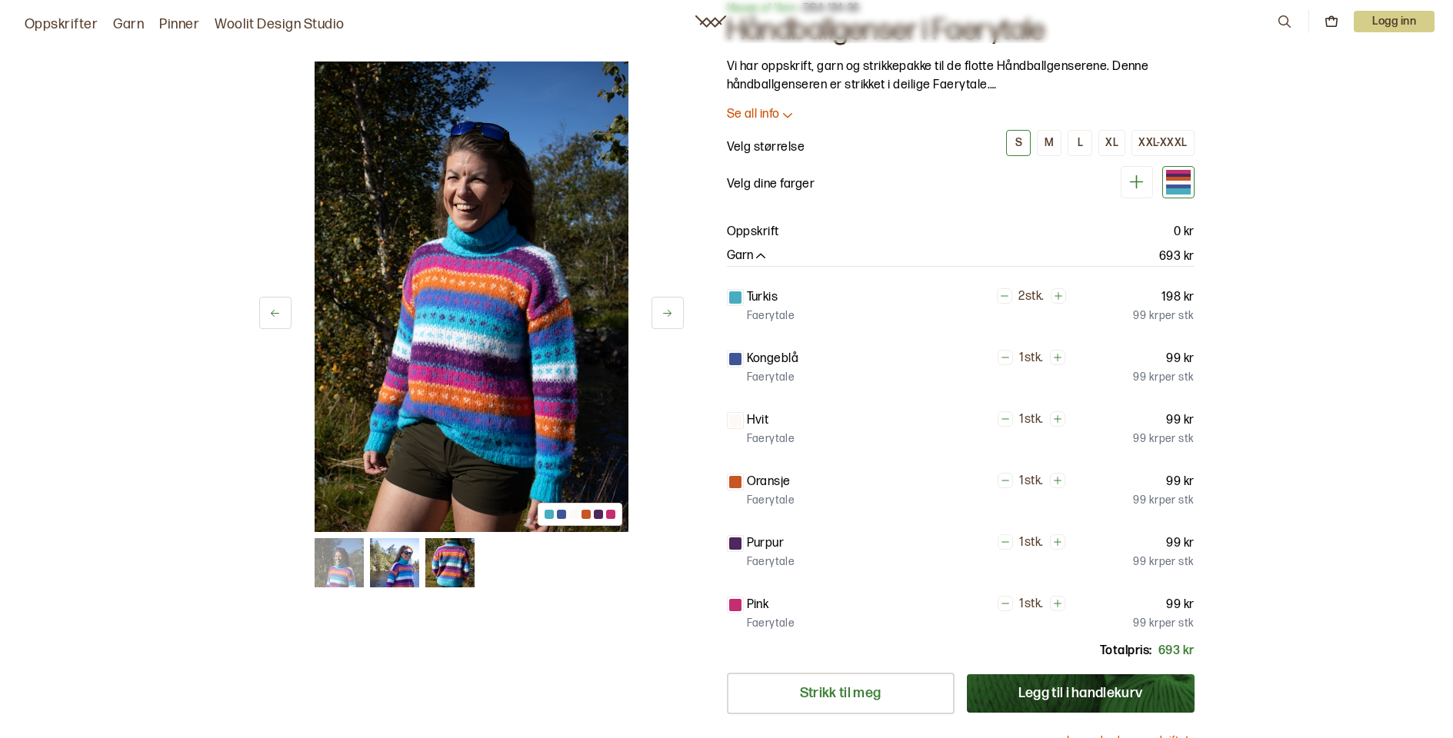
scroll to position [0, 0]
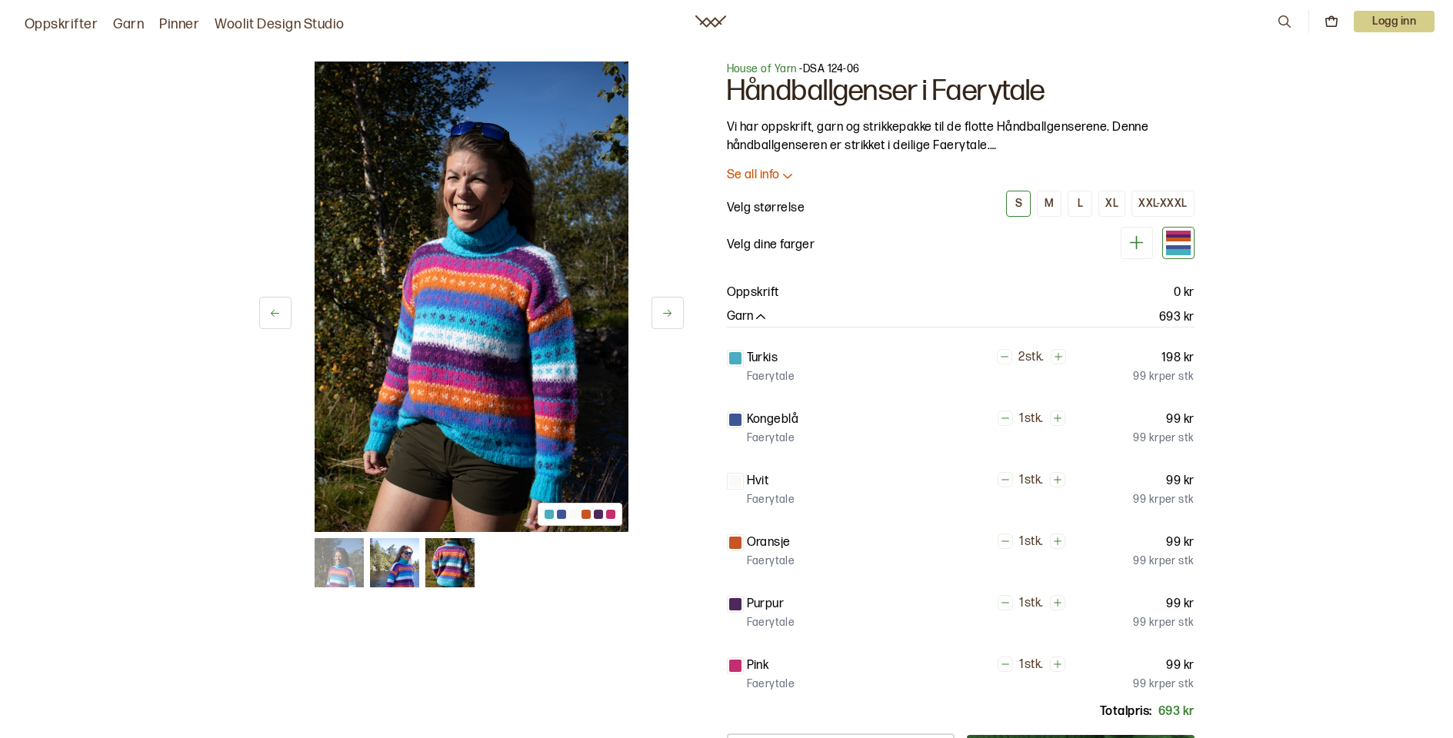
click at [759, 171] on p "Se all info" at bounding box center [753, 176] width 53 height 16
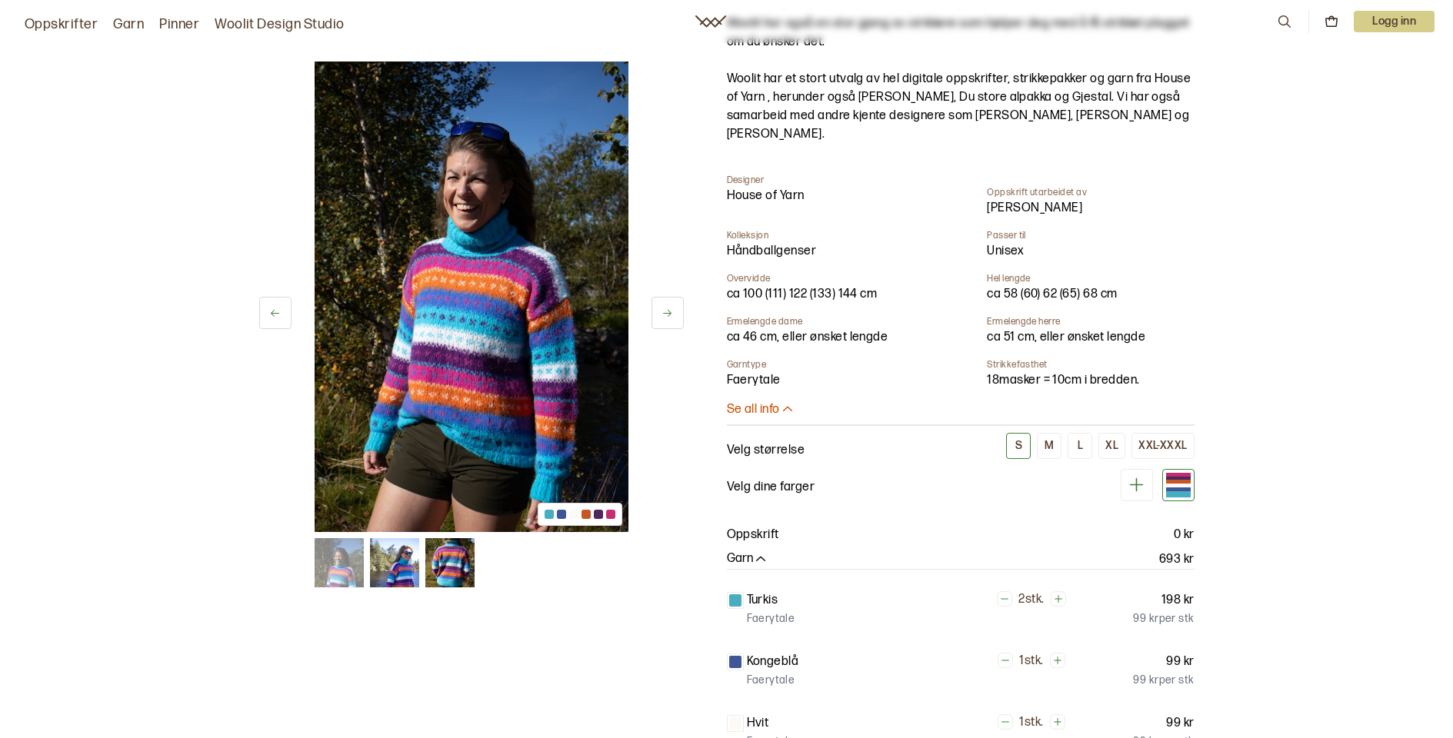
scroll to position [384, 0]
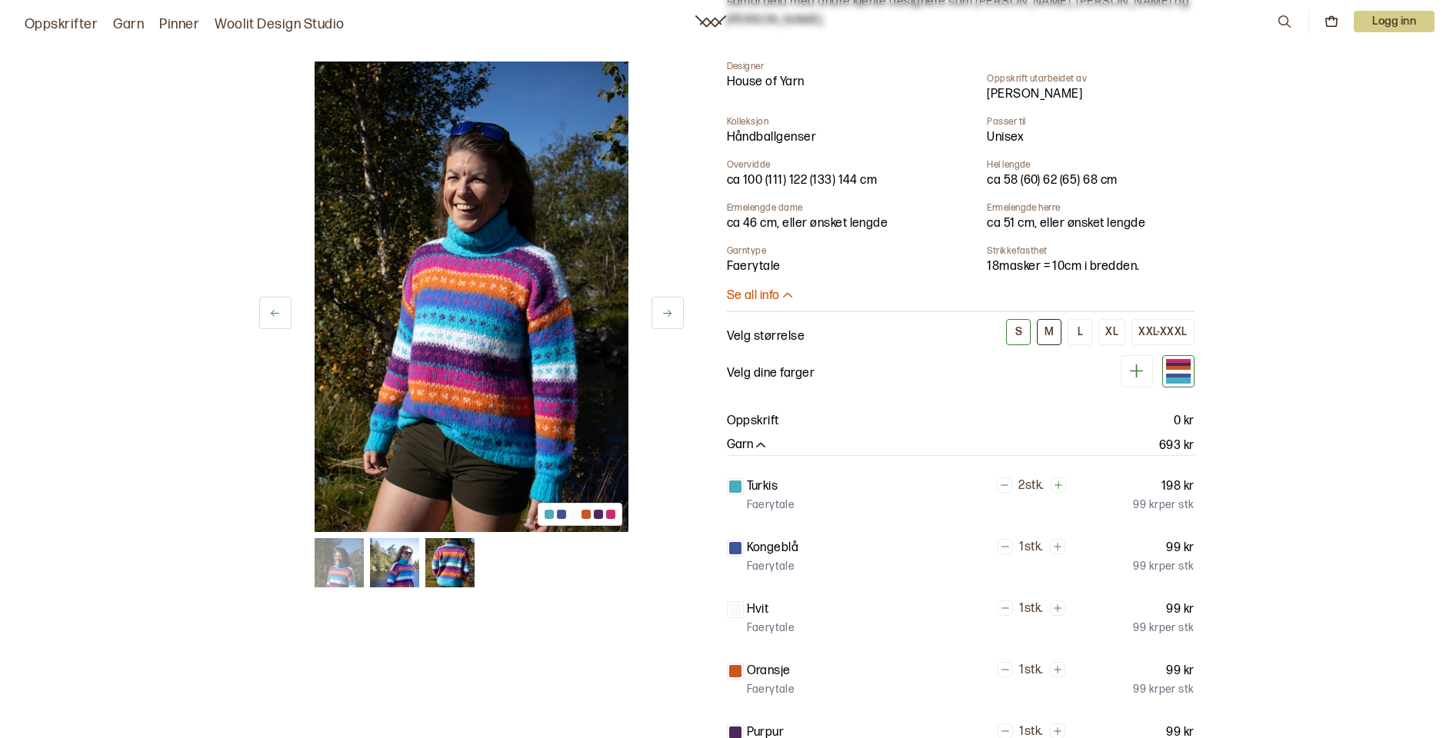
click at [1050, 336] on div "M" at bounding box center [1049, 332] width 9 height 14
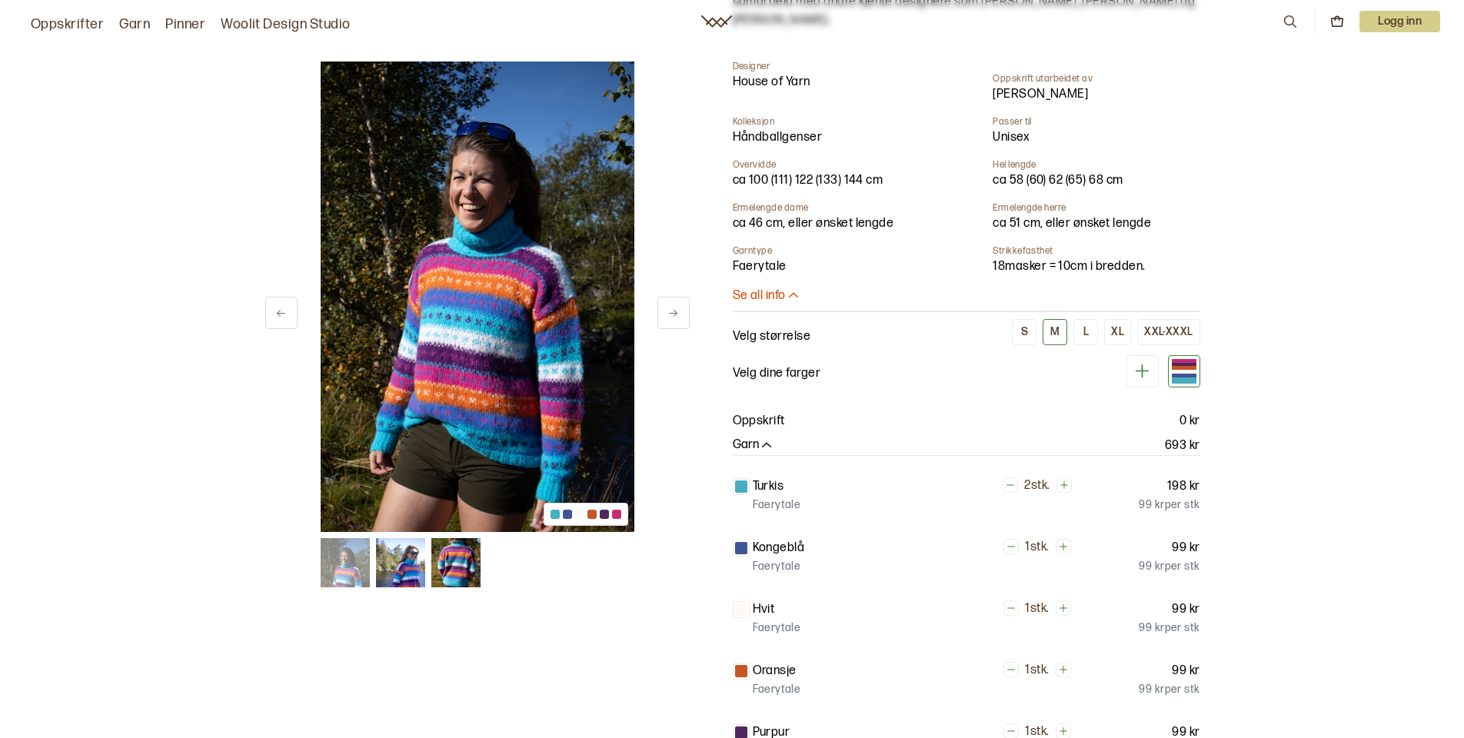
scroll to position [355, 0]
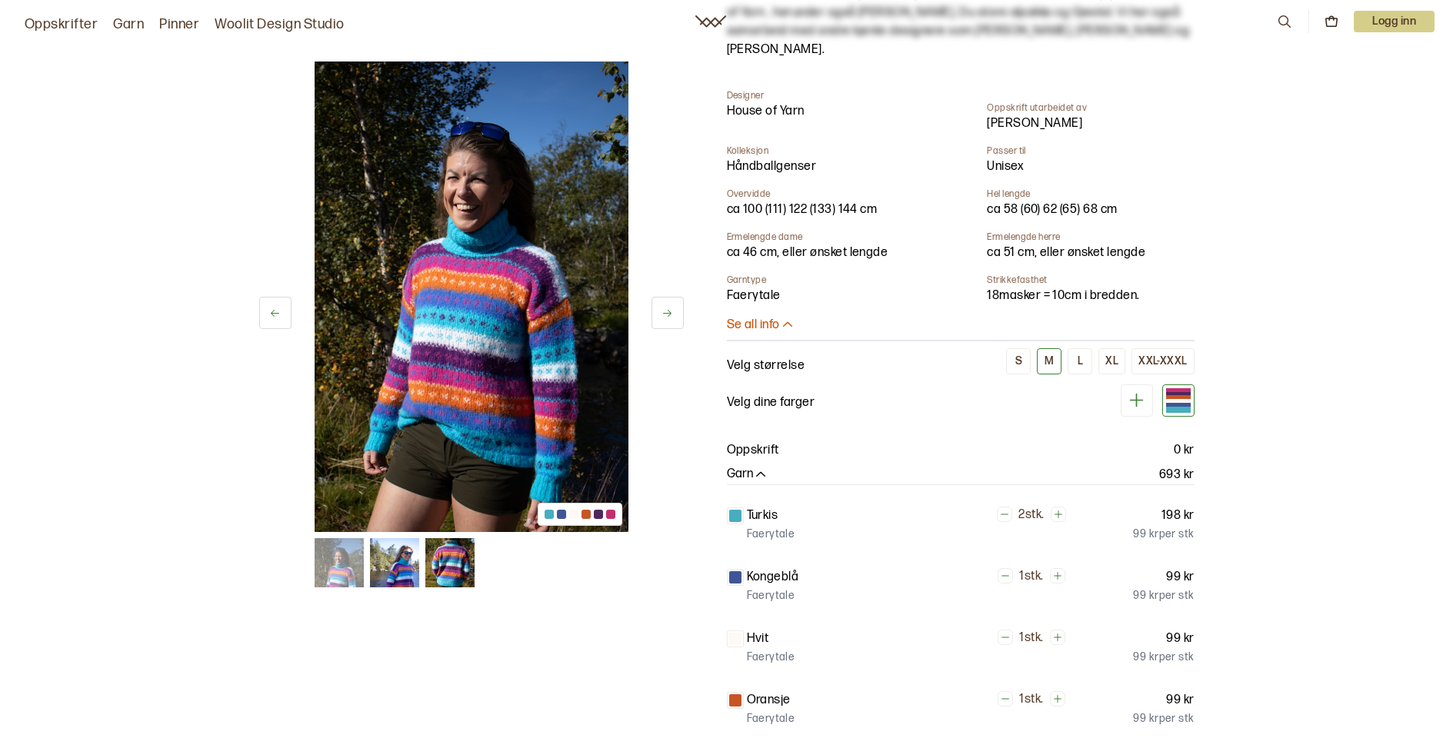
click at [1176, 401] on div at bounding box center [1178, 401] width 25 height 4
click at [1178, 395] on div at bounding box center [1178, 397] width 25 height 4
click at [1135, 401] on icon at bounding box center [1136, 400] width 19 height 19
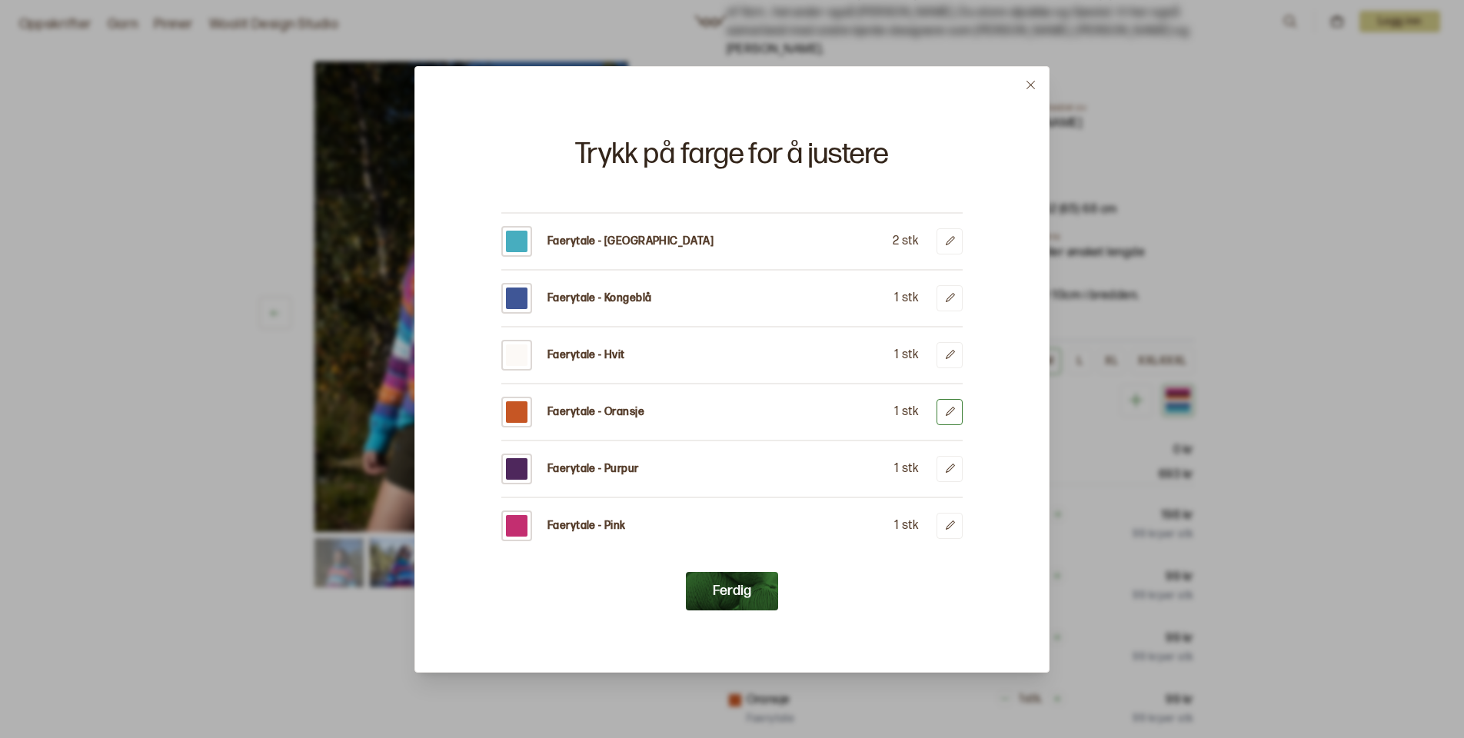
click at [957, 410] on button at bounding box center [950, 412] width 26 height 26
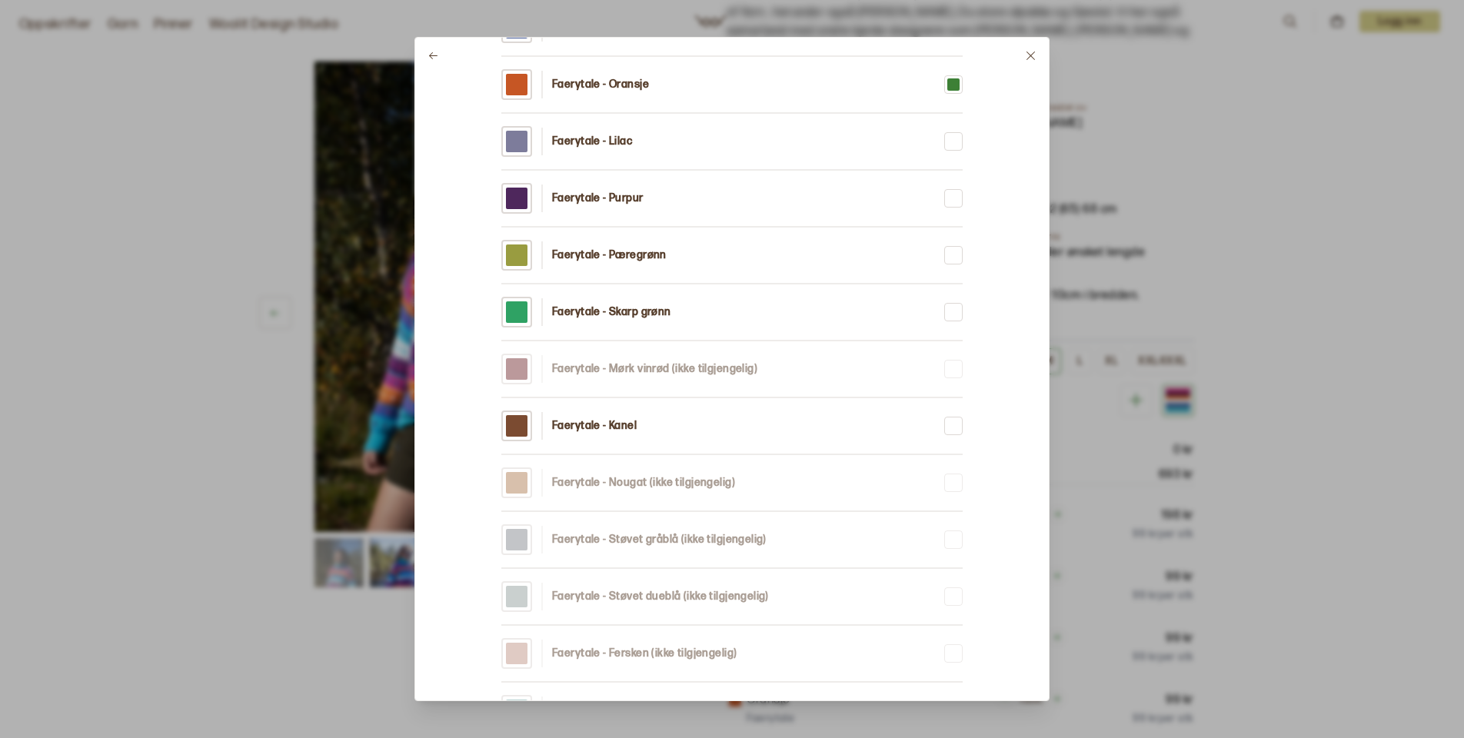
scroll to position [557, 0]
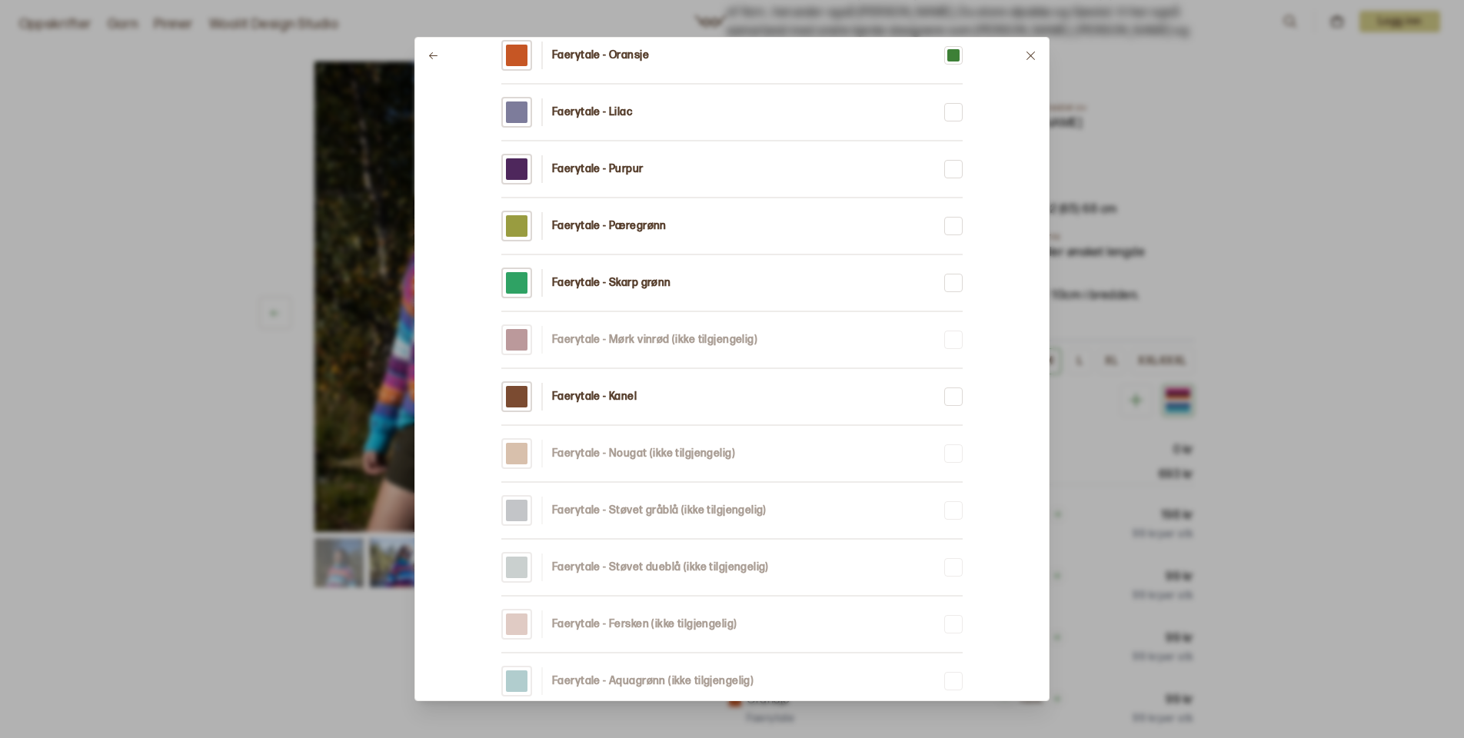
click at [596, 222] on p "Faerytale - Pæregrønn" at bounding box center [609, 225] width 115 height 15
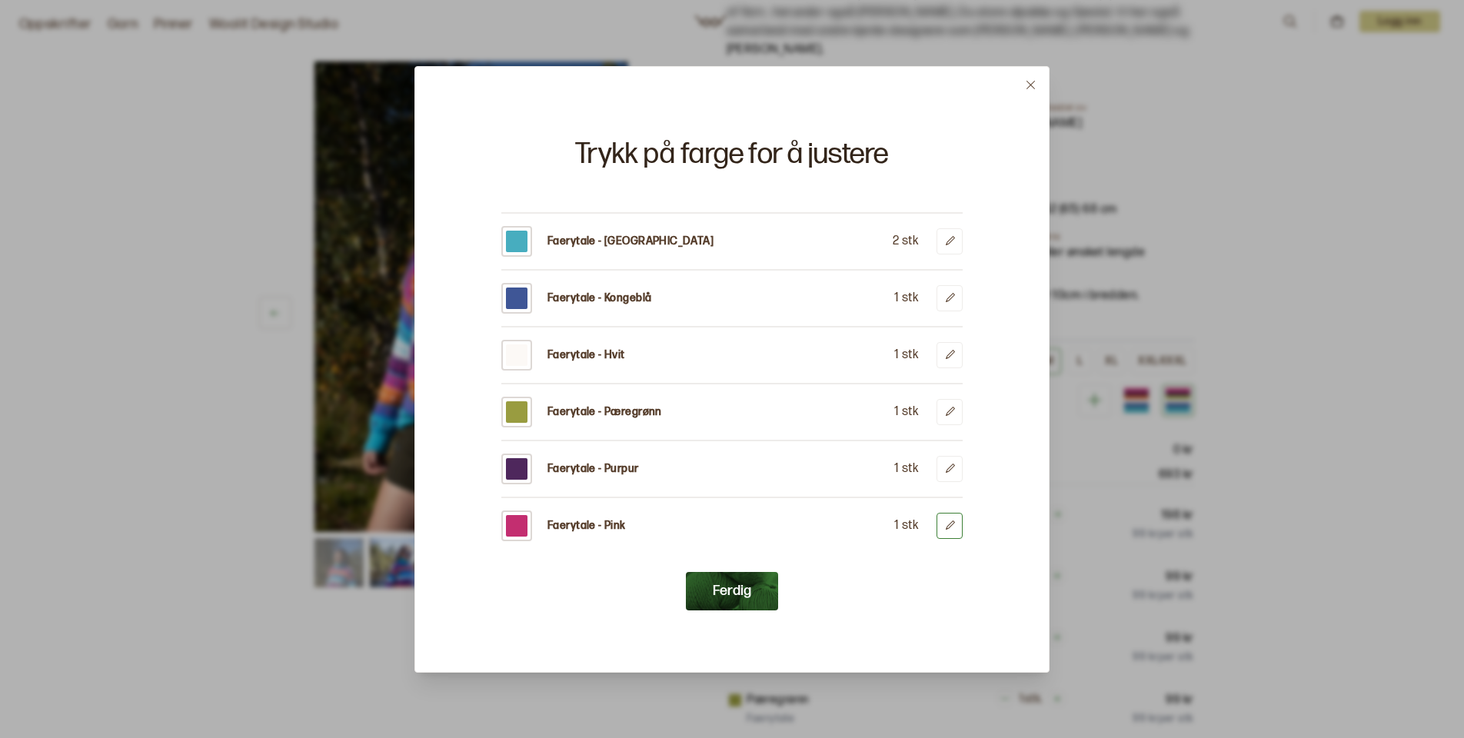
click at [951, 528] on icon at bounding box center [951, 526] width 12 height 12
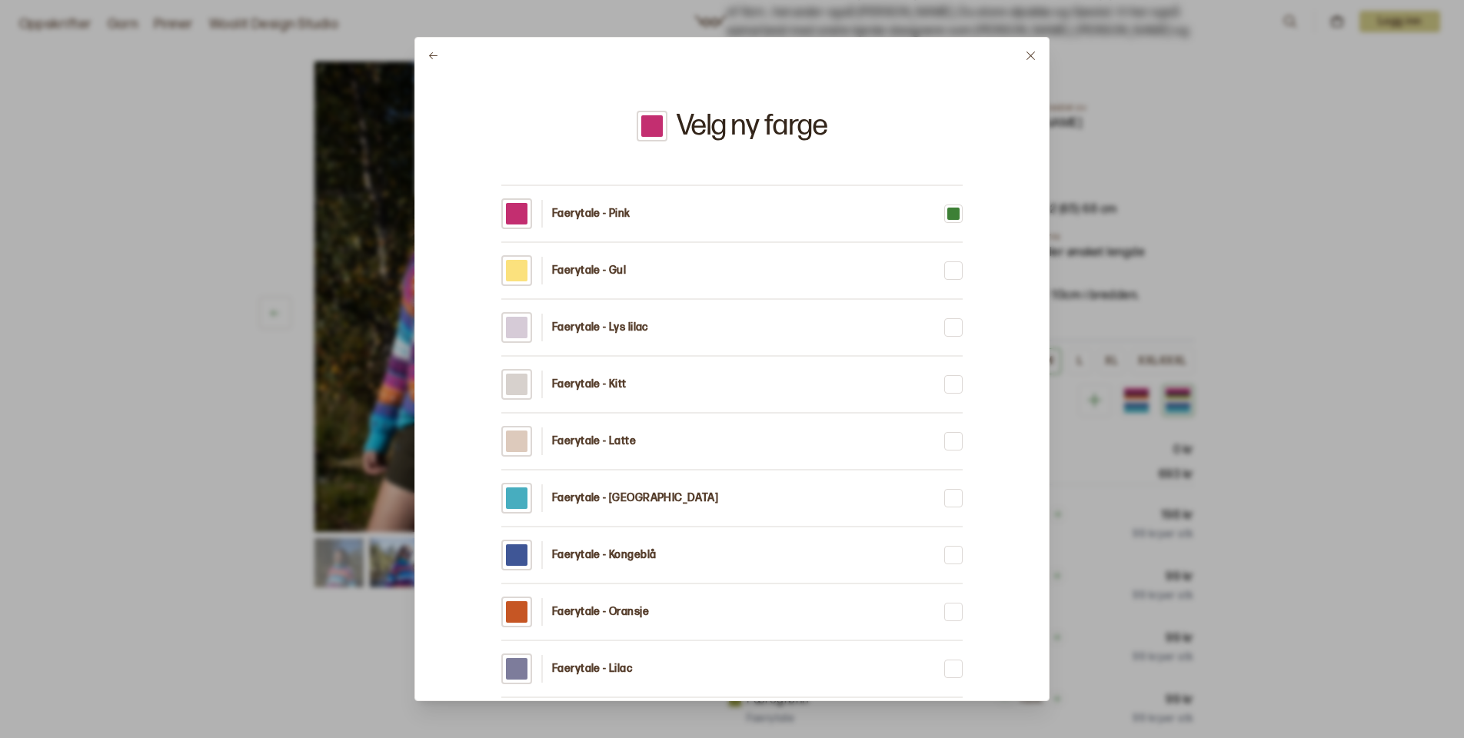
click at [588, 604] on div "Faerytale - Oransje" at bounding box center [575, 612] width 148 height 31
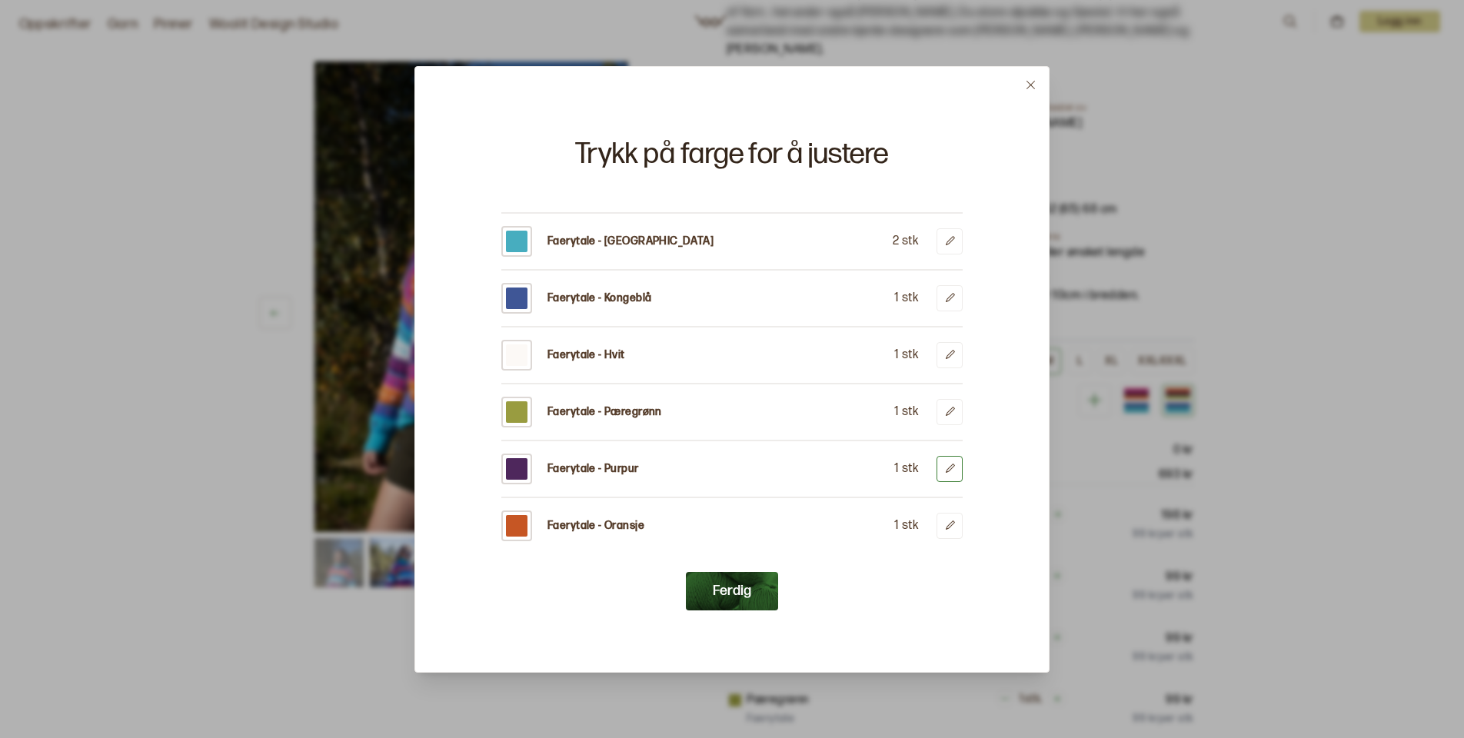
click at [951, 467] on icon at bounding box center [950, 468] width 9 height 9
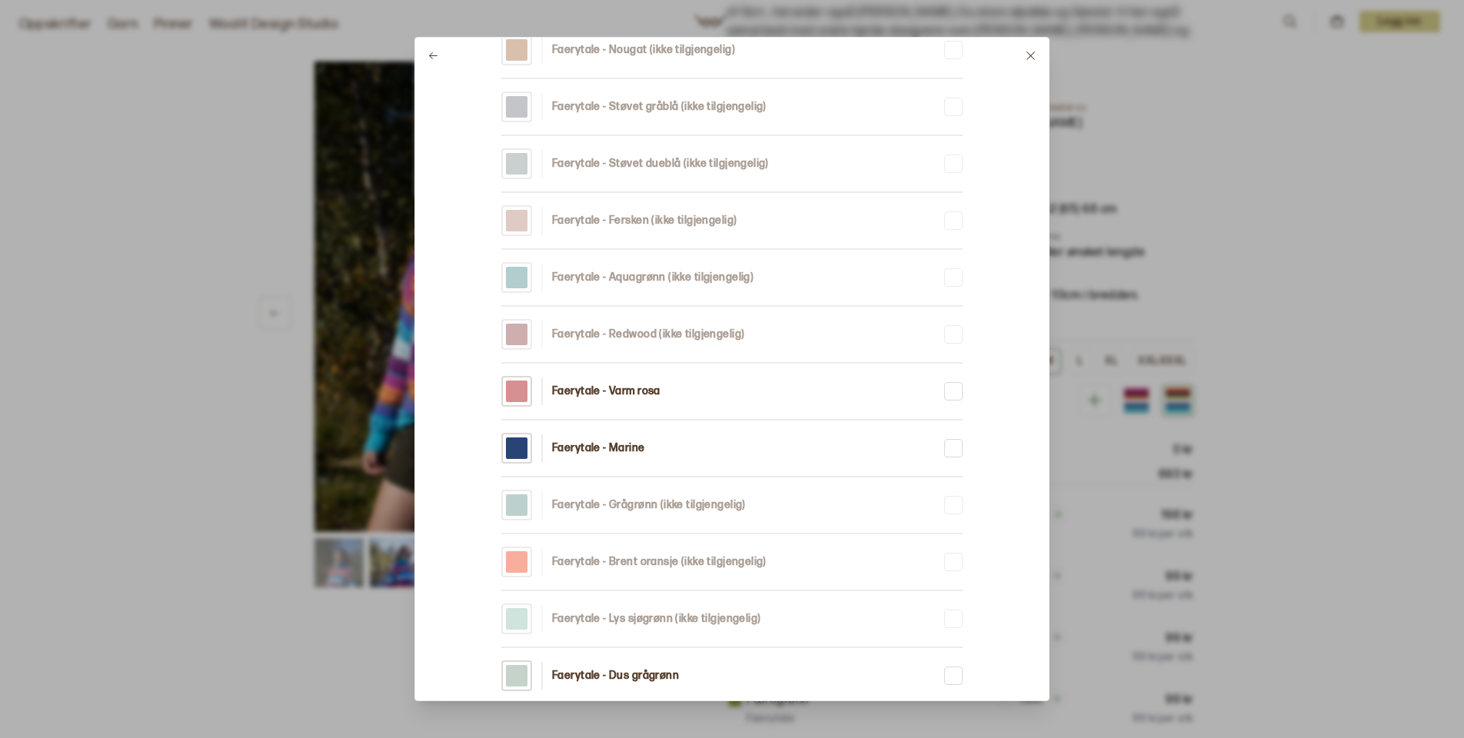
scroll to position [1096, 0]
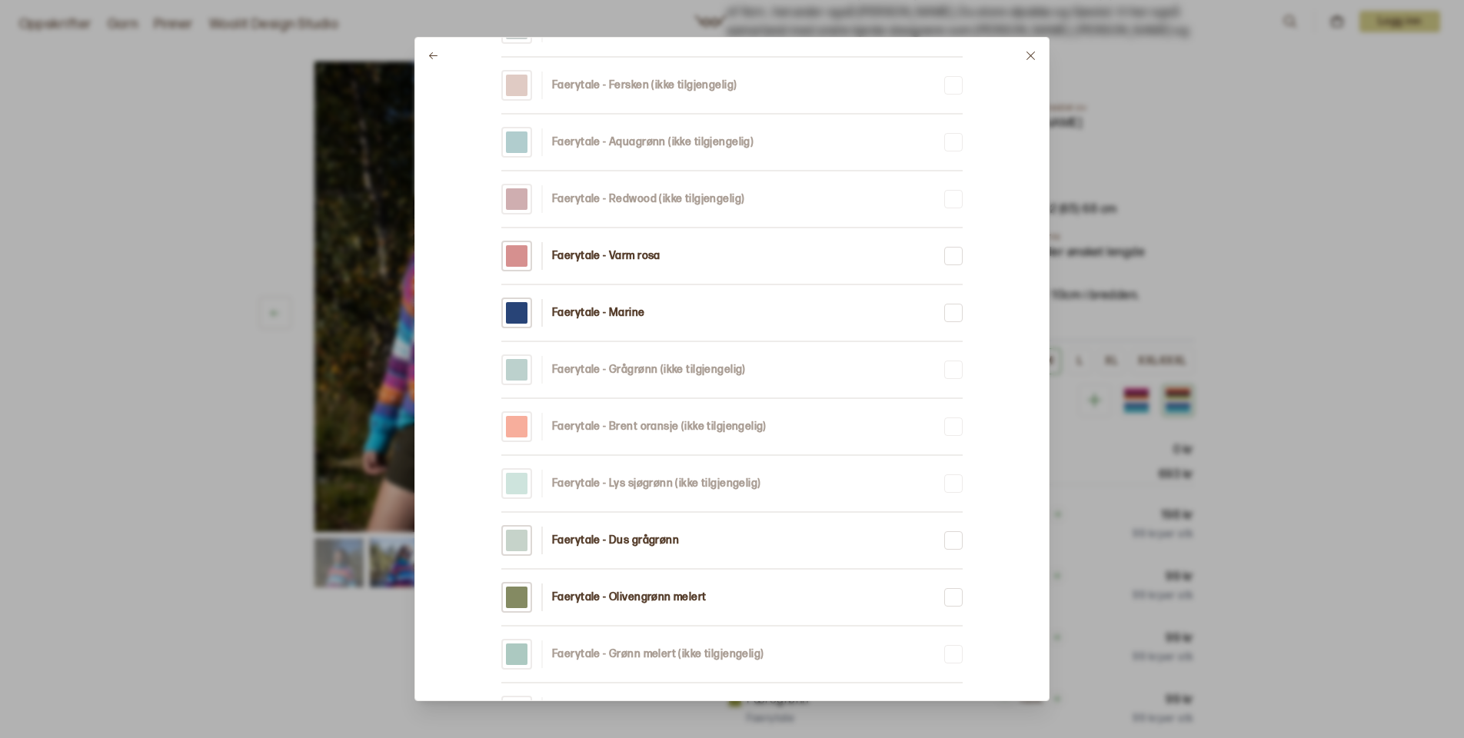
click at [603, 318] on p "Faerytale - Marine" at bounding box center [598, 312] width 93 height 15
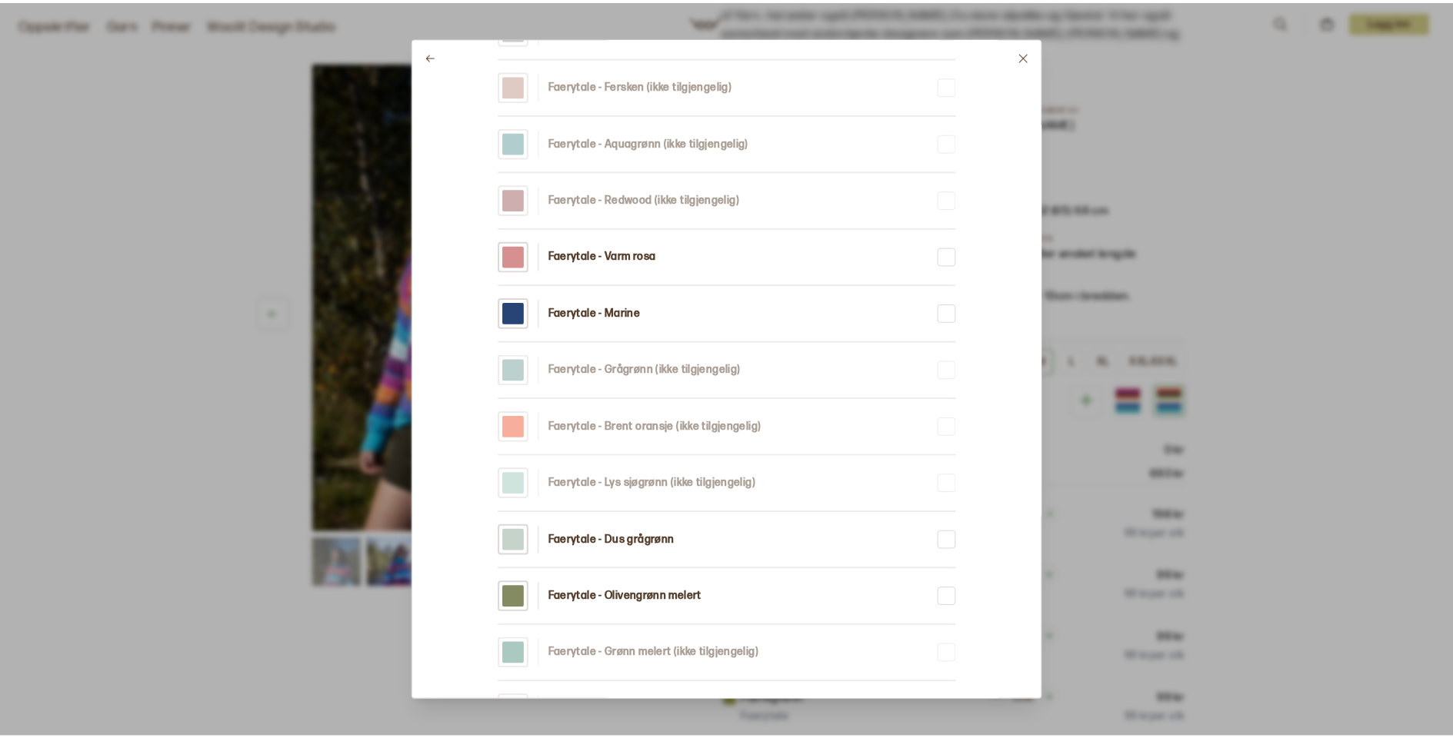
scroll to position [0, 0]
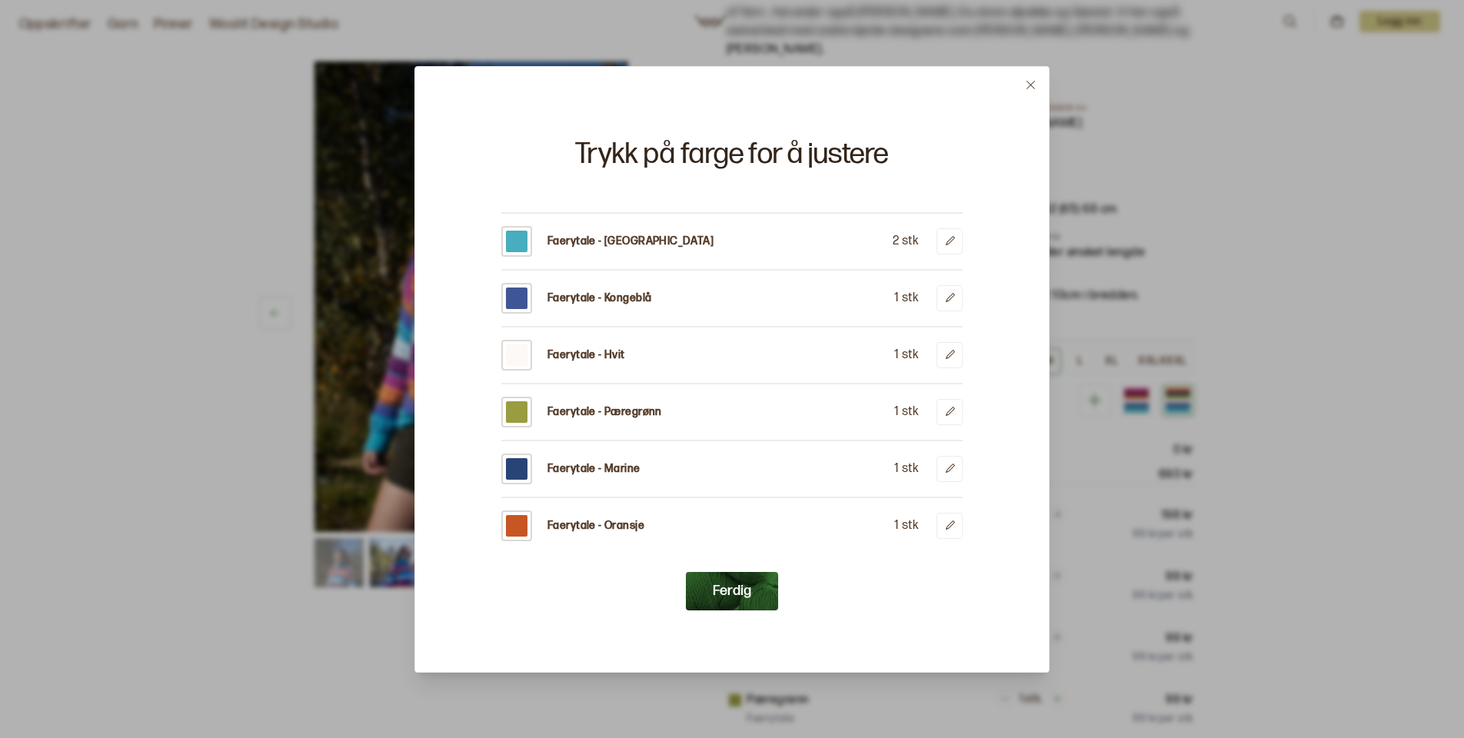
click at [735, 601] on button "Ferdig" at bounding box center [732, 591] width 92 height 38
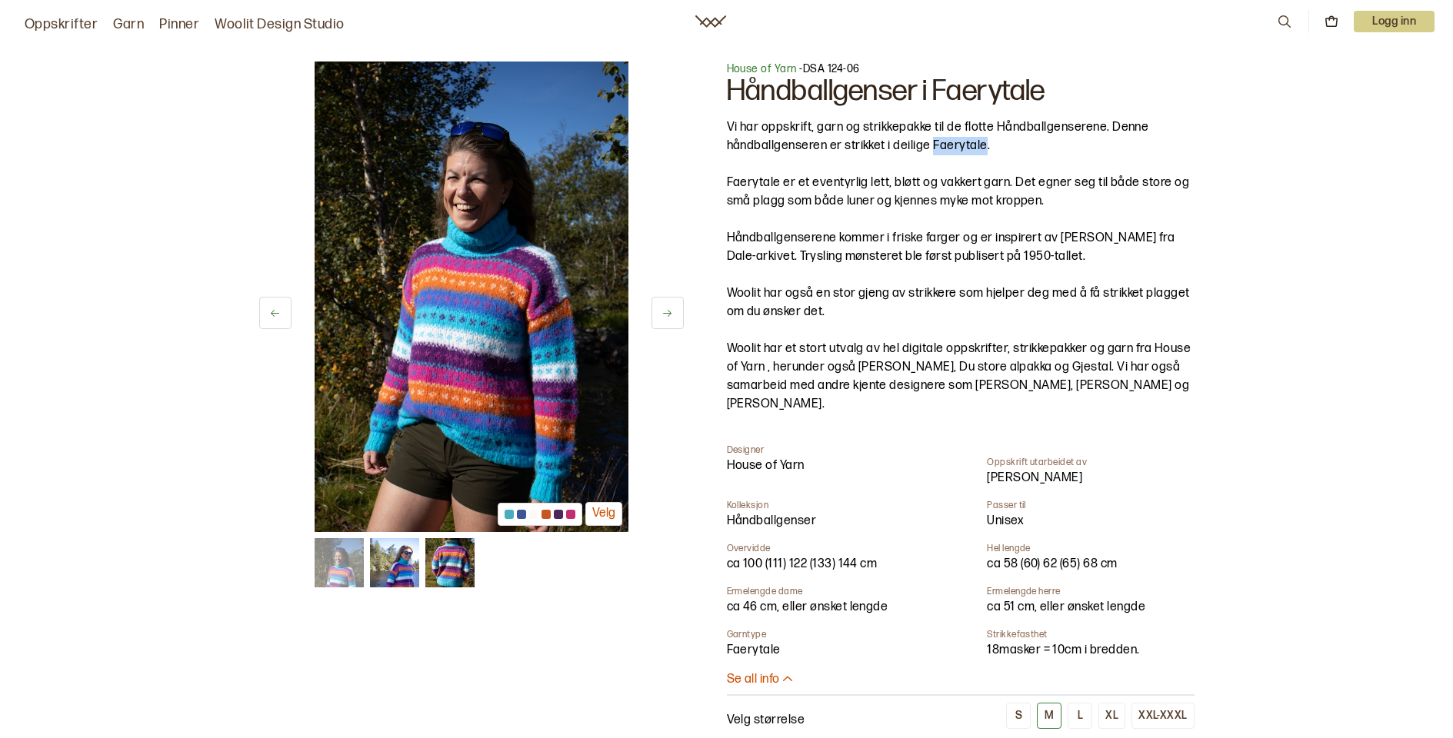
drag, startPoint x: 933, startPoint y: 145, endPoint x: 988, endPoint y: 145, distance: 54.6
click at [985, 145] on p "Vi har oppskrift, garn og strikkepakke til de flotte Håndballgenserene. Denne h…" at bounding box center [961, 136] width 468 height 37
copy p "Faerytale"
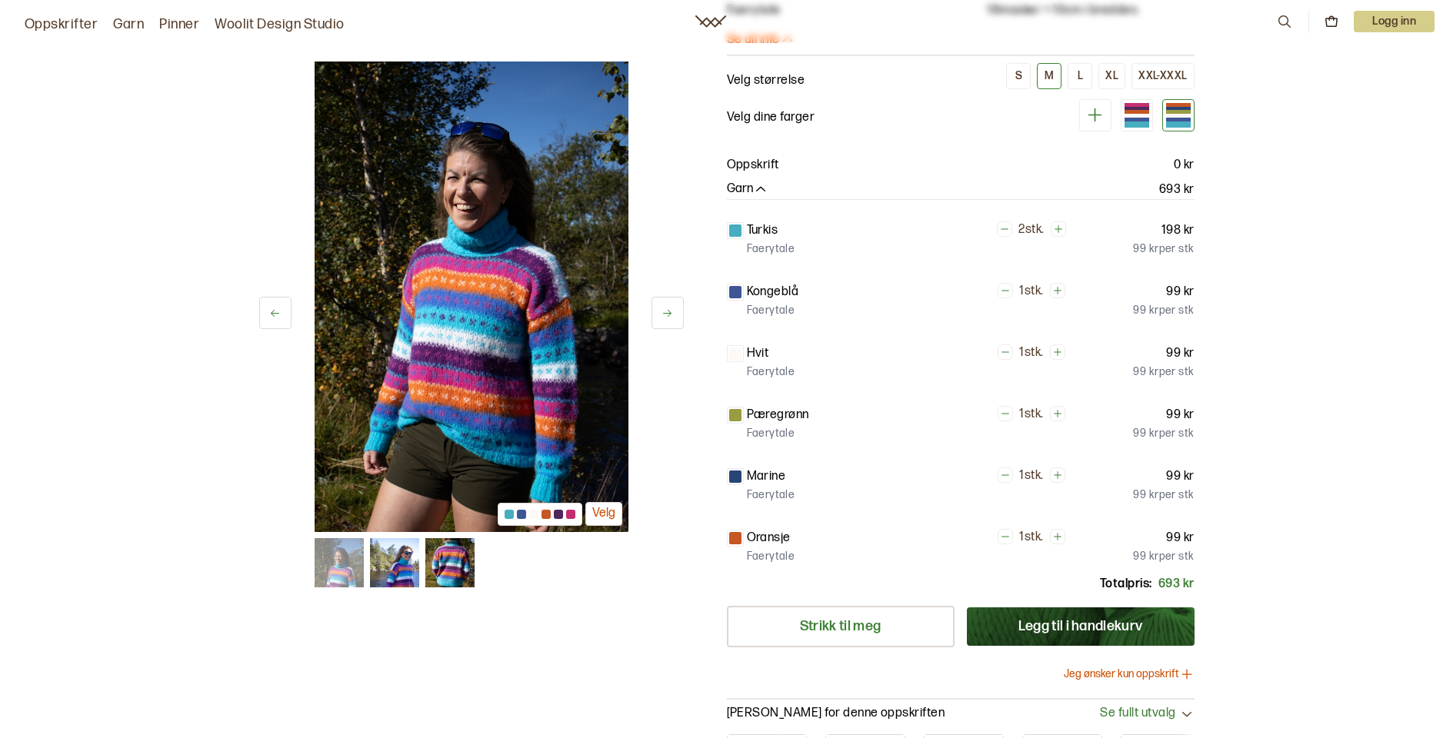
scroll to position [755, 0]
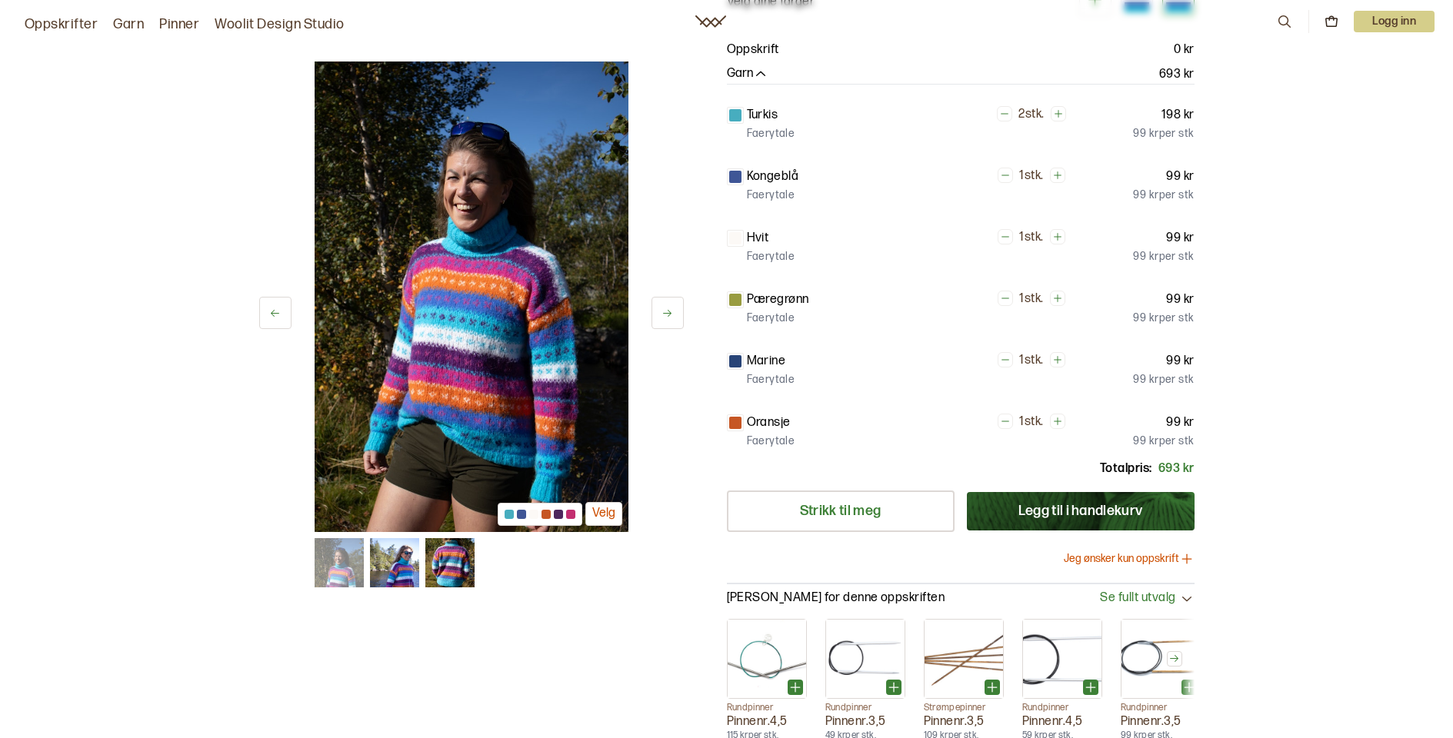
click at [458, 345] on img at bounding box center [472, 297] width 314 height 471
